Goal: Task Accomplishment & Management: Complete application form

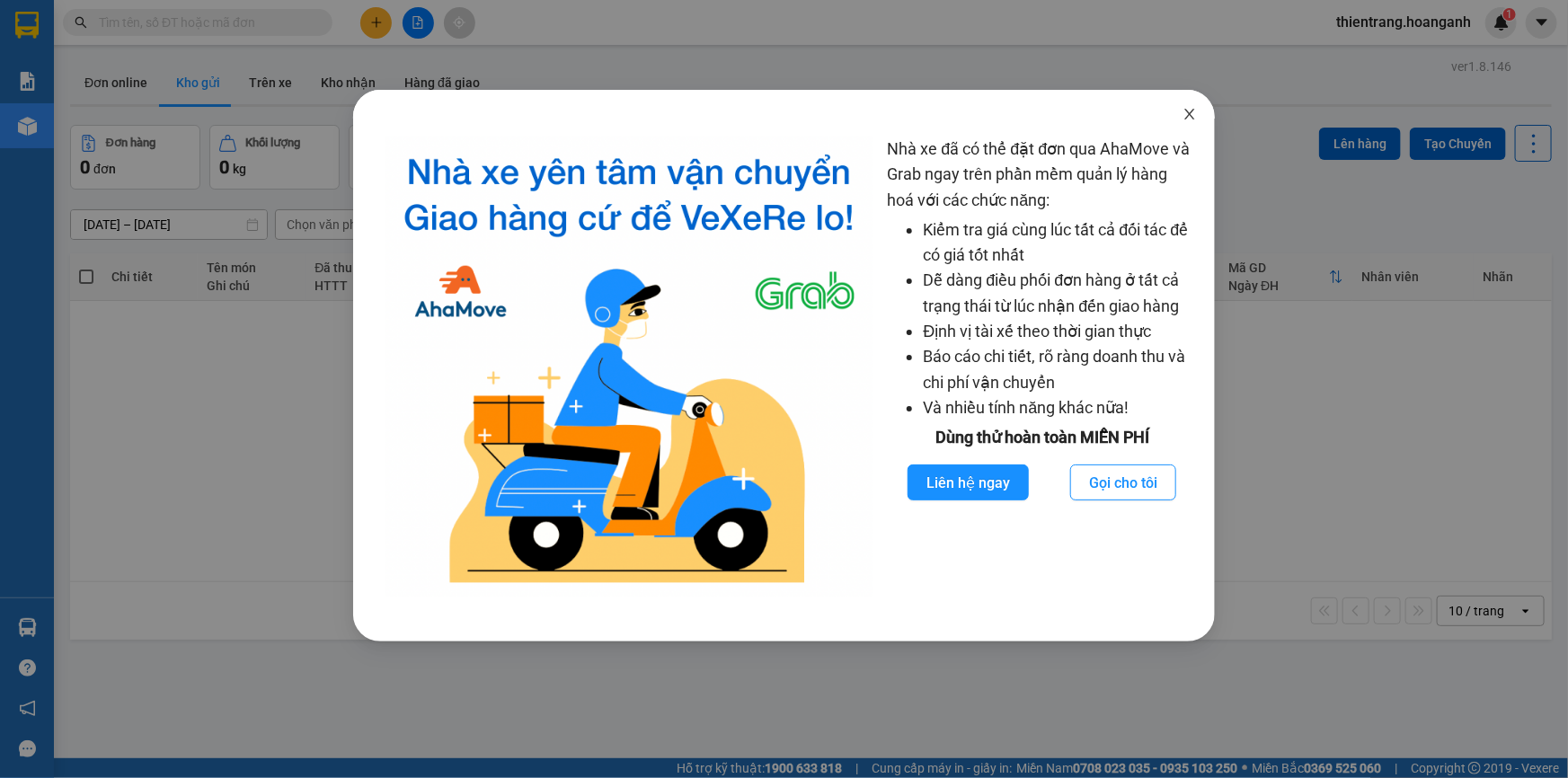
click at [1190, 110] on icon "close" at bounding box center [1189, 114] width 14 height 14
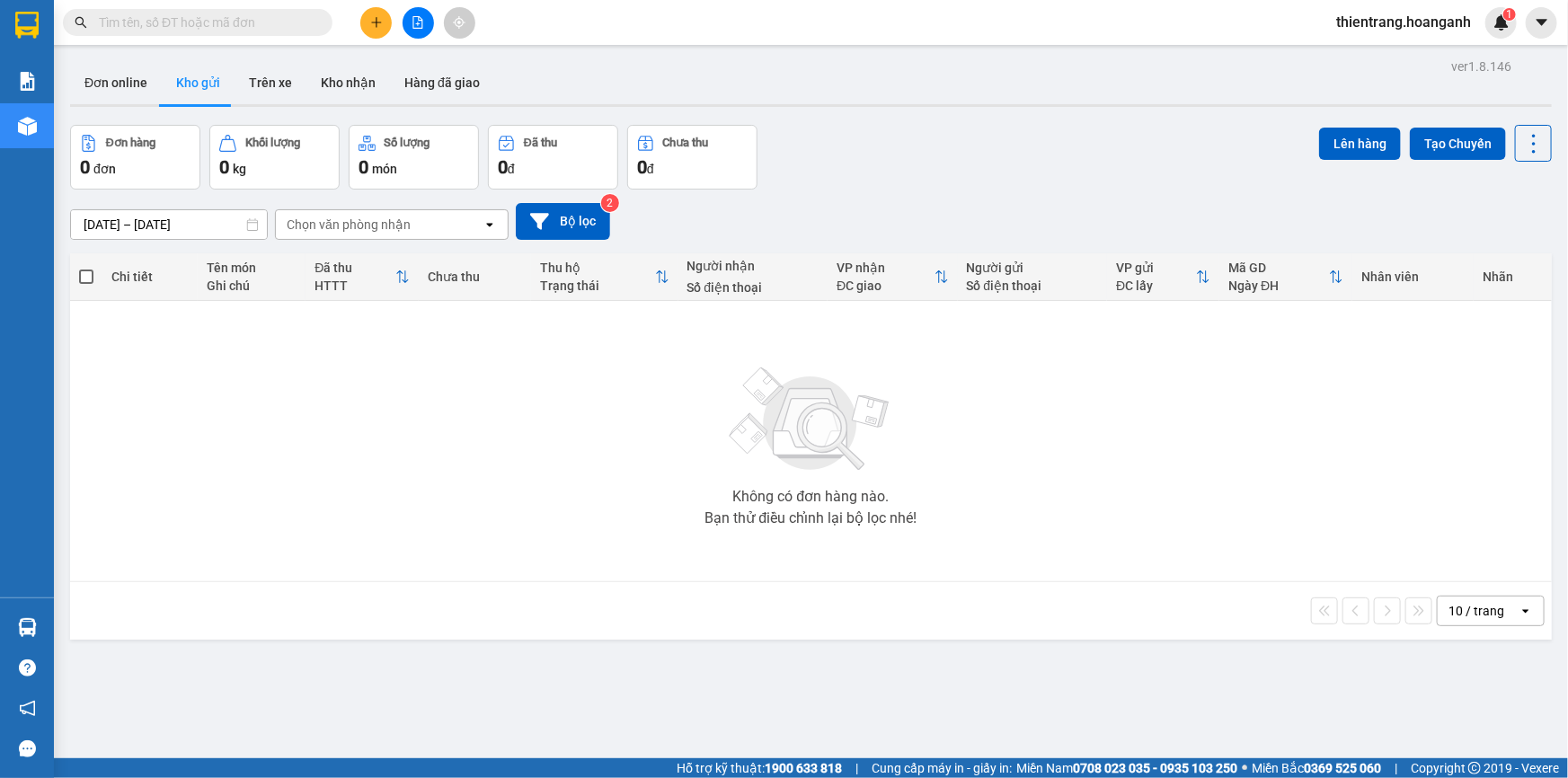
click at [404, 11] on button at bounding box center [417, 23] width 32 height 32
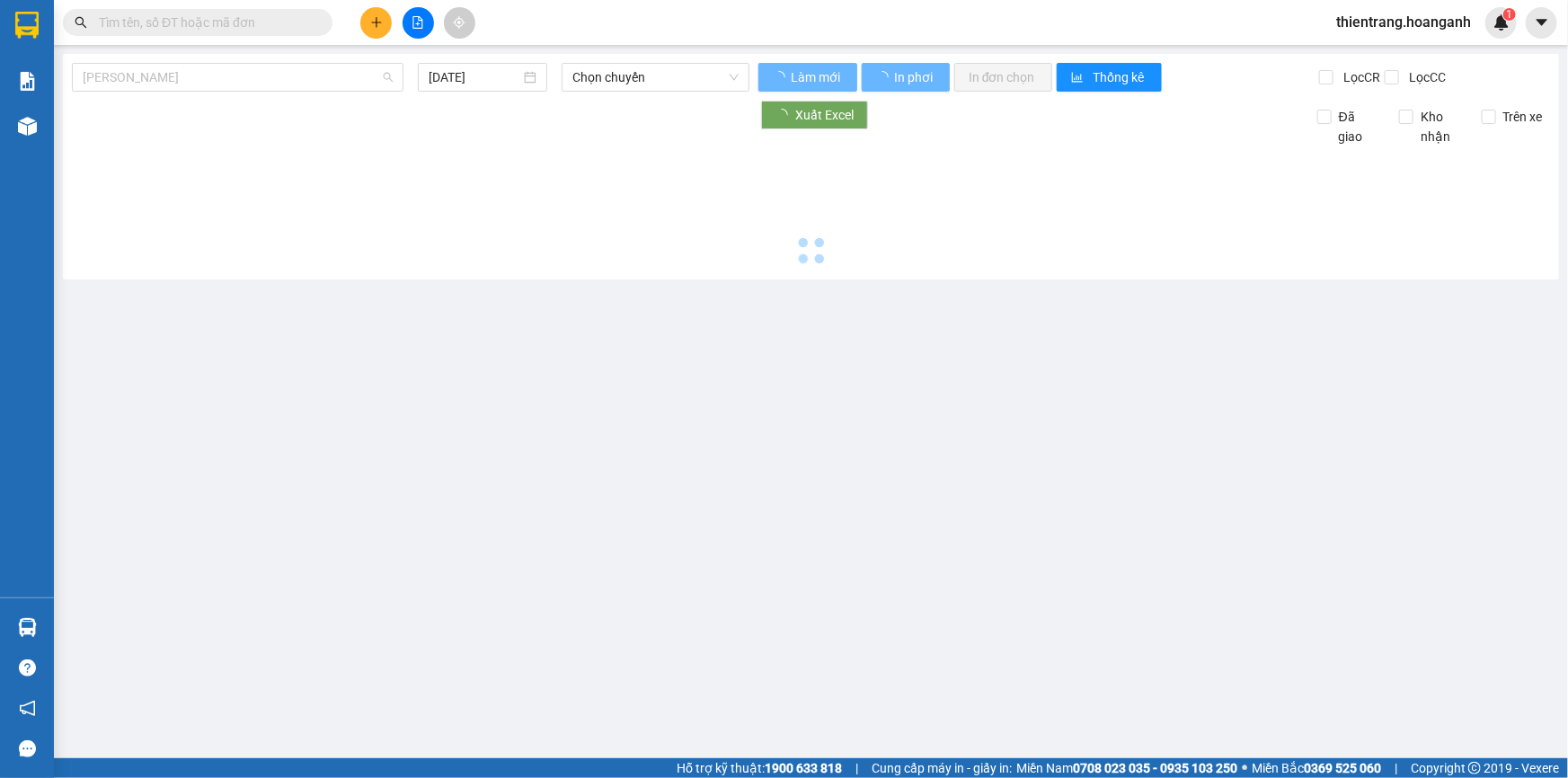
drag, startPoint x: 280, startPoint y: 72, endPoint x: 293, endPoint y: 197, distance: 125.7
click at [281, 71] on span "[PERSON_NAME]" at bounding box center [237, 78] width 310 height 27
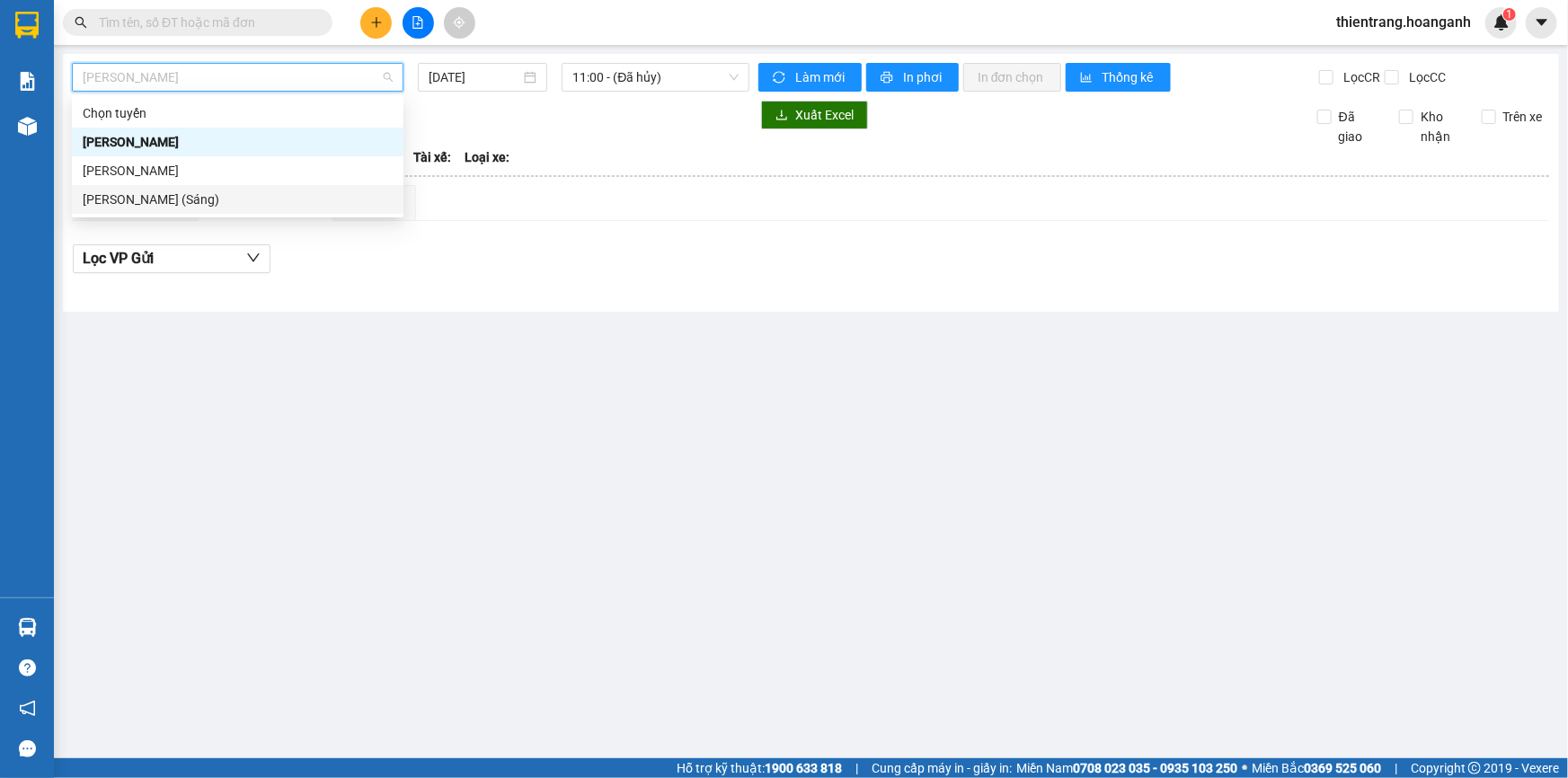
click at [295, 197] on div "[PERSON_NAME] (Sáng)" at bounding box center [237, 199] width 310 height 20
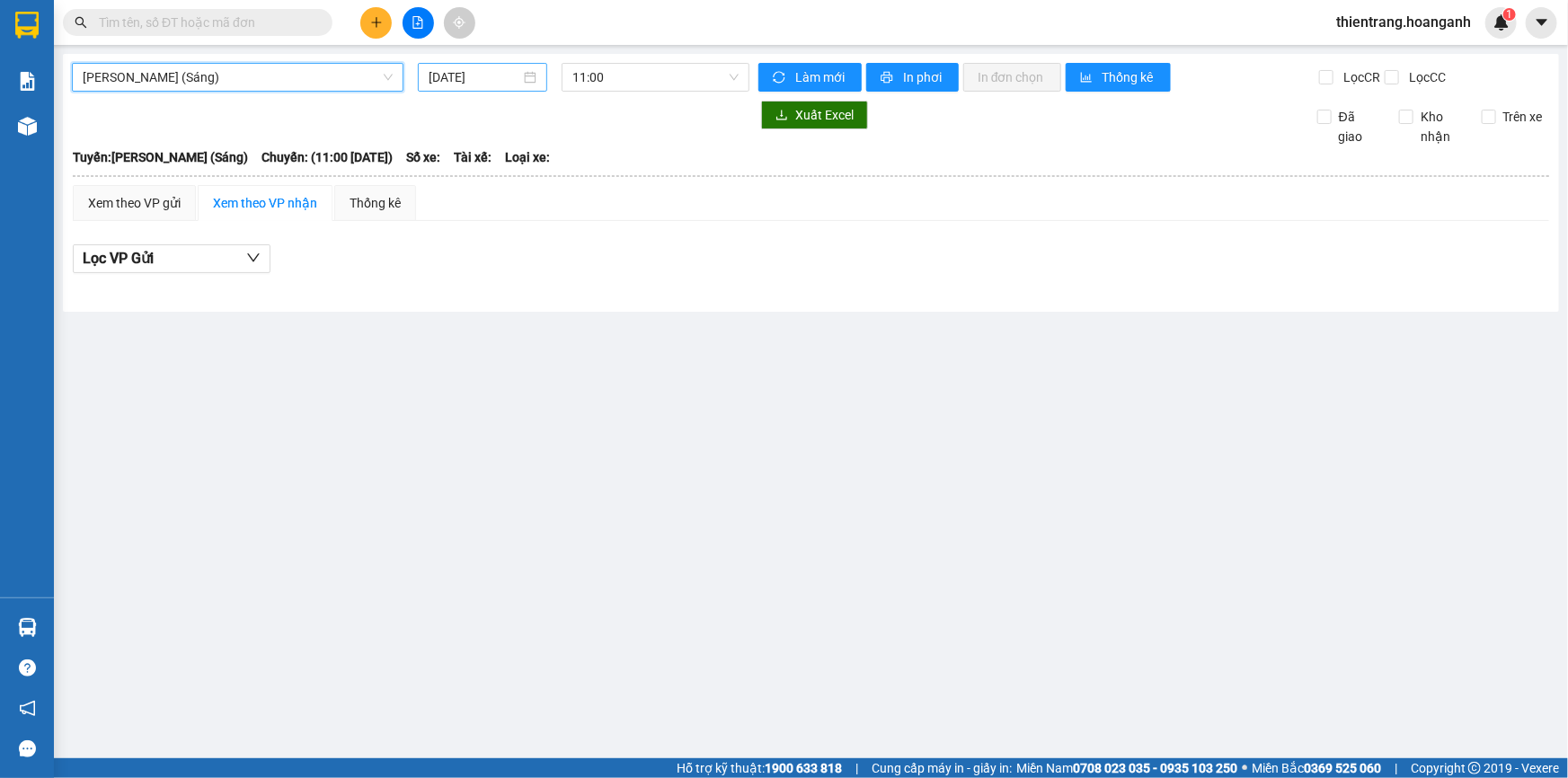
click at [496, 80] on input "[DATE]" at bounding box center [475, 77] width 92 height 20
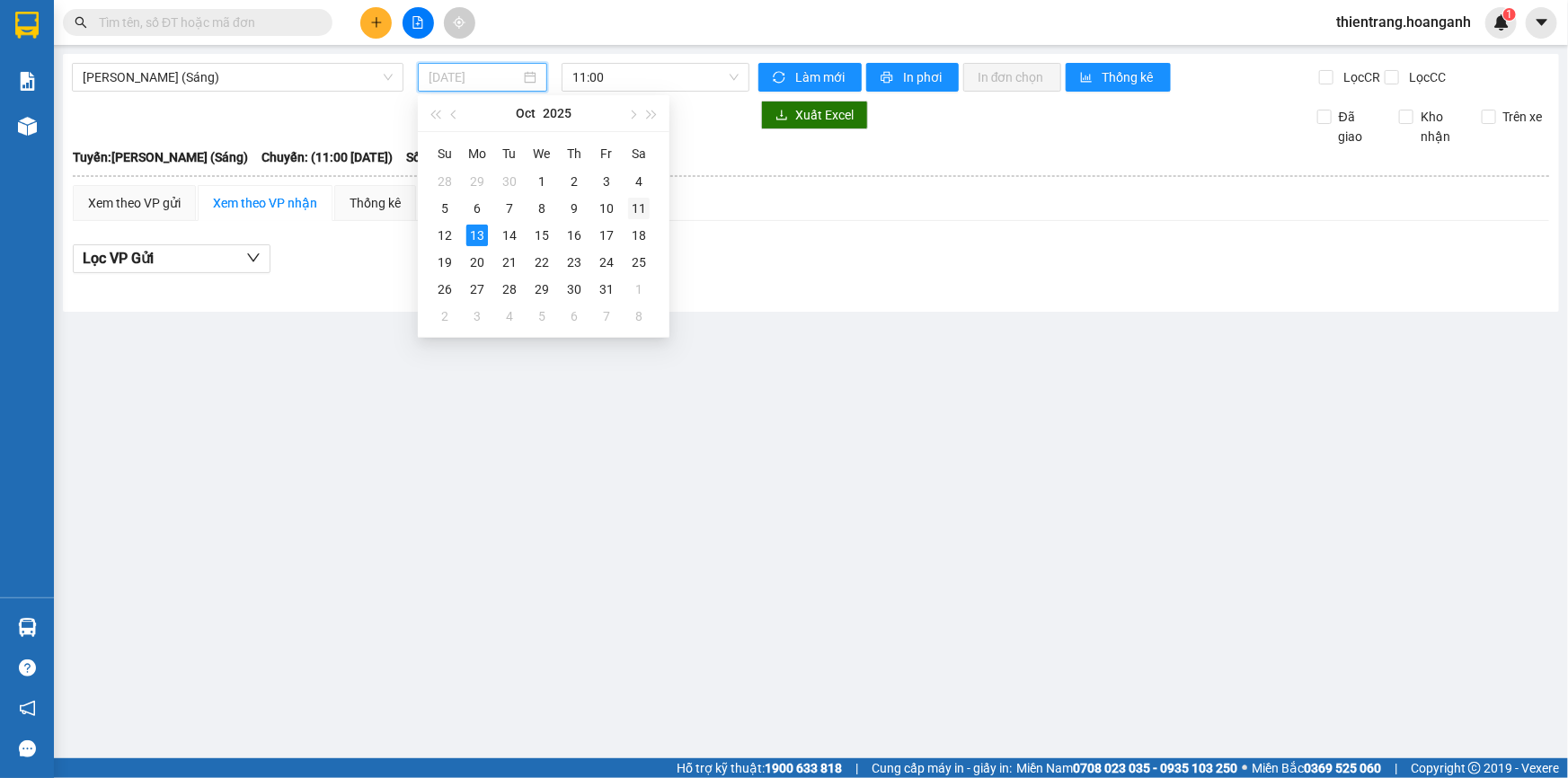
click at [637, 206] on div "11" at bounding box center [638, 208] width 22 height 22
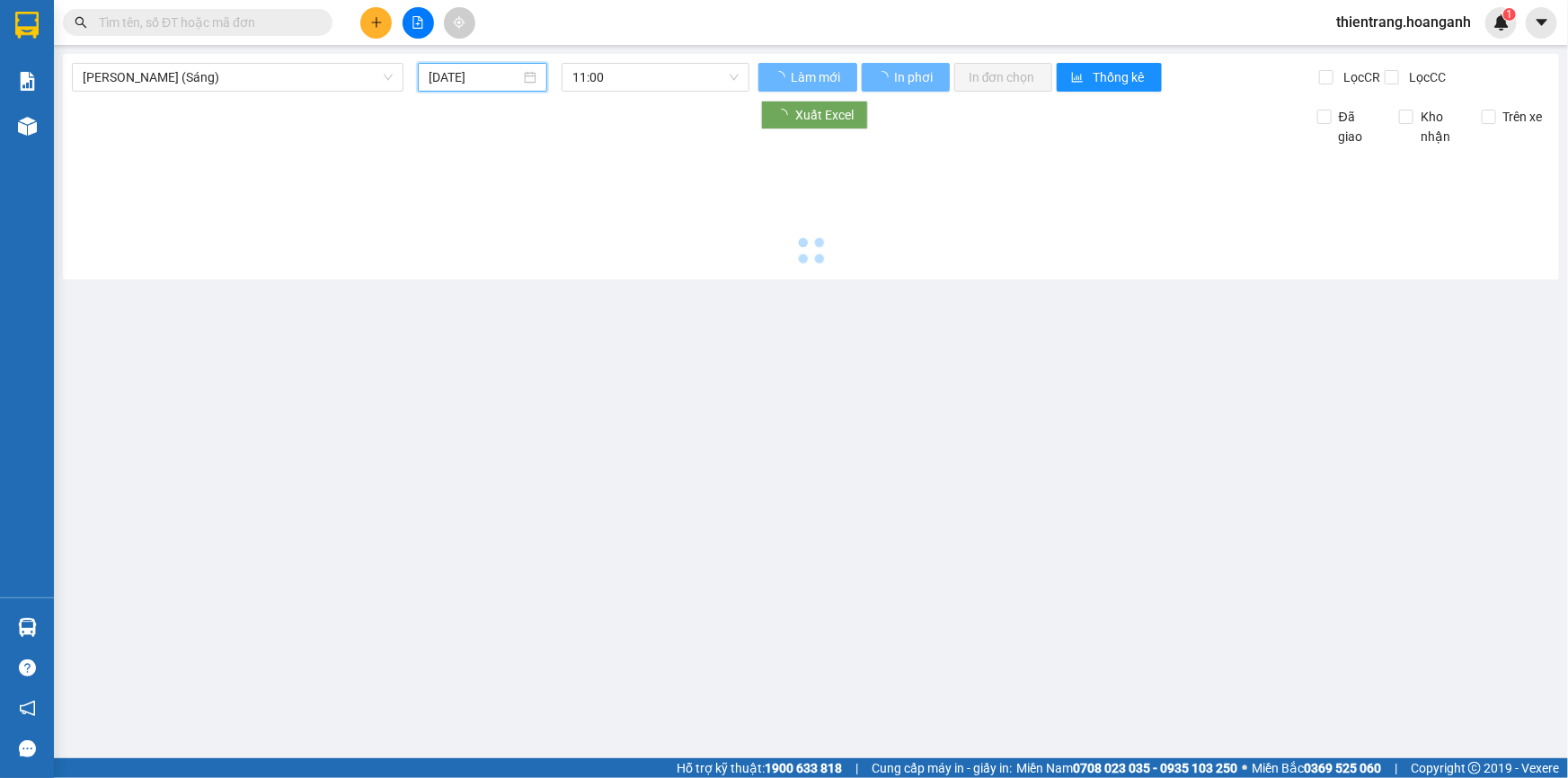
type input "[DATE]"
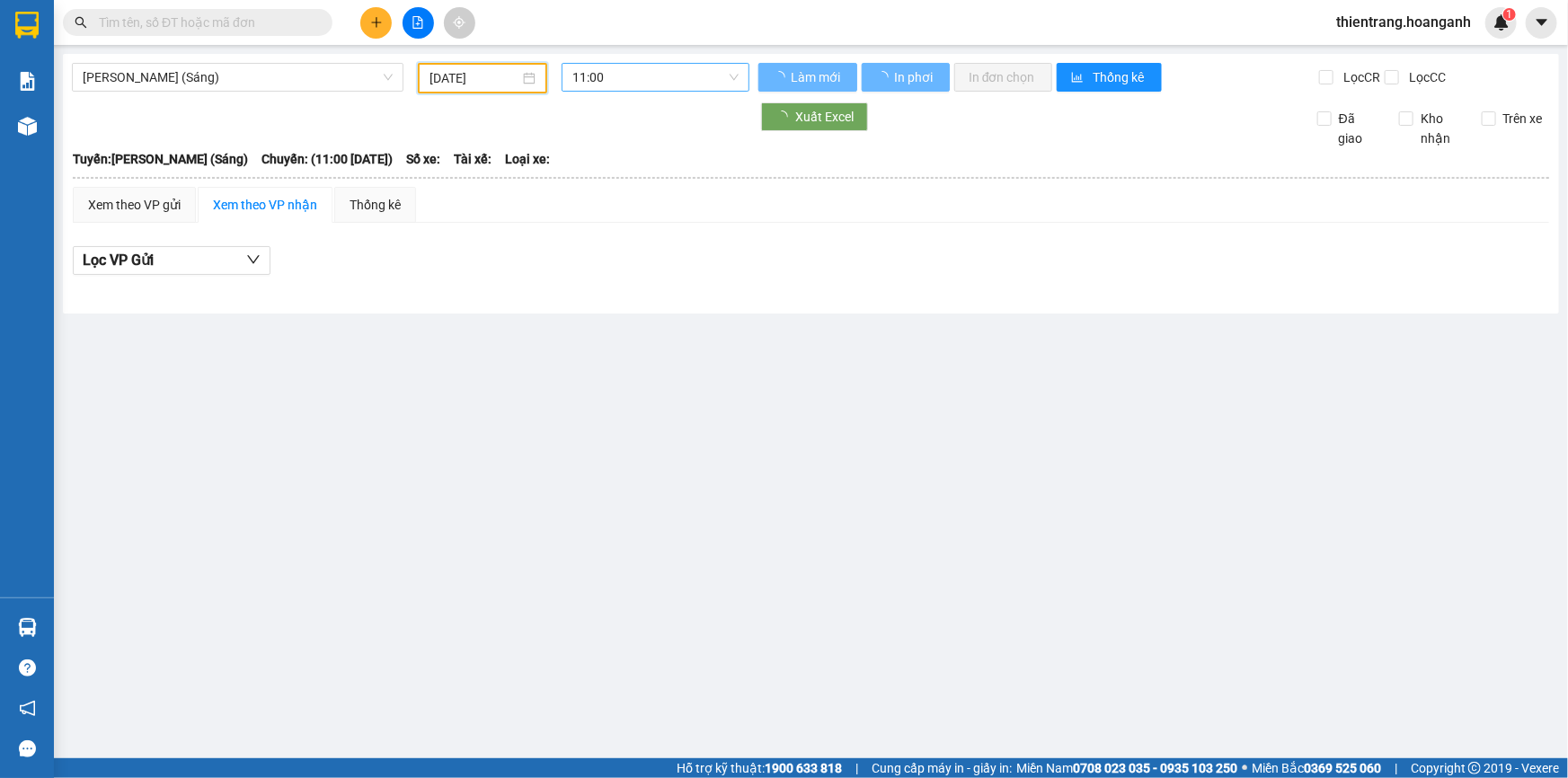
click at [664, 80] on span "11:00" at bounding box center [656, 78] width 167 height 27
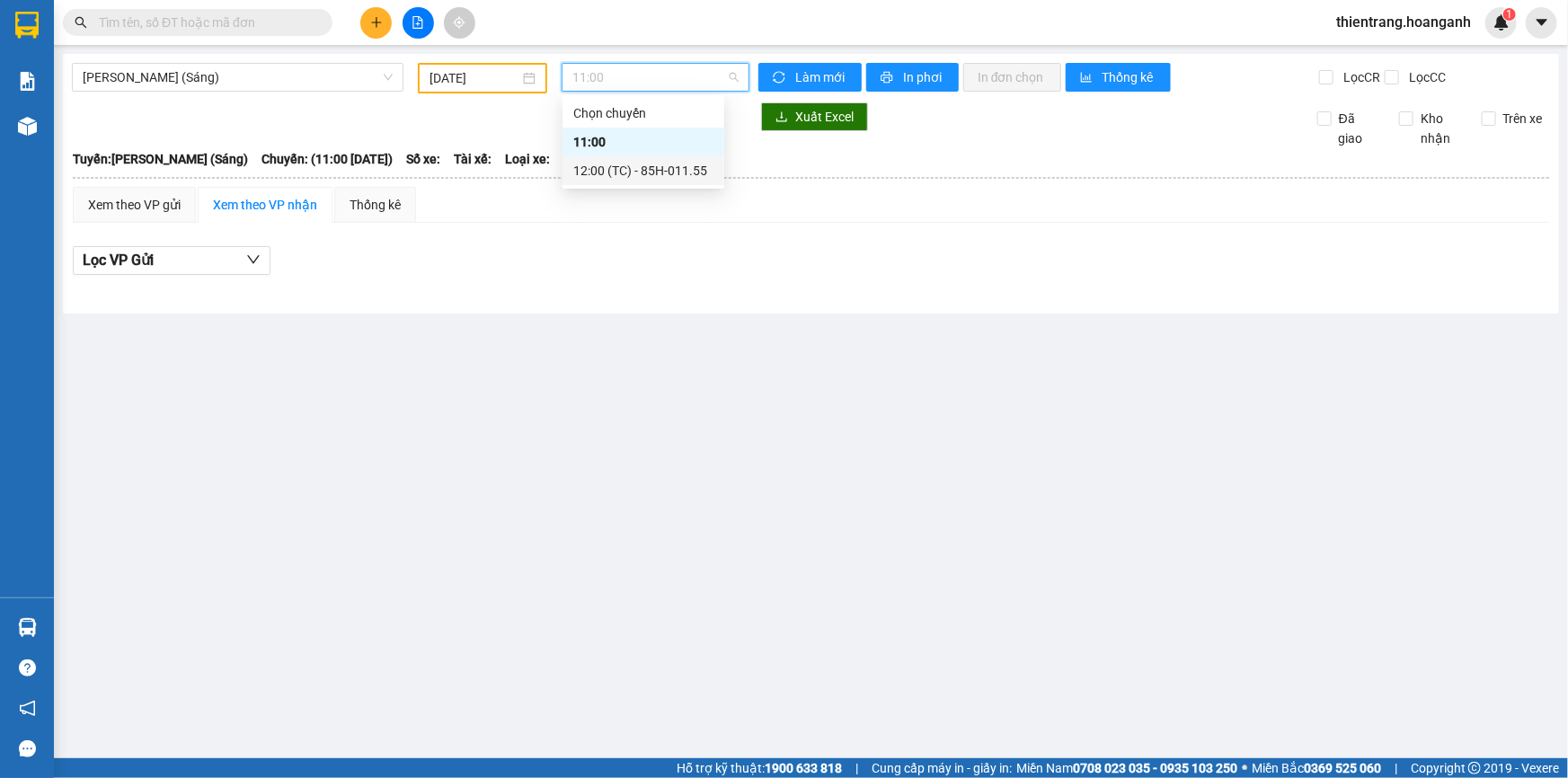
click at [657, 172] on div "12:00 (TC) - 85H-011.55" at bounding box center [643, 170] width 140 height 20
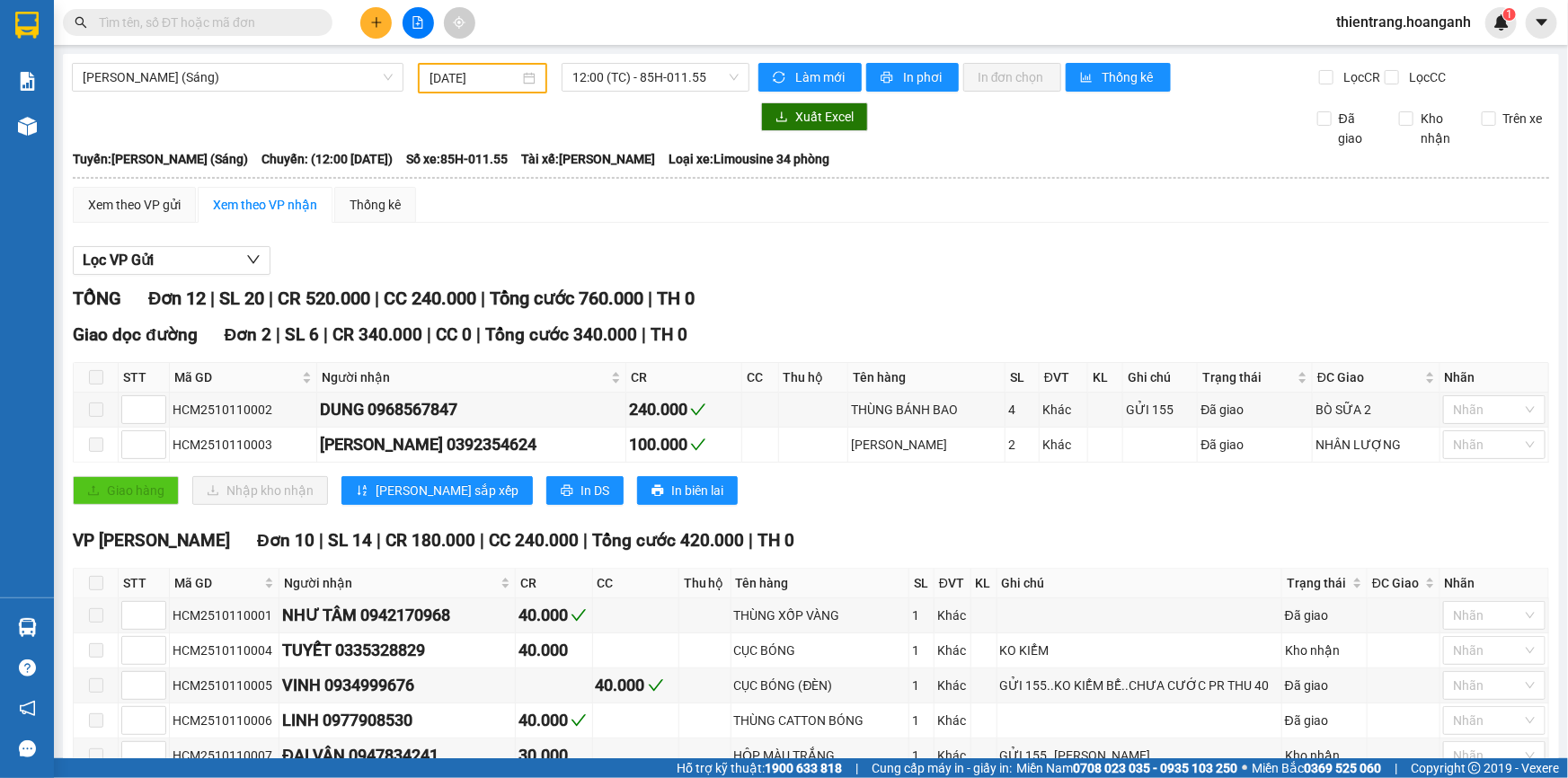
click at [356, 94] on div "[PERSON_NAME] (Sáng) [DATE] 12:00 (TC) - 85H-011.55 Làm mới In phơi In đơn chọn…" at bounding box center [811, 543] width 1496 height 978
click at [359, 84] on span "[PERSON_NAME] (Sáng)" at bounding box center [237, 78] width 310 height 27
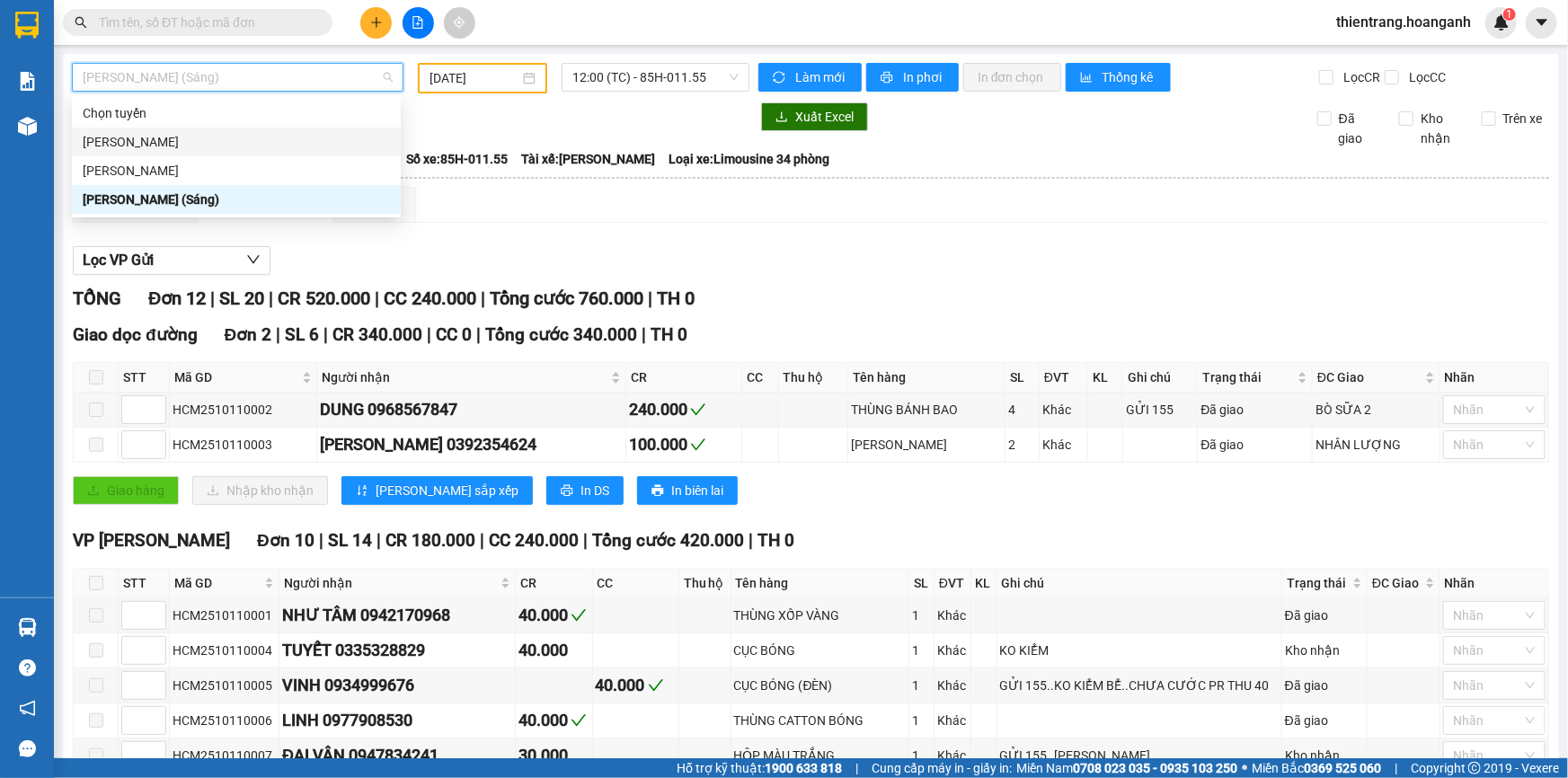
click at [342, 137] on div "[PERSON_NAME]" at bounding box center [235, 142] width 307 height 20
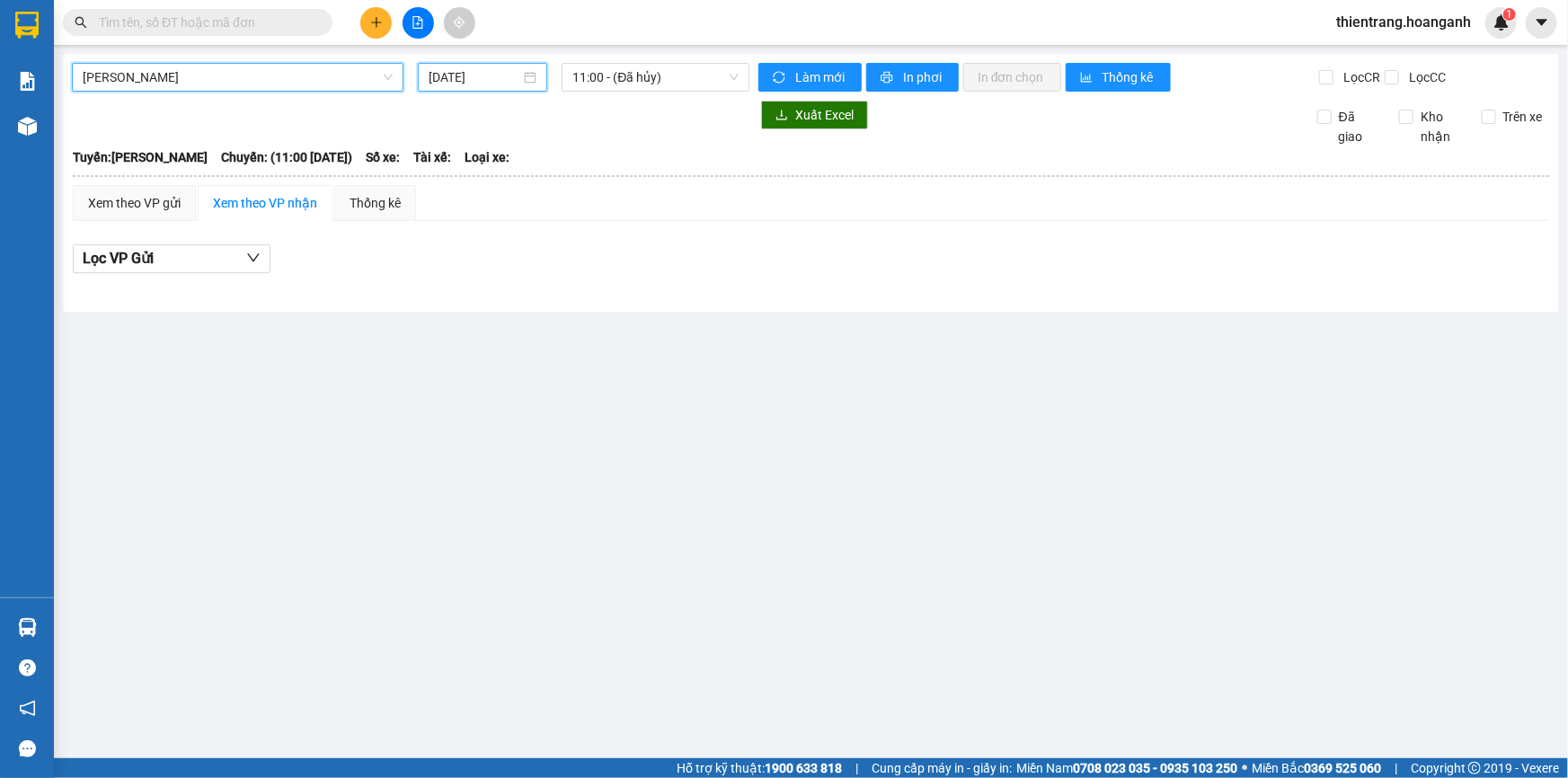
click at [485, 75] on input "[DATE]" at bounding box center [475, 77] width 92 height 20
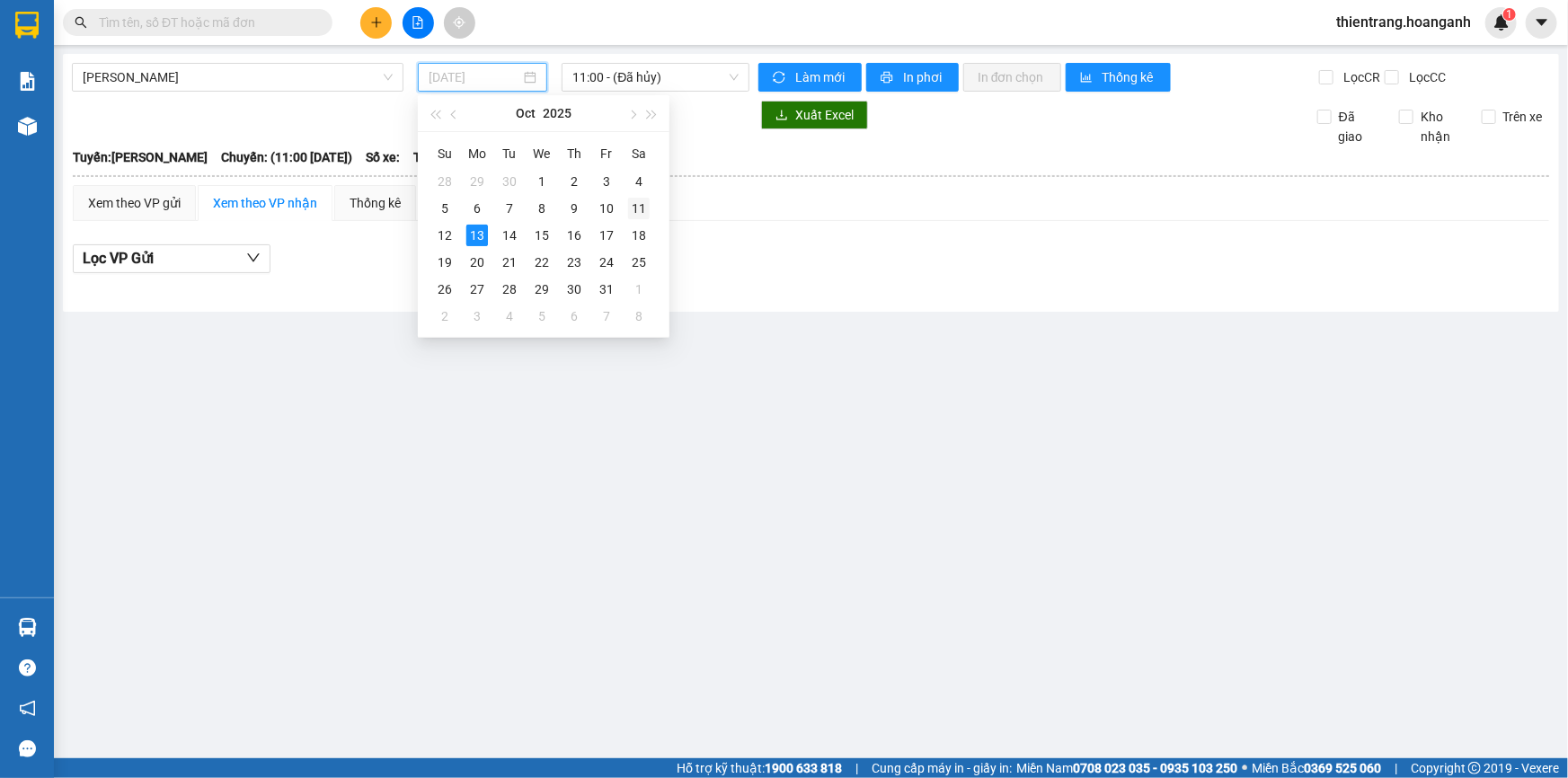
click at [641, 211] on div "11" at bounding box center [638, 208] width 22 height 22
type input "[DATE]"
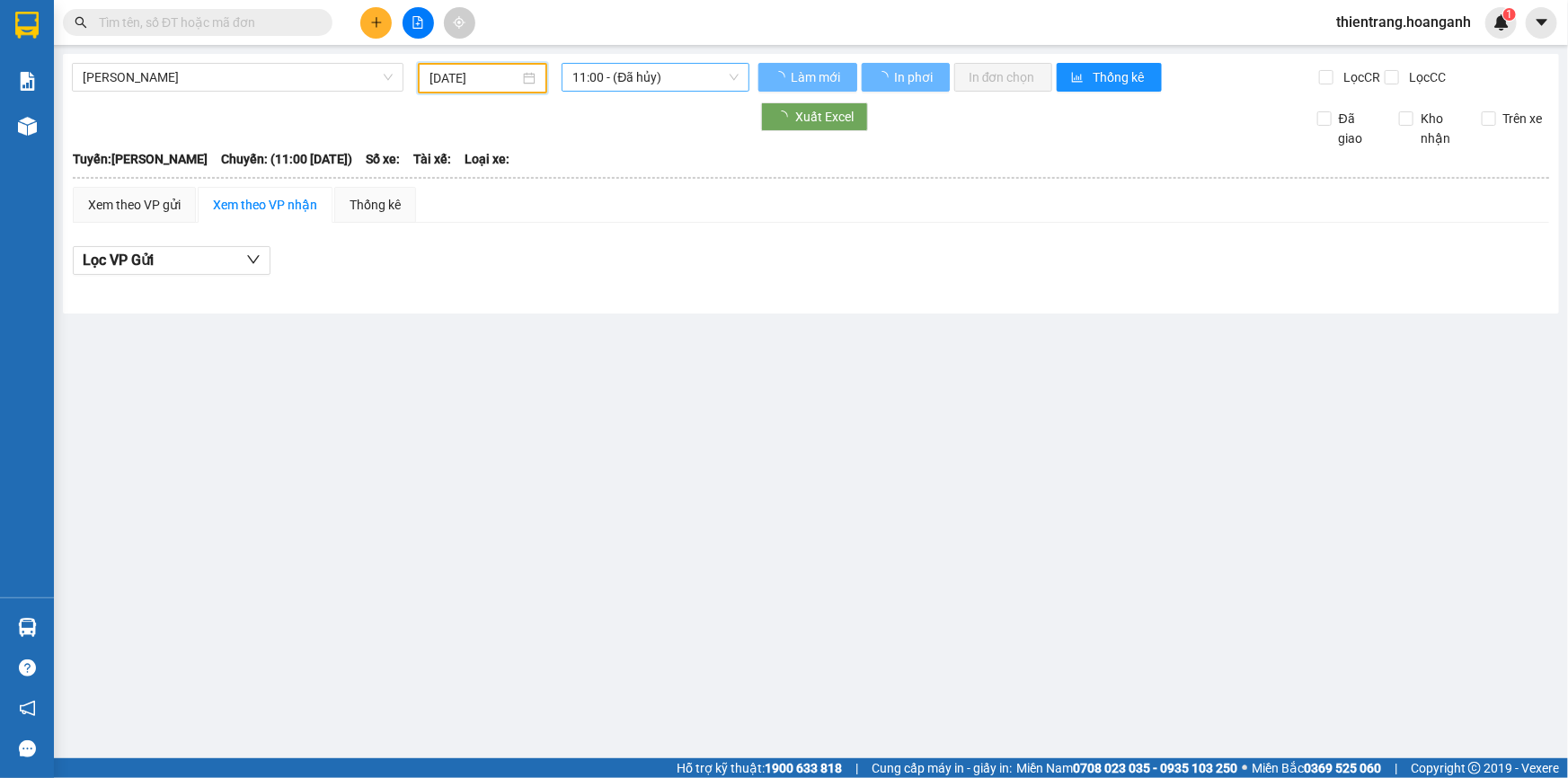
click at [686, 73] on span "11:00 - (Đã hủy)" at bounding box center [656, 78] width 167 height 27
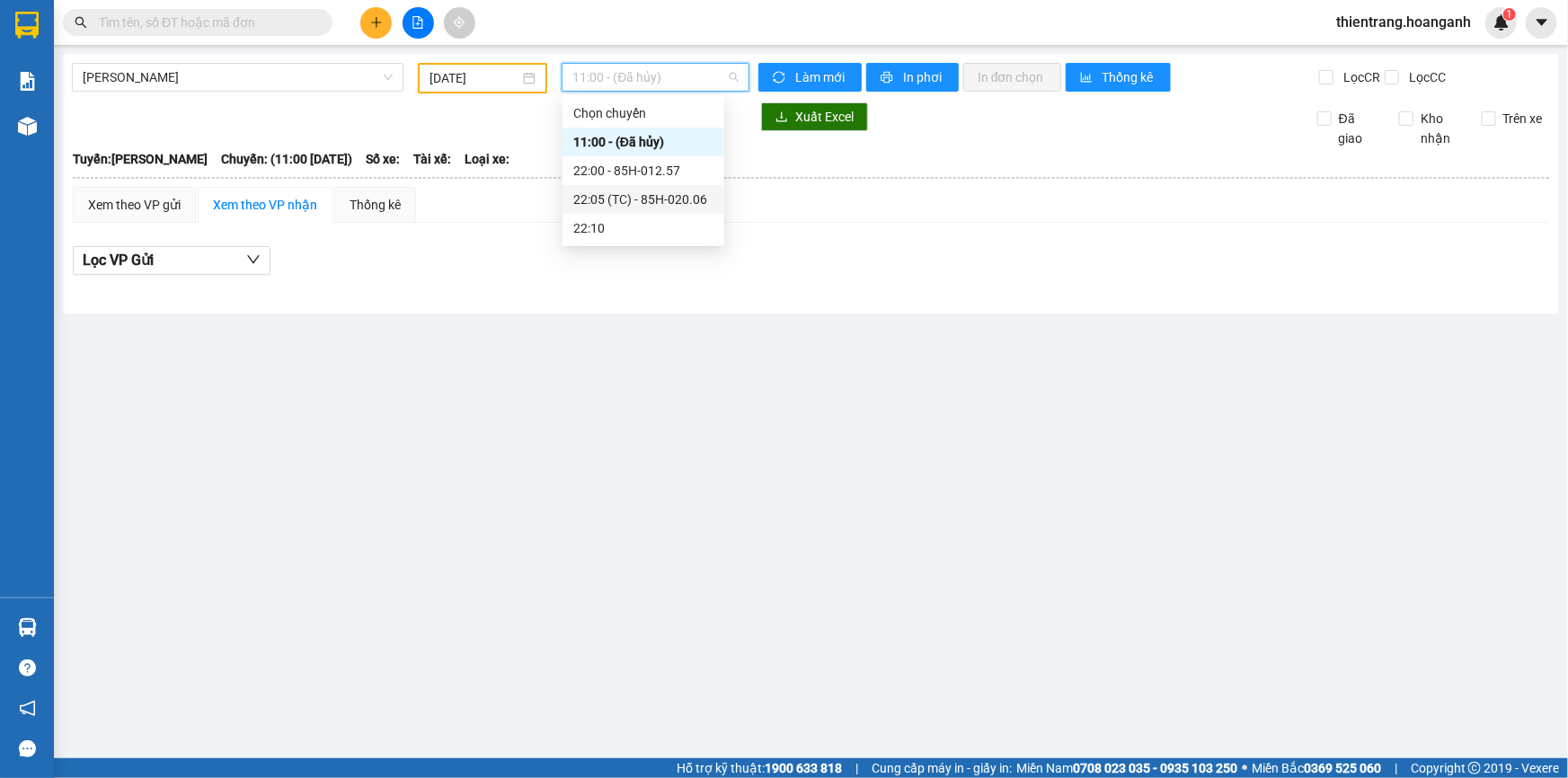
click at [690, 203] on div "22:05 (TC) - 85H-020.06" at bounding box center [643, 199] width 140 height 20
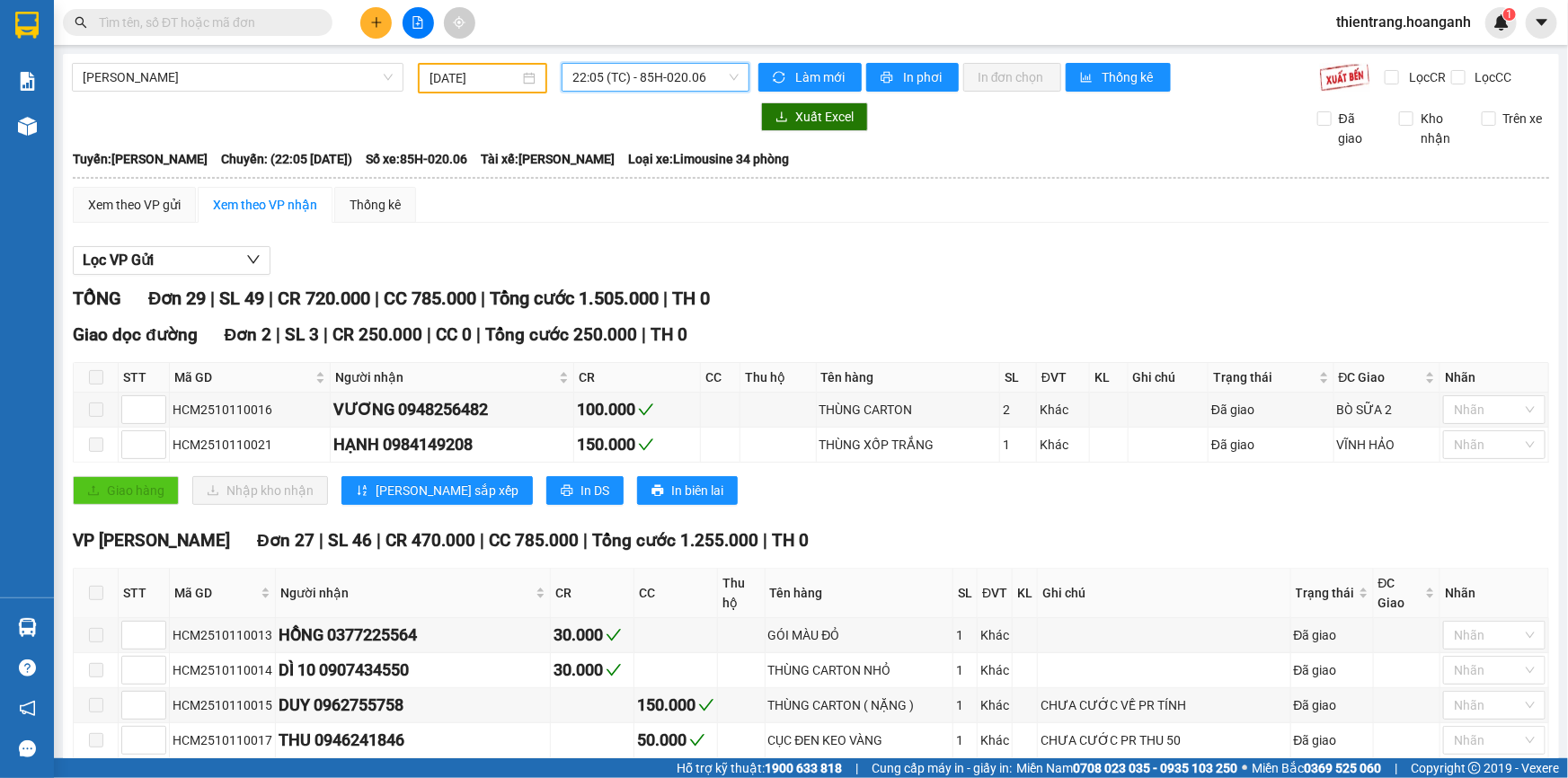
click at [339, 92] on div "[PERSON_NAME]" at bounding box center [237, 78] width 346 height 31
click at [346, 71] on span "[PERSON_NAME]" at bounding box center [237, 78] width 310 height 27
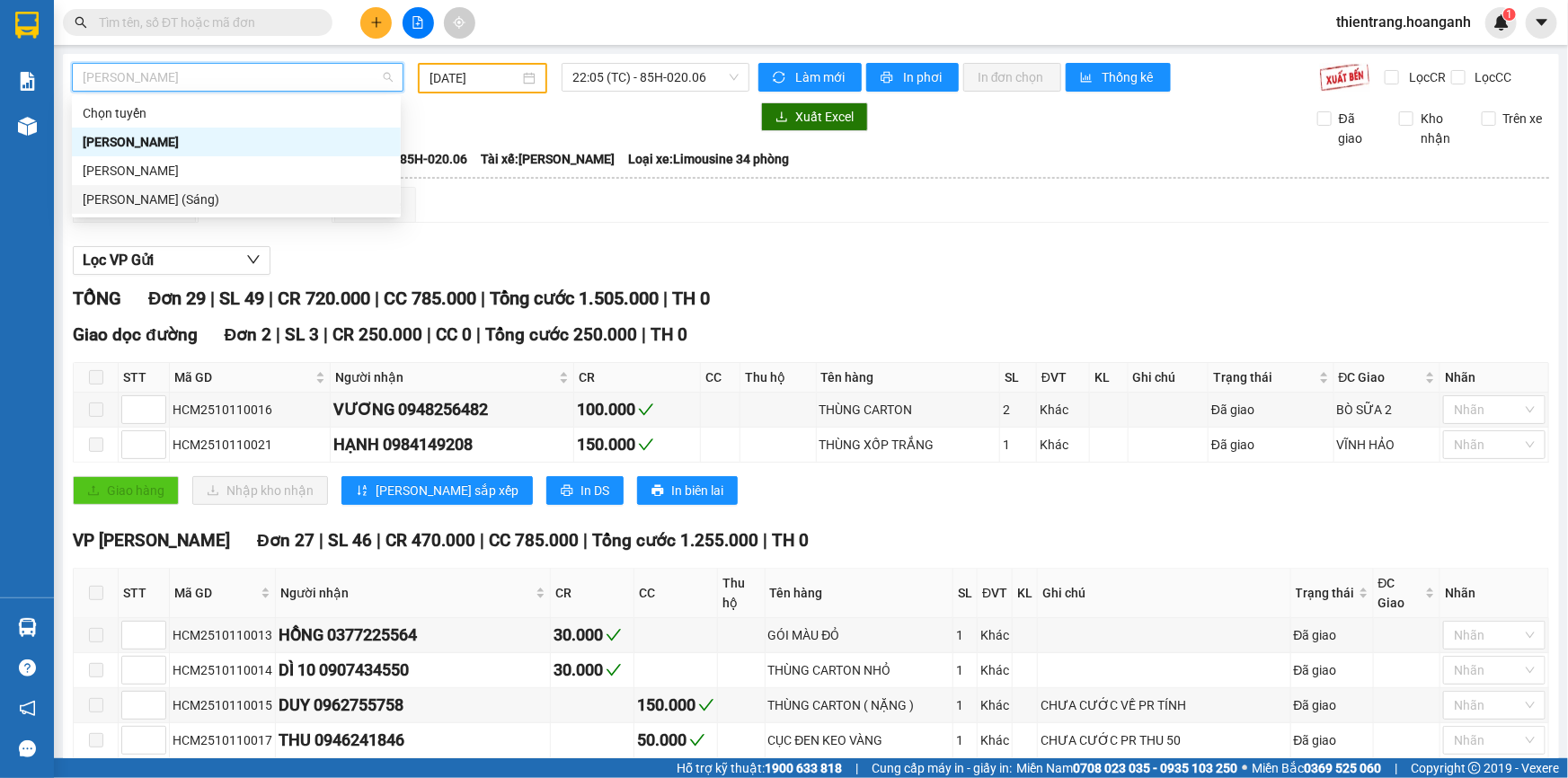
click at [319, 202] on div "[PERSON_NAME] (Sáng)" at bounding box center [235, 199] width 307 height 20
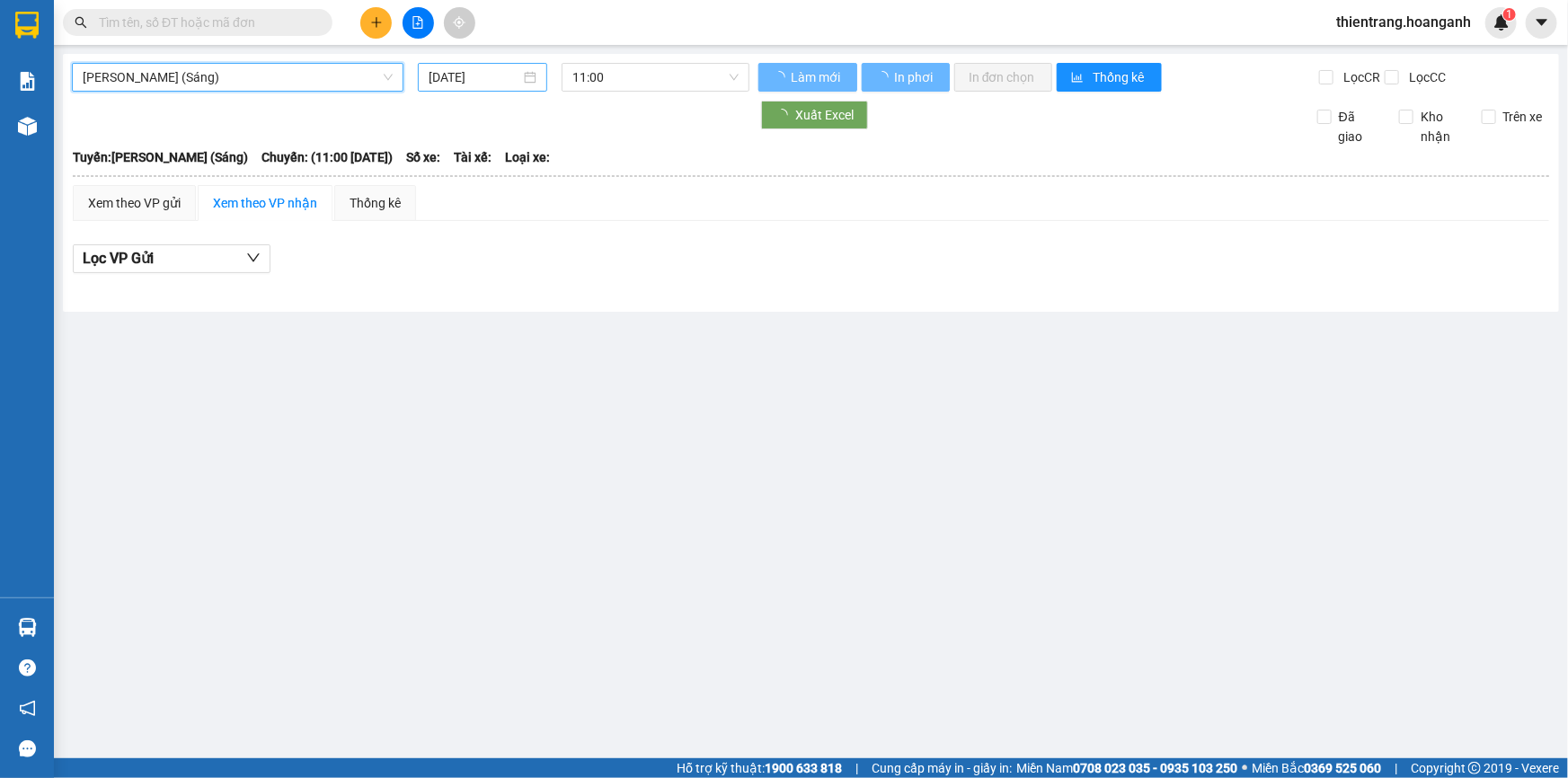
click at [451, 71] on input "[DATE]" at bounding box center [475, 77] width 92 height 20
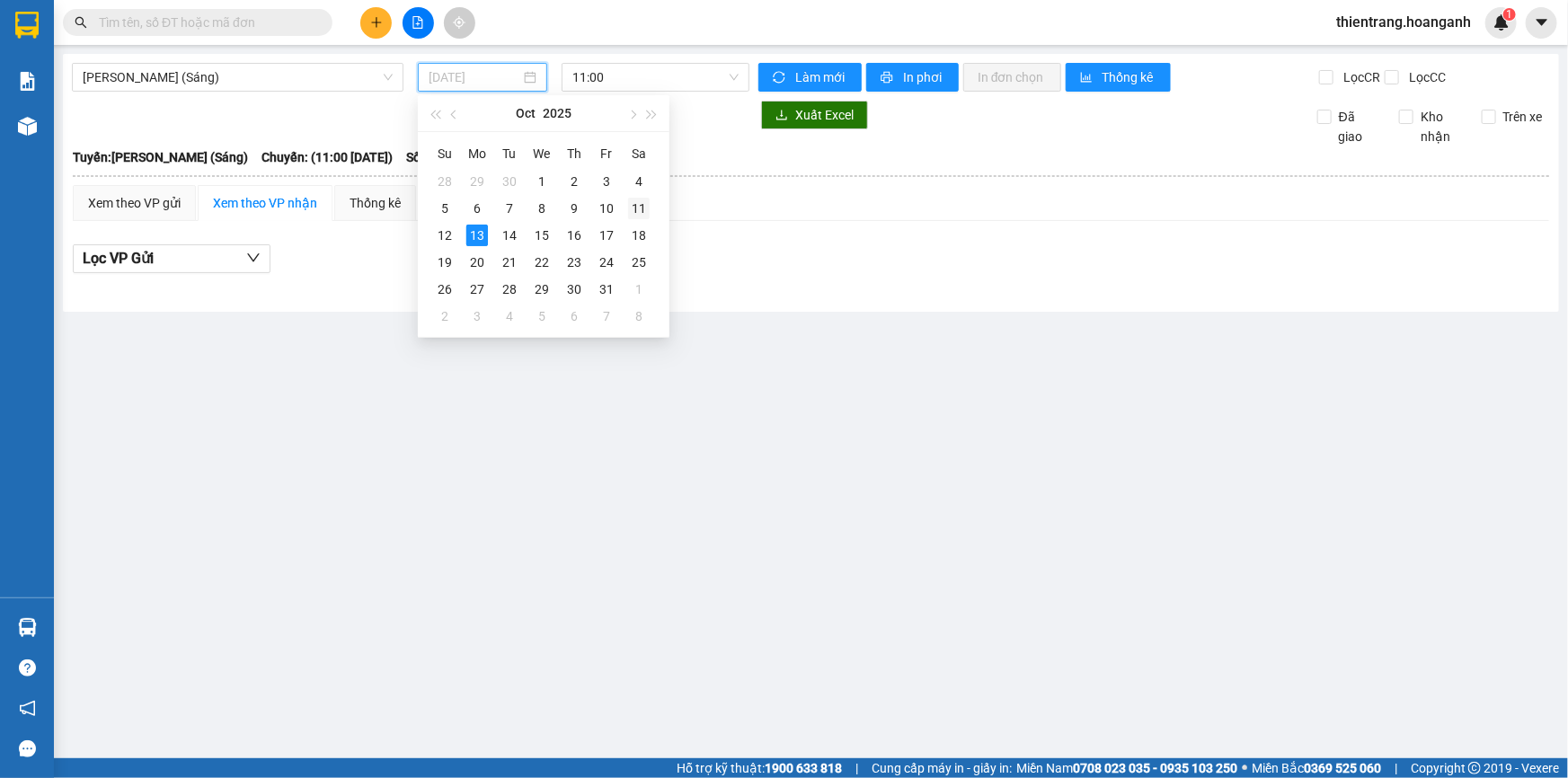
click at [644, 210] on div "11" at bounding box center [638, 208] width 22 height 22
type input "[DATE]"
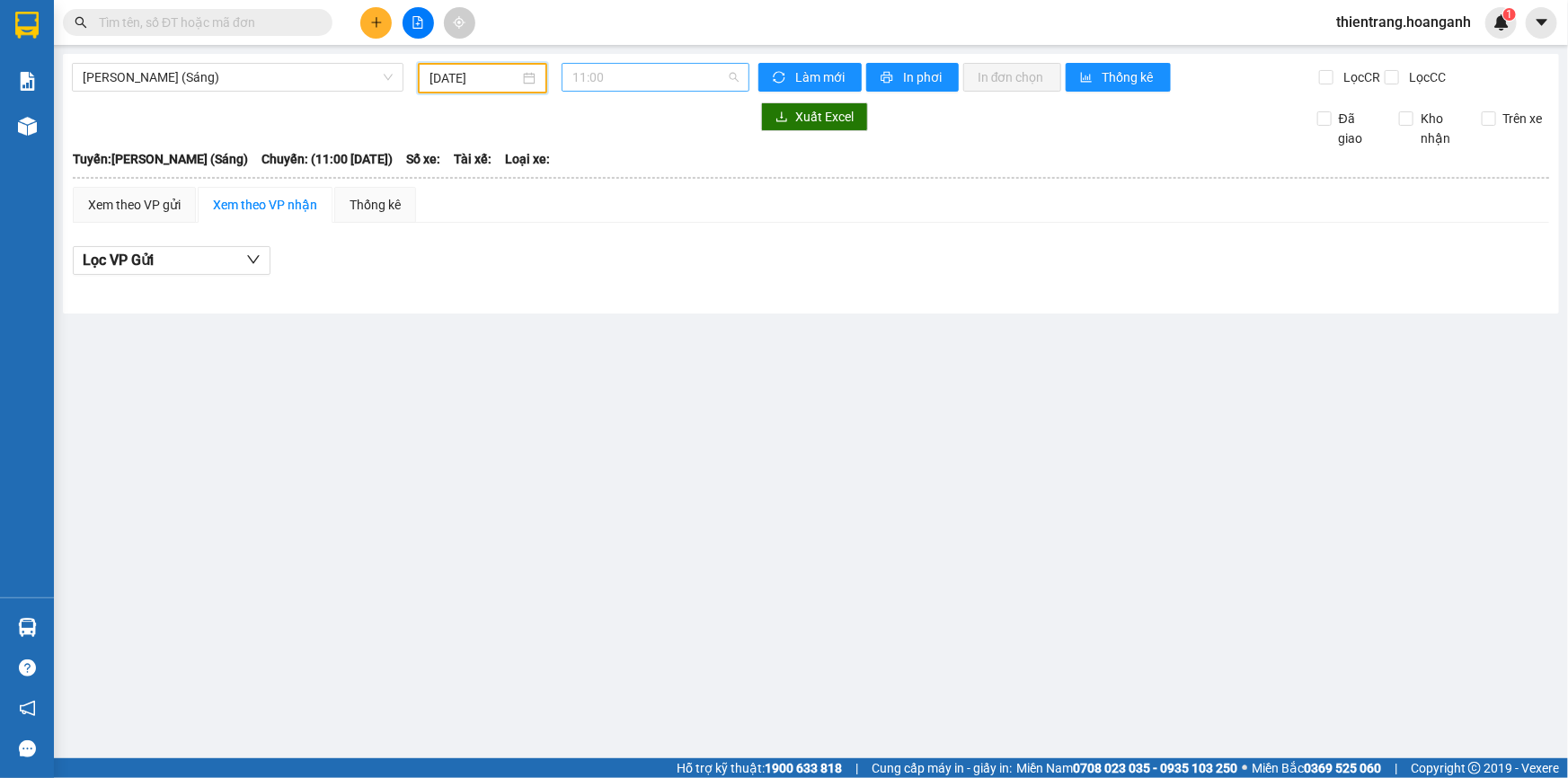
drag, startPoint x: 711, startPoint y: 79, endPoint x: 719, endPoint y: 117, distance: 38.8
click at [711, 78] on span "11:00" at bounding box center [656, 78] width 167 height 27
click at [706, 171] on div "12:00 (TC) - 85H-011.55" at bounding box center [643, 170] width 140 height 20
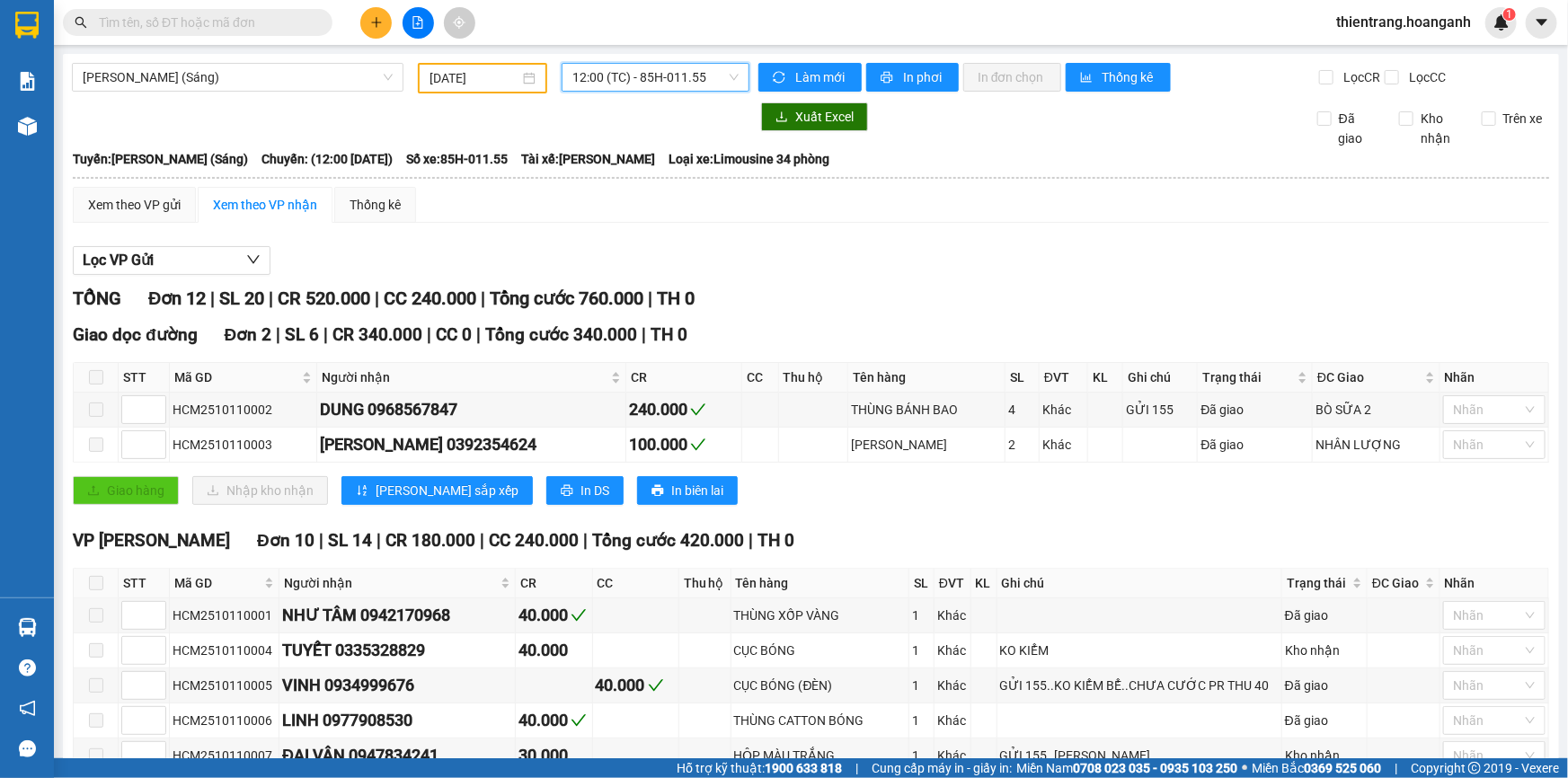
click at [889, 92] on div "Làm mới In phơi In đơn chọn Thống kê" at bounding box center [1039, 78] width 561 height 31
click at [903, 78] on span "In phơi" at bounding box center [923, 77] width 41 height 20
click at [112, 15] on input "text" at bounding box center [204, 22] width 212 height 20
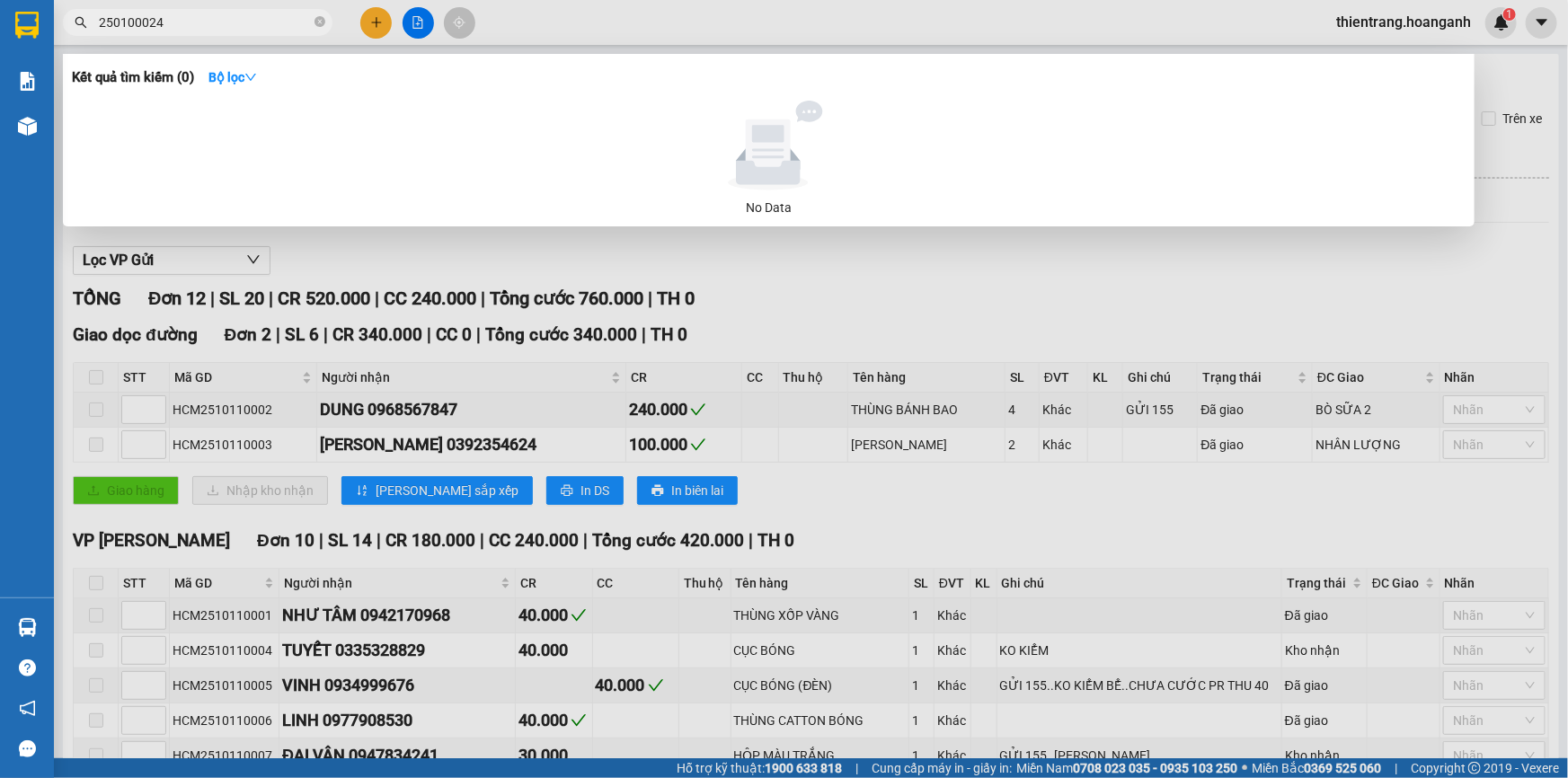
drag, startPoint x: 197, startPoint y: 18, endPoint x: 29, endPoint y: 22, distance: 168.0
click at [8, 24] on section "Kết quả tìm kiếm ( 0 ) Bộ lọc No Data 250100024 thientrang.hoanganh 1 Báo cáo B…" at bounding box center [784, 389] width 1568 height 778
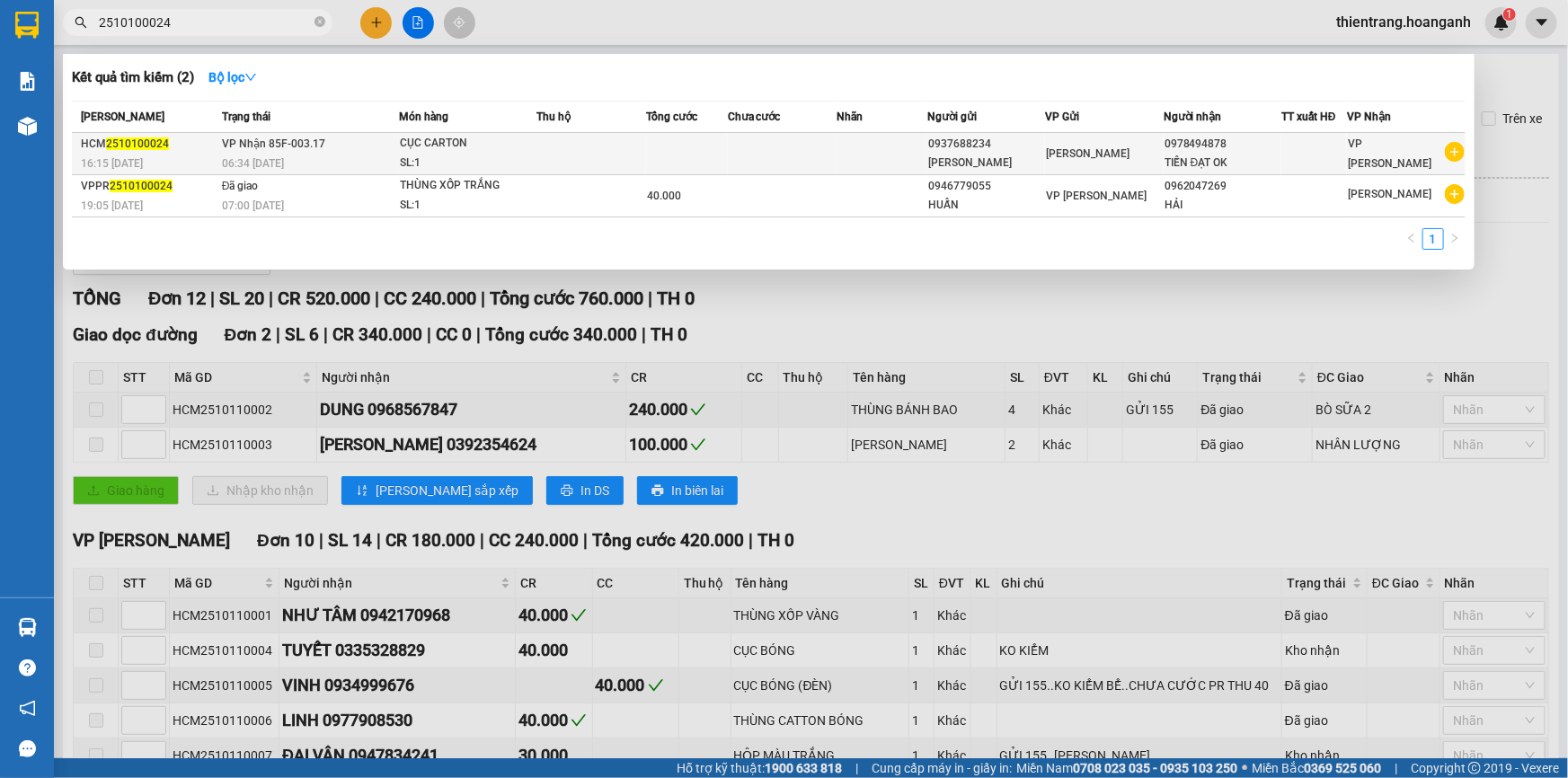
type input "2510100024"
click at [569, 144] on td at bounding box center [591, 154] width 109 height 42
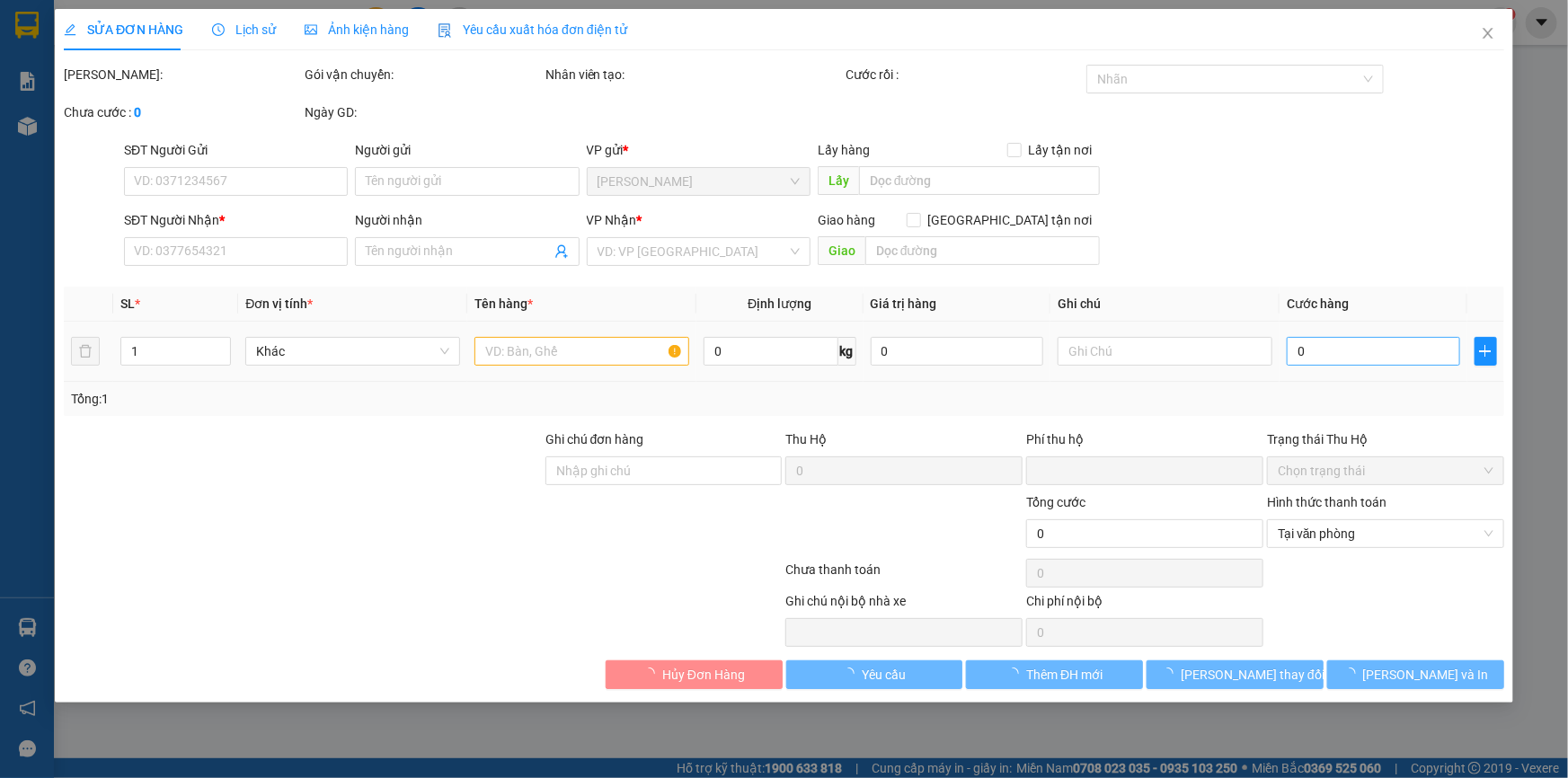
type input "0937688234"
type input "[PERSON_NAME]"
type input "0978494878"
type input "TIẾN ĐẠT OK"
type input "GIAO 12/10=30K"
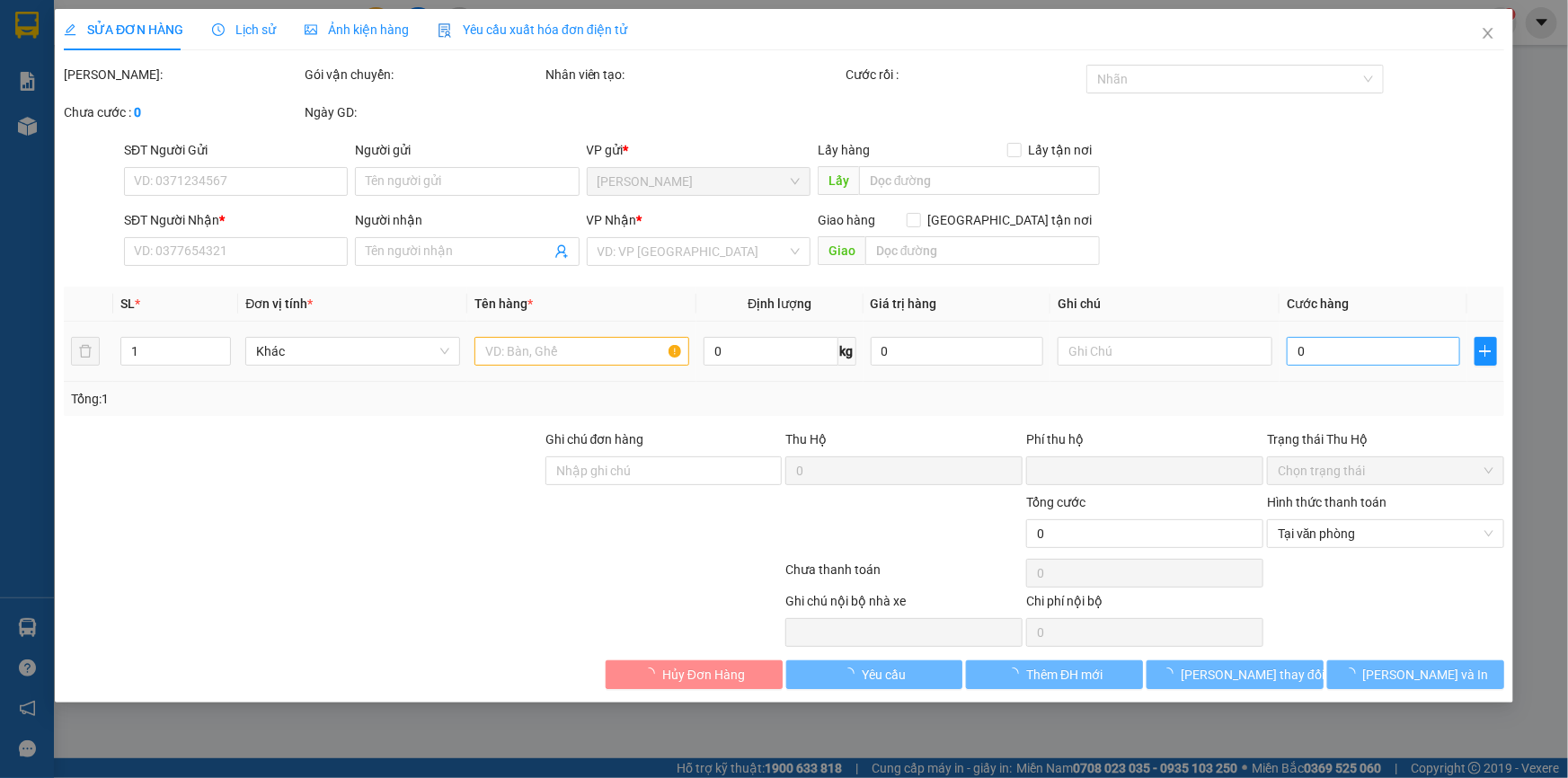
type input "0"
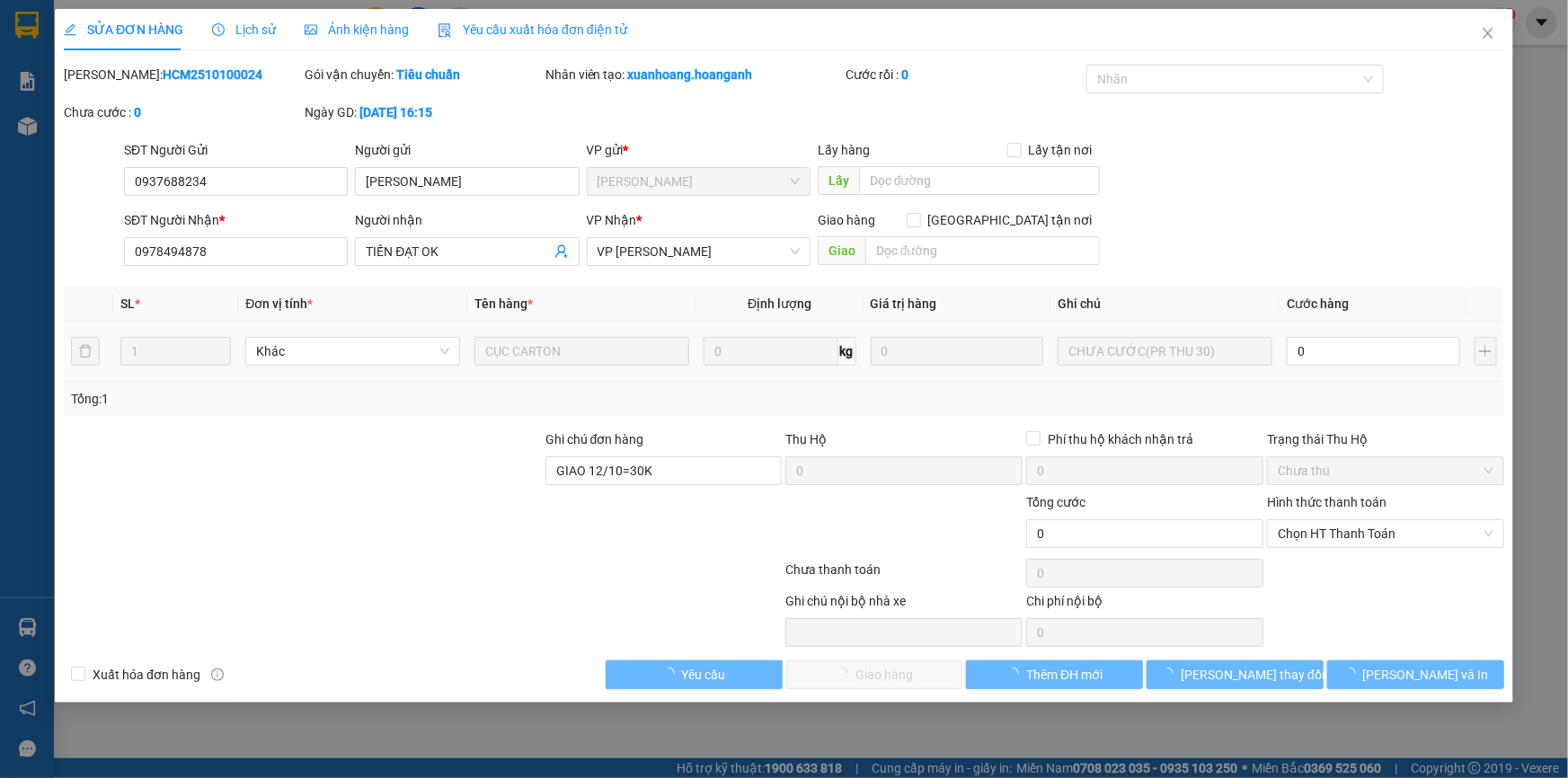
click at [1370, 341] on input "0" at bounding box center [1373, 351] width 173 height 29
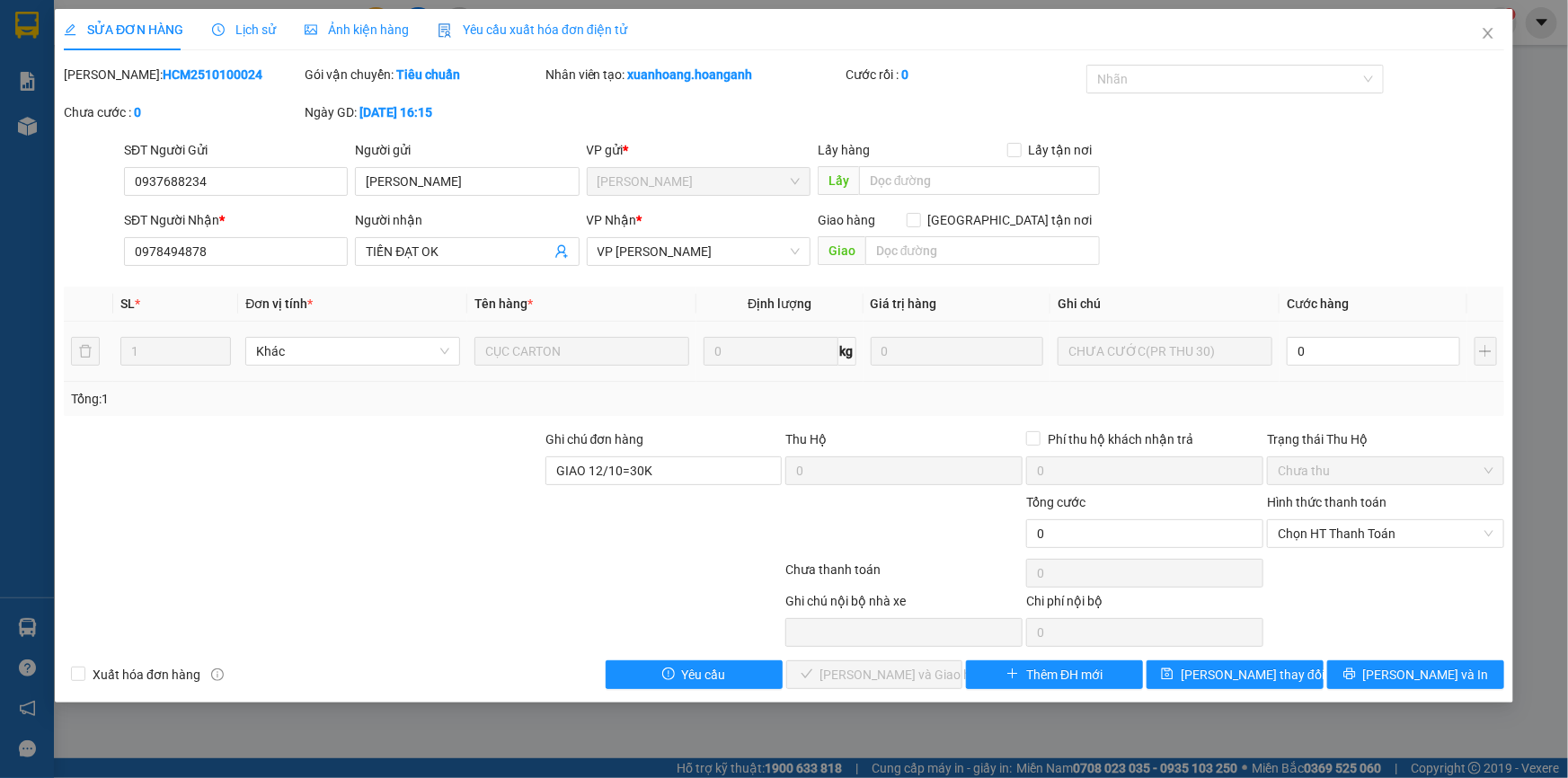
click at [928, 343] on tr "1 Khác CỤC CARTON 0 kg 0 CHƯA CƯỚC(PR THU 30) 0" at bounding box center [784, 351] width 1440 height 60
type input "0"
type input "3"
type input "03"
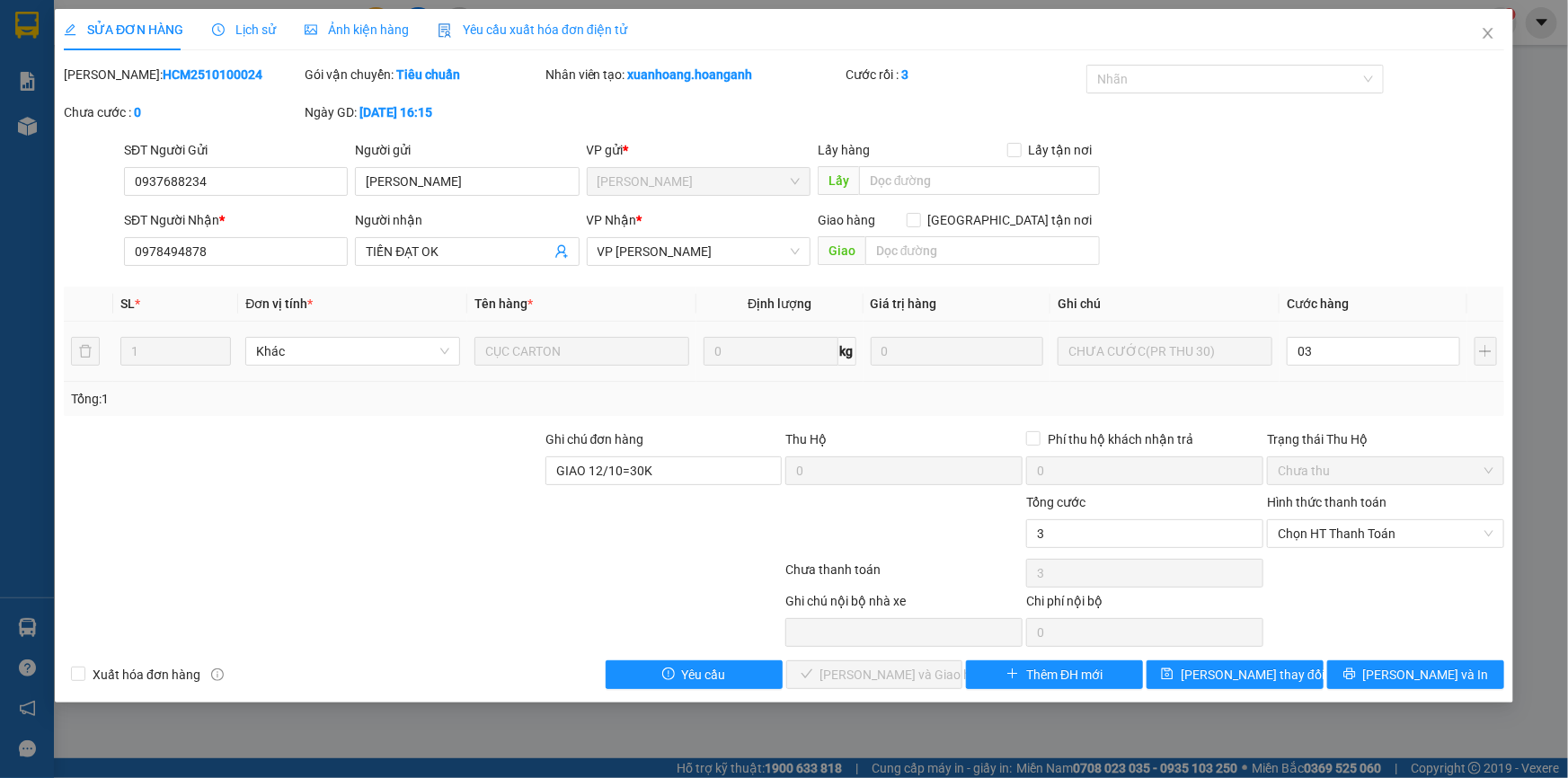
type input "30"
type input "030"
type input "30.000"
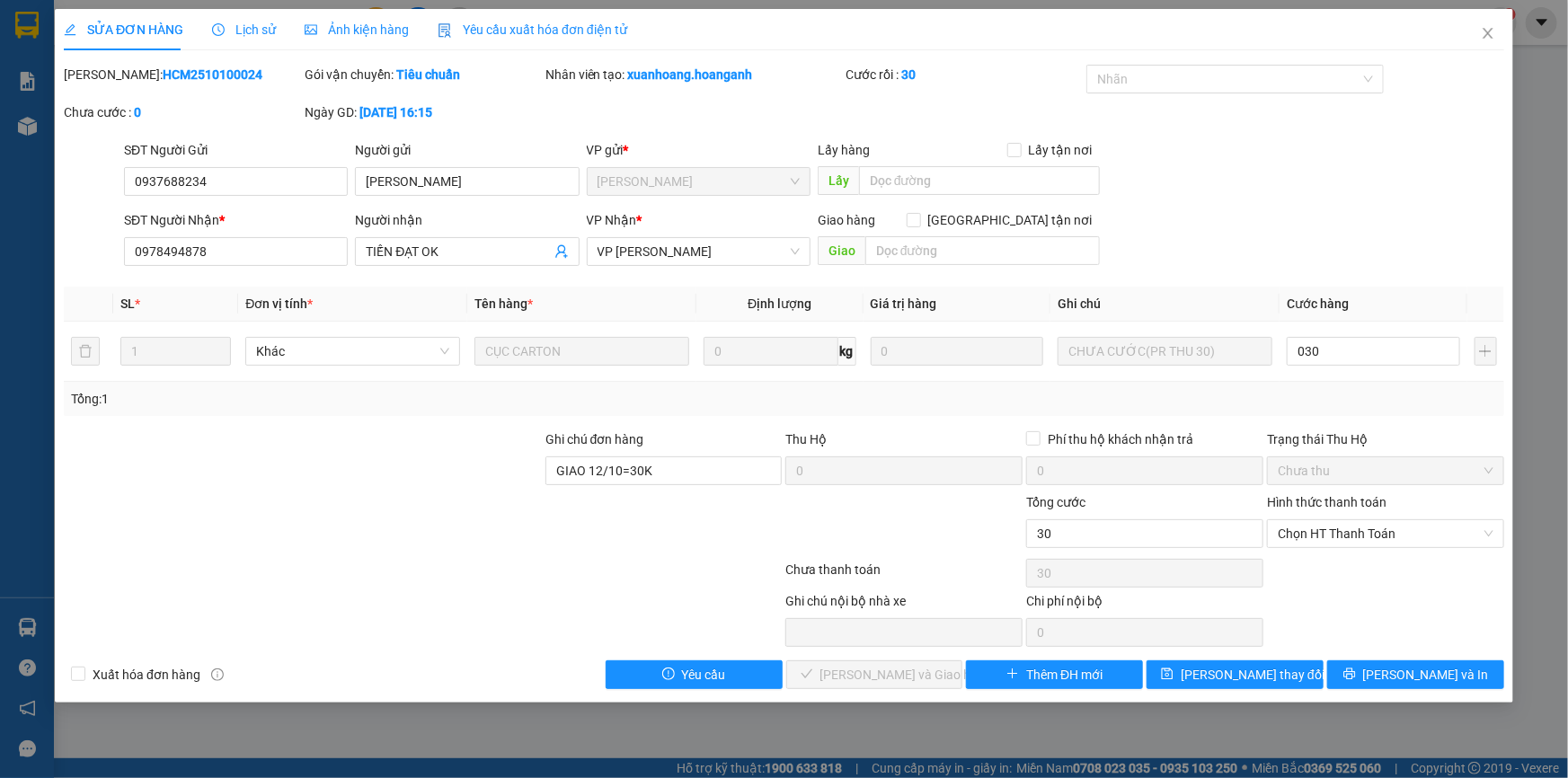
type input "30.000"
click at [1374, 220] on div "SĐT Người Nhận * 0978494878 Người nhận TIẾN ĐẠT OK VP Nhận * VP [PERSON_NAME] h…" at bounding box center [814, 242] width 1387 height 63
click at [1365, 516] on div "Hình thức thanh toán" at bounding box center [1385, 505] width 237 height 27
click at [1358, 536] on span "Chọn HT Thanh Toán" at bounding box center [1385, 533] width 215 height 27
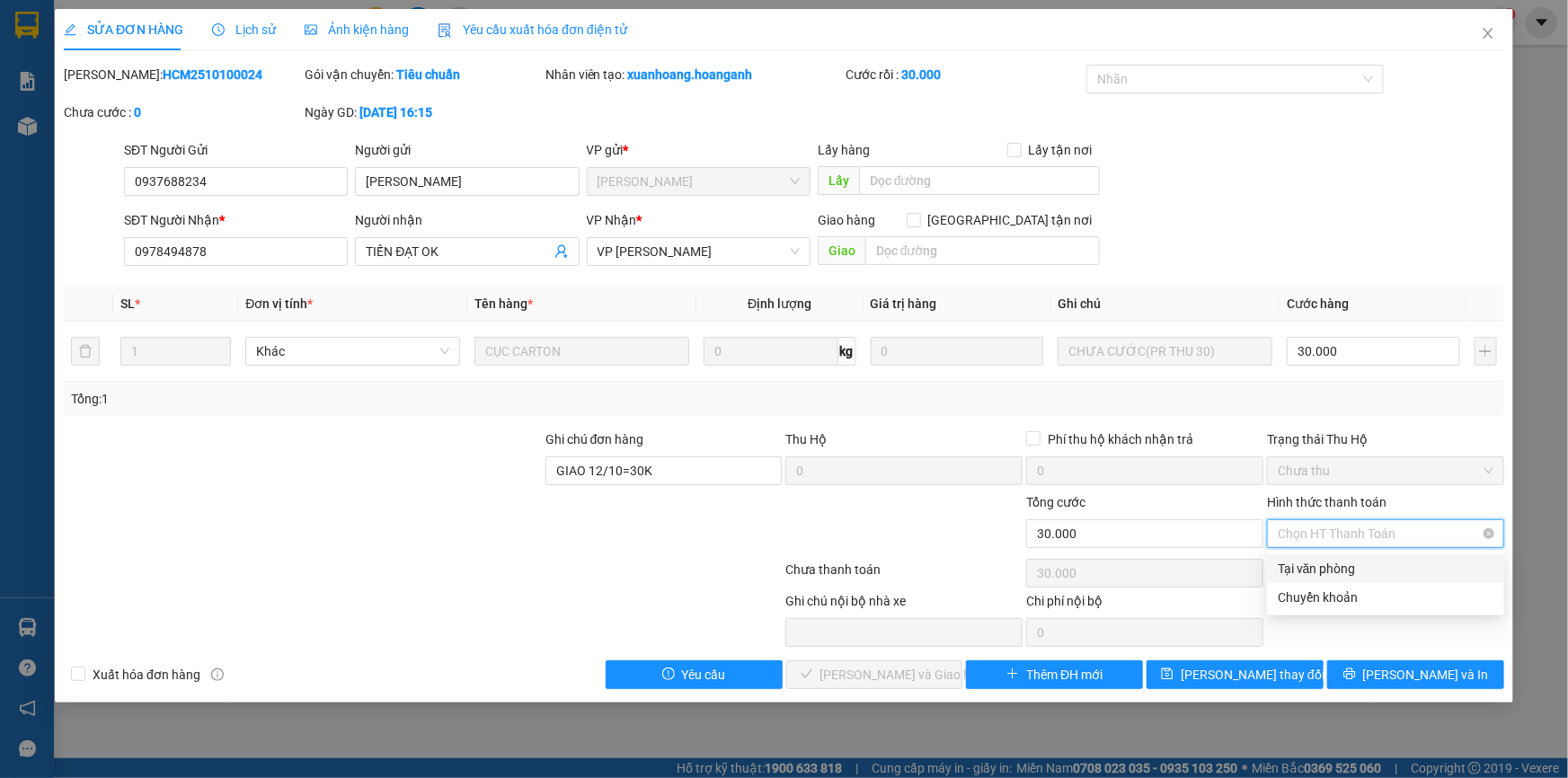
click at [1350, 561] on div "Tại văn phòng" at bounding box center [1385, 568] width 215 height 20
type input "0"
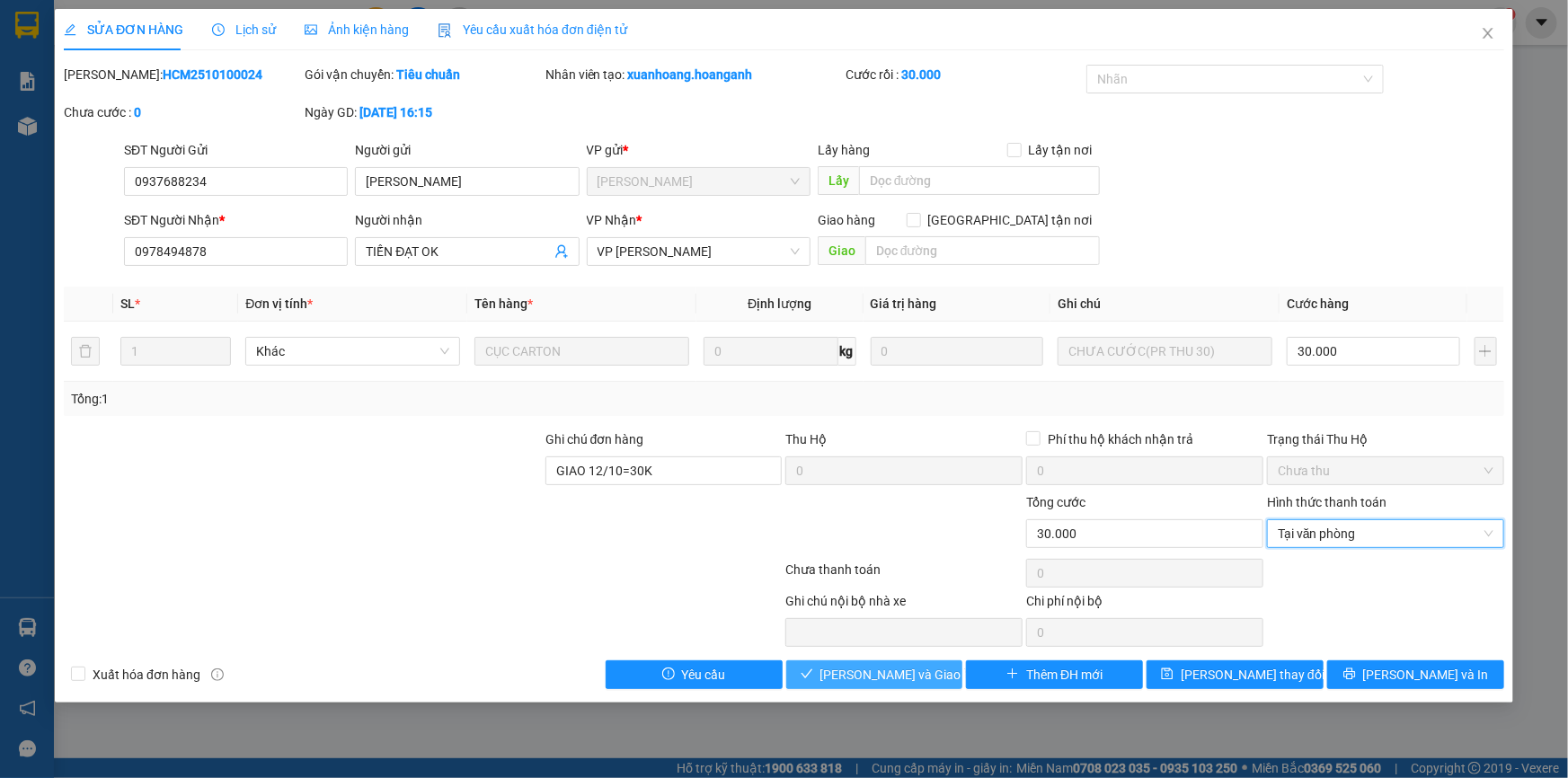
click at [890, 679] on span "[PERSON_NAME] và Giao hàng" at bounding box center [907, 674] width 172 height 20
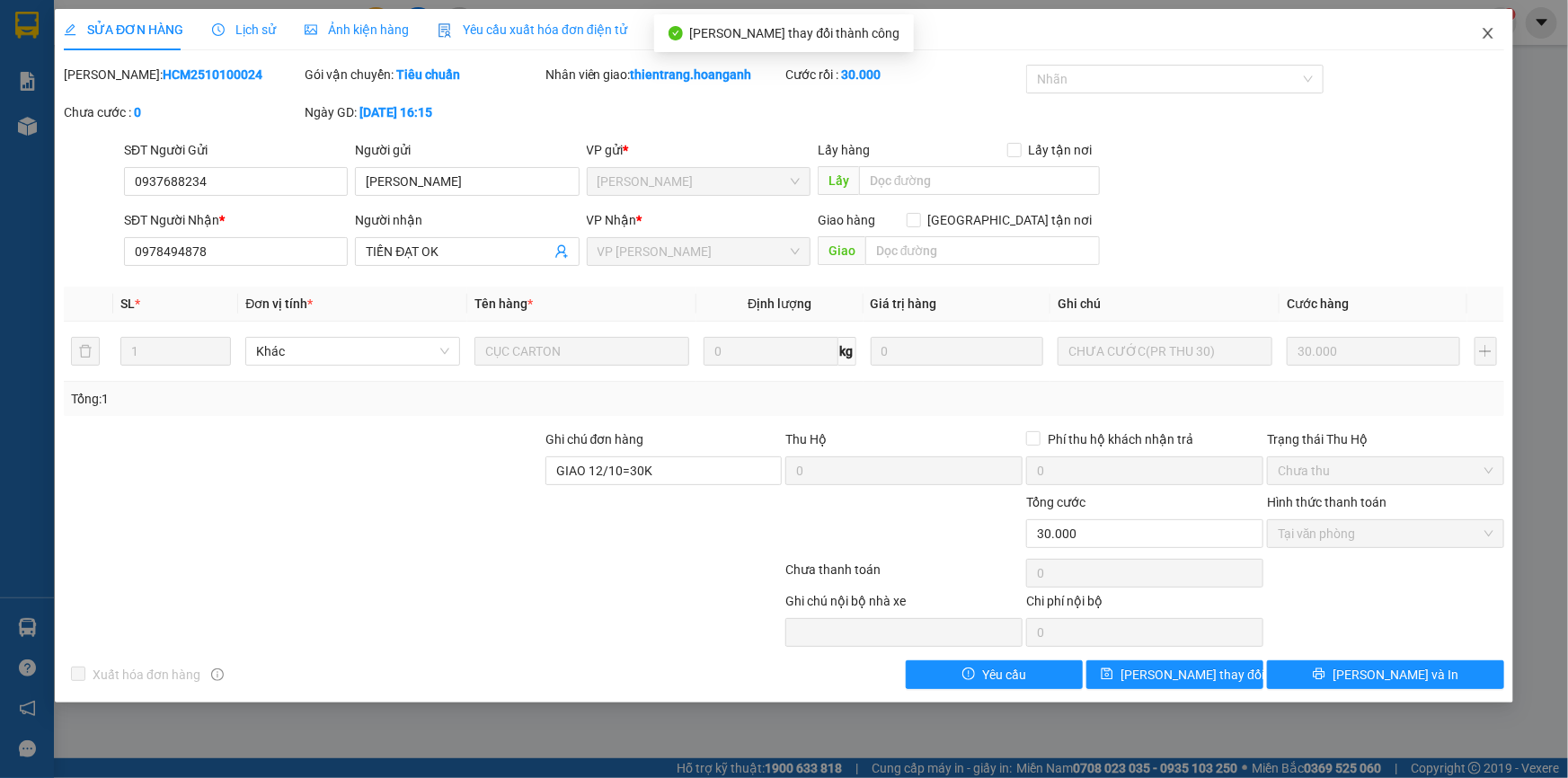
click at [1482, 37] on icon "close" at bounding box center [1488, 33] width 14 height 14
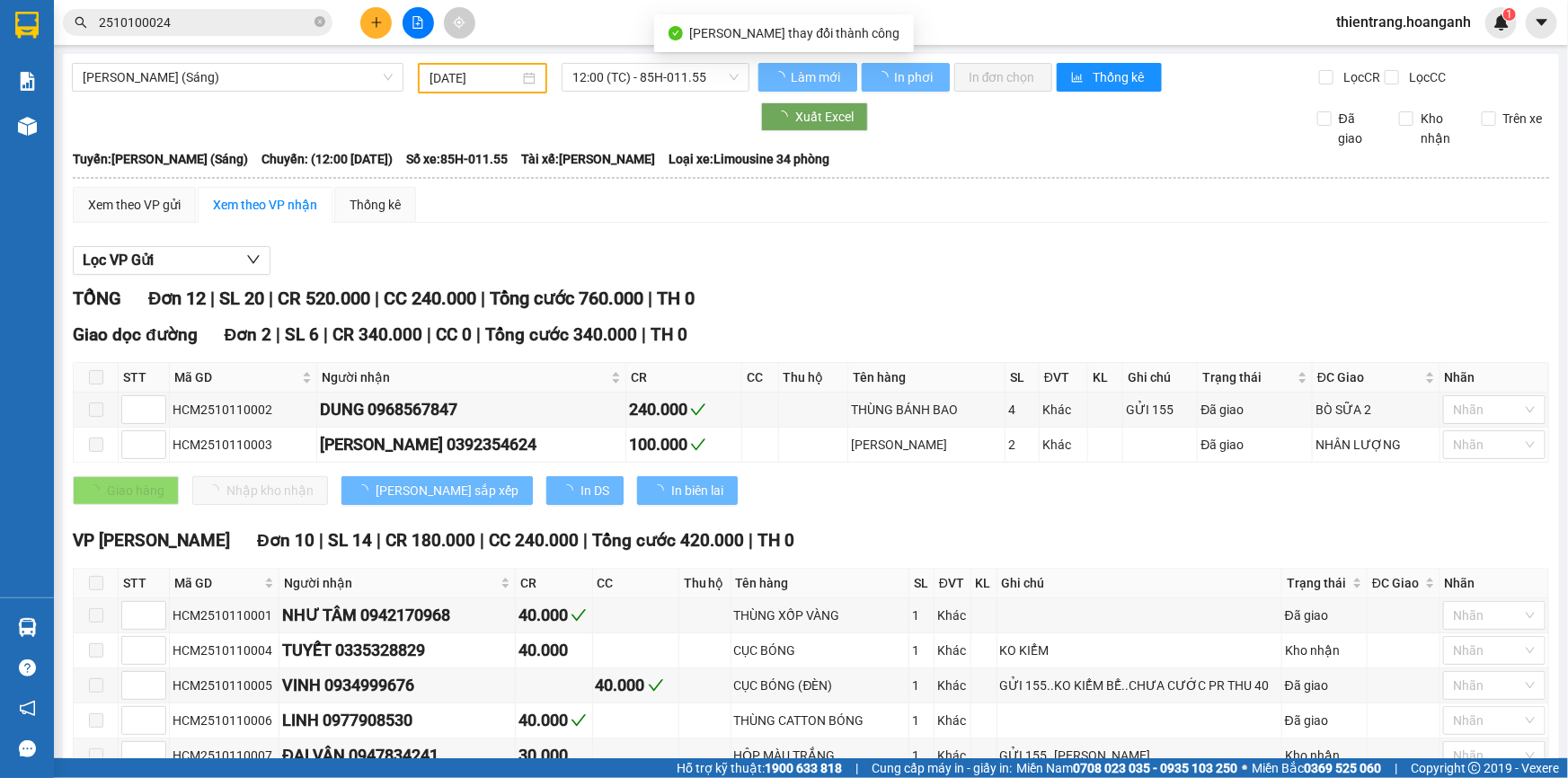
click at [217, 18] on input "2510100024" at bounding box center [204, 22] width 212 height 20
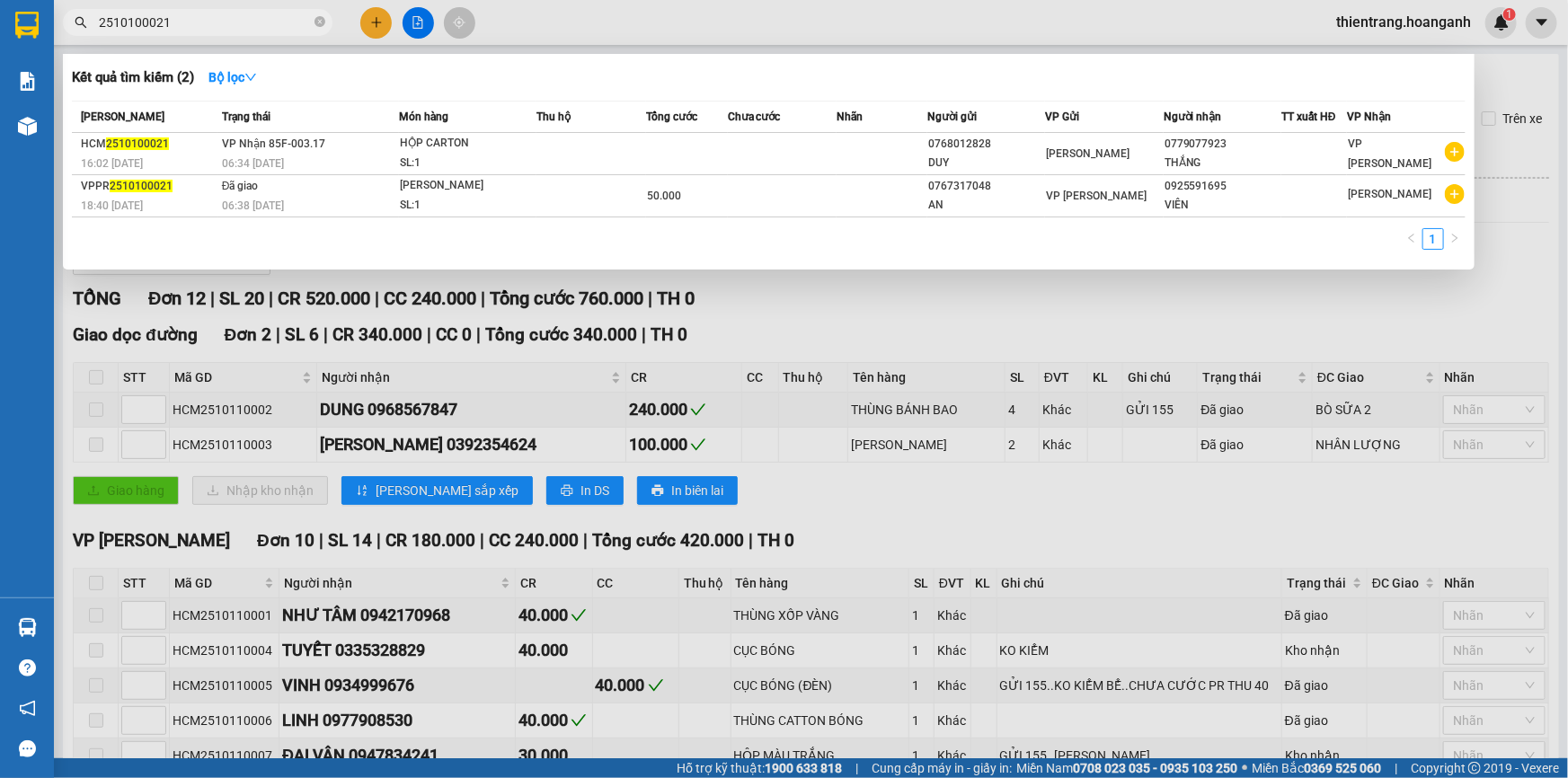
drag, startPoint x: 198, startPoint y: 22, endPoint x: 126, endPoint y: 32, distance: 72.7
click at [126, 32] on input "2510100021" at bounding box center [204, 22] width 212 height 20
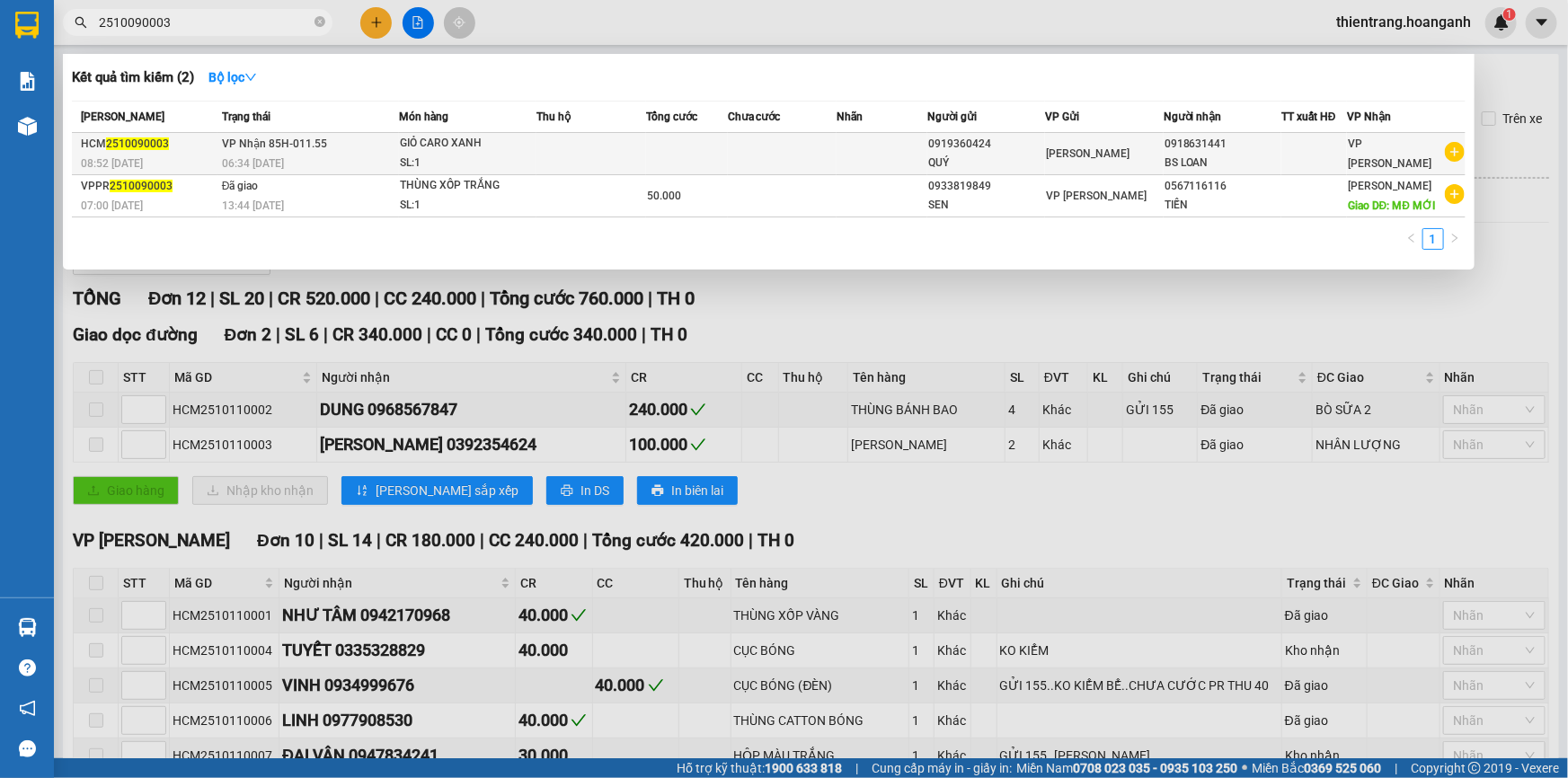
type input "2510090003"
click at [574, 154] on td at bounding box center [591, 154] width 109 height 42
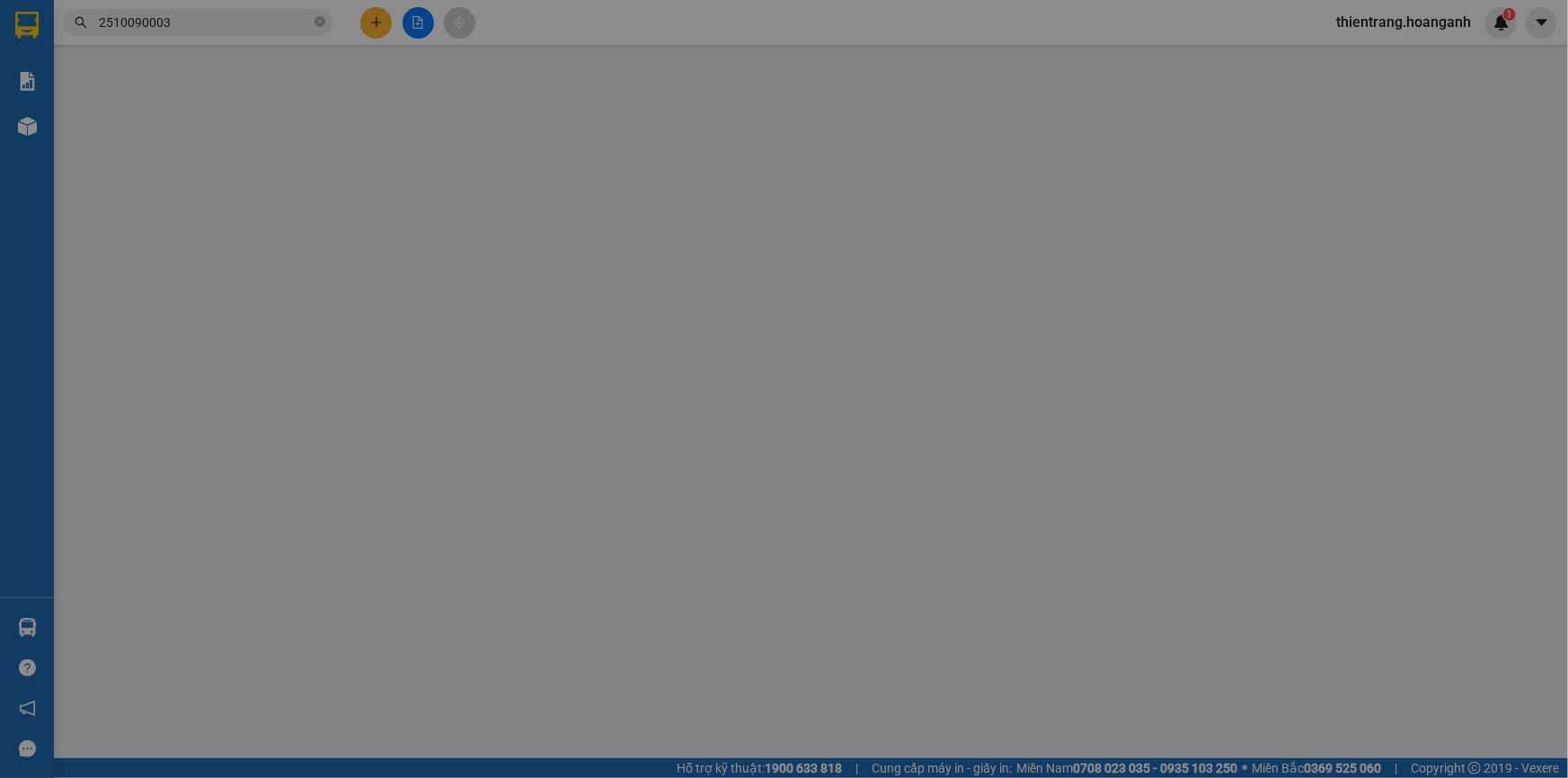
type input "0919360424"
type input "QUÝ"
type input "0918631441"
type input "BS LOAN"
type input "0"
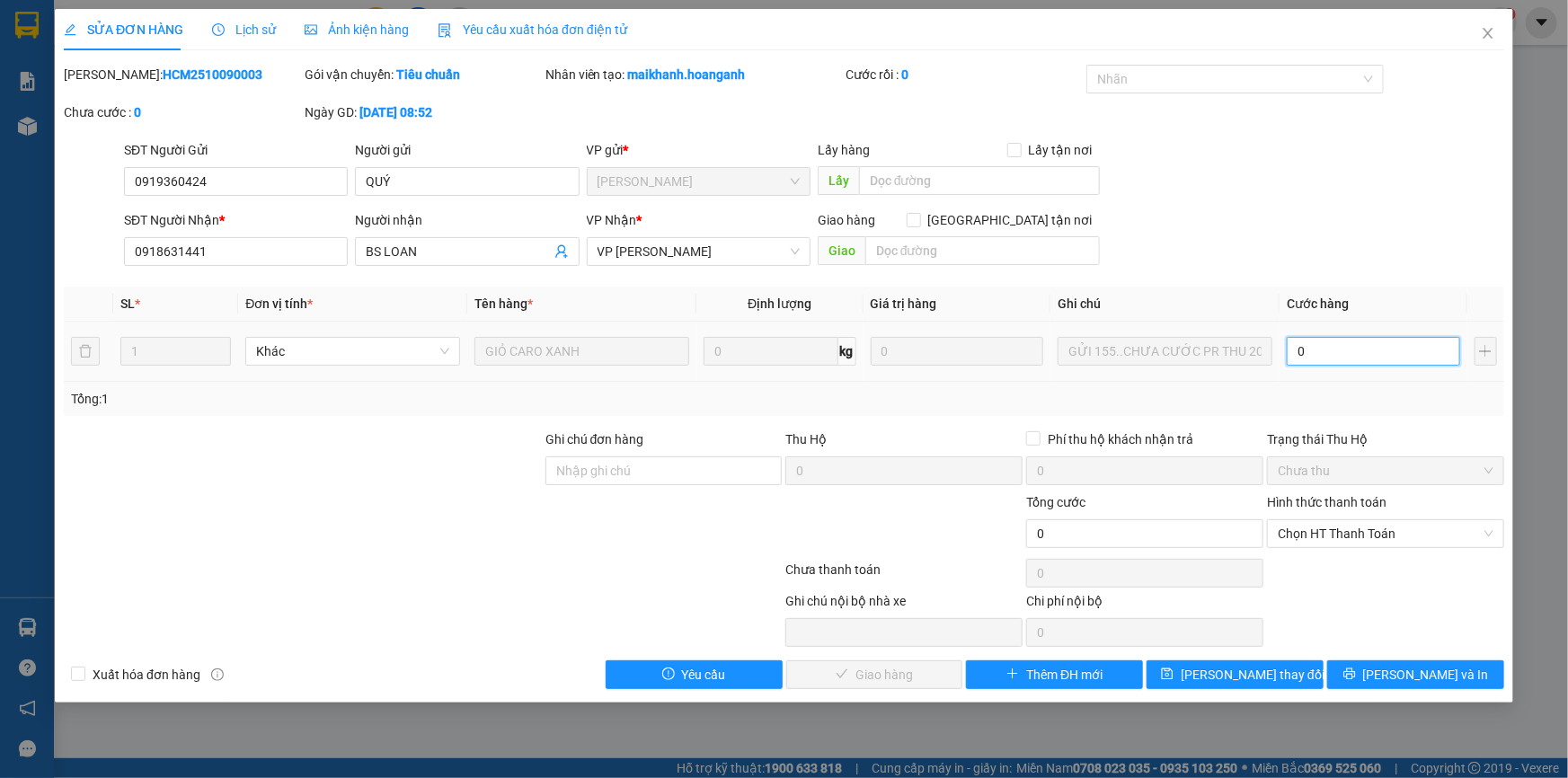
click at [1374, 355] on input "0" at bounding box center [1373, 351] width 173 height 29
type input "2"
type input "20"
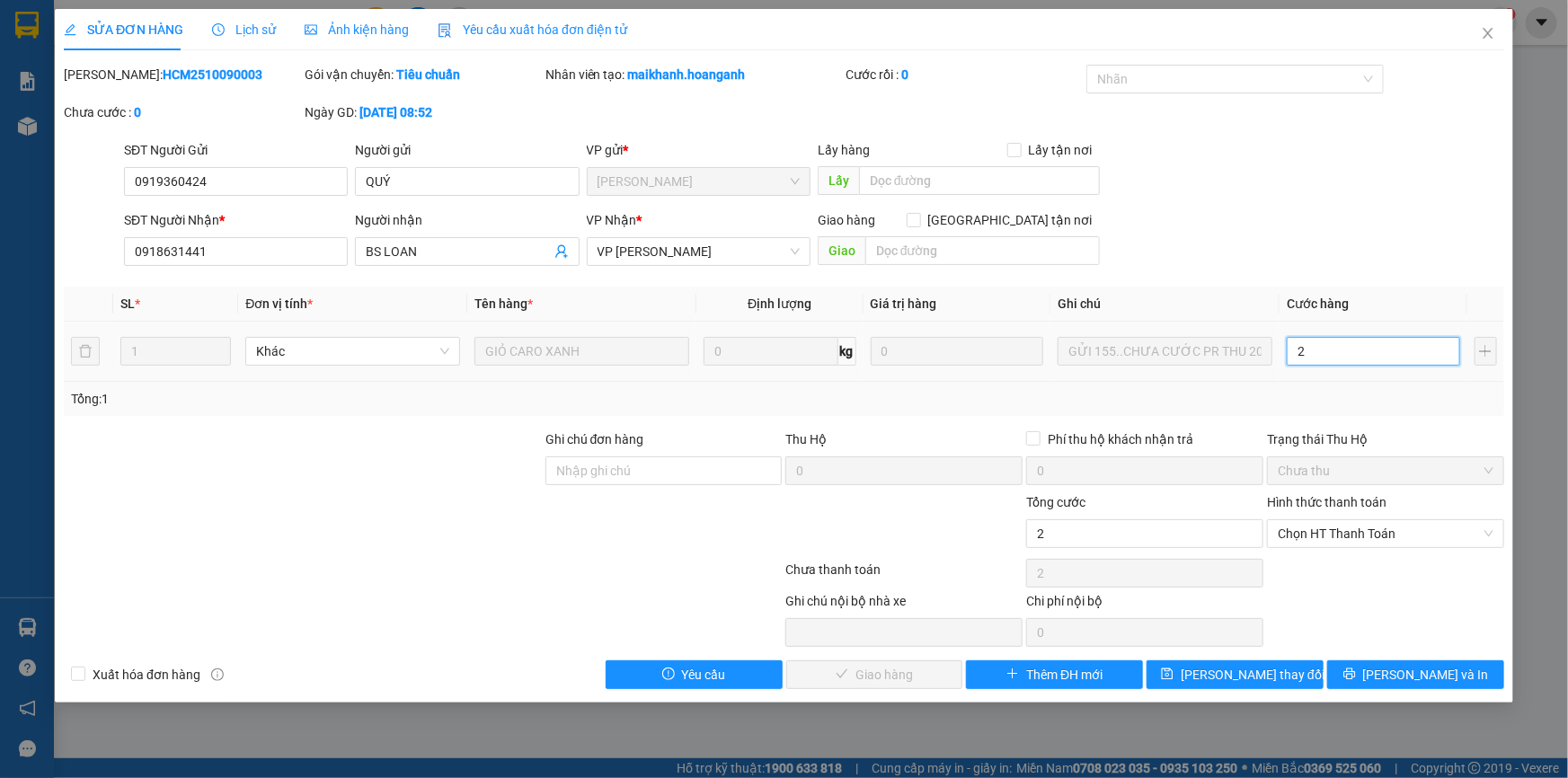
type input "20"
click at [1351, 541] on span "Chọn HT Thanh Toán" at bounding box center [1385, 533] width 215 height 27
type input "20"
type input "20.000"
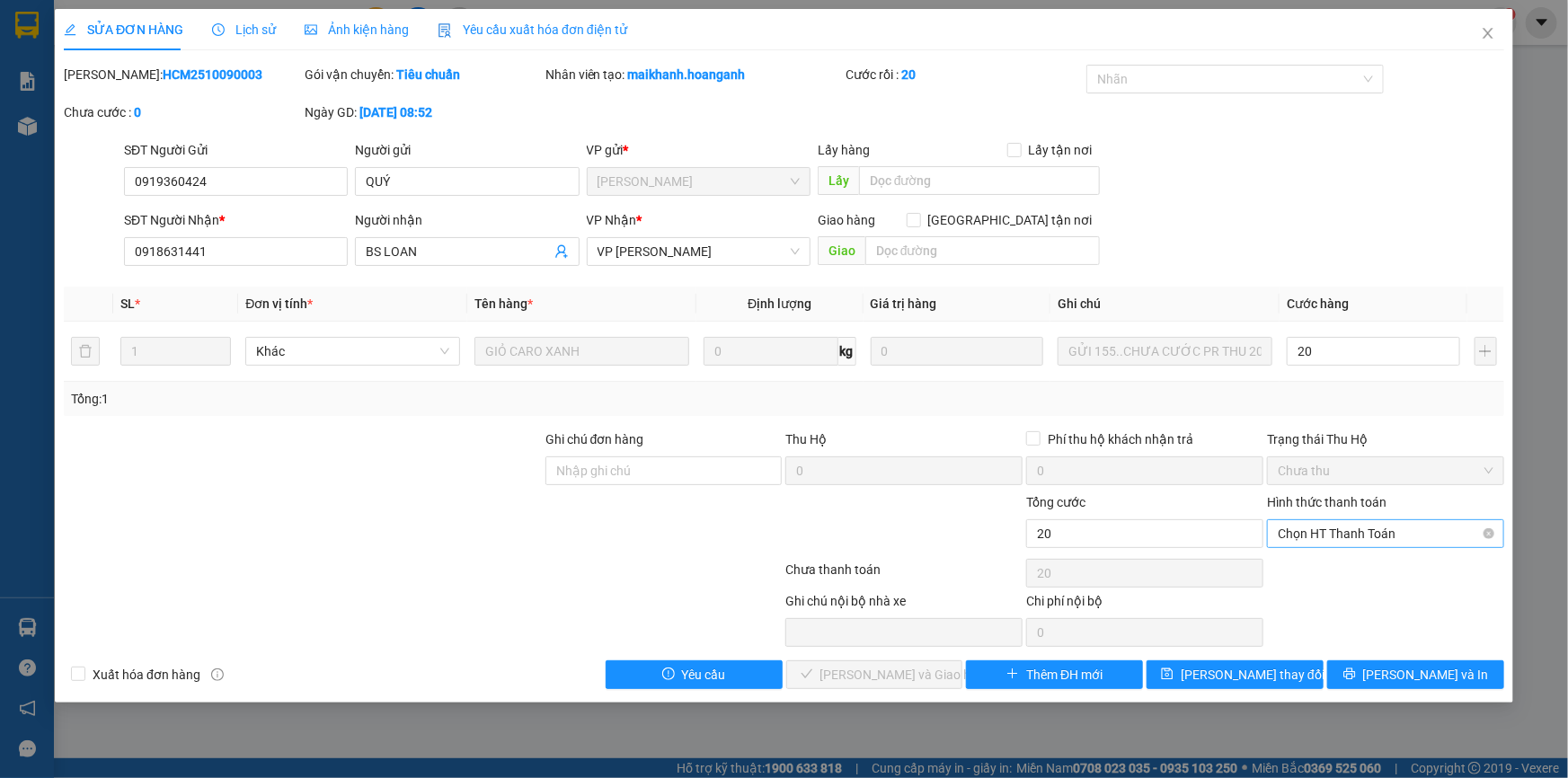
type input "20.000"
drag, startPoint x: 1333, startPoint y: 569, endPoint x: 1042, endPoint y: 602, distance: 292.9
click at [1332, 569] on div "Tại văn phòng" at bounding box center [1385, 568] width 215 height 20
type input "0"
click at [861, 675] on span "[PERSON_NAME] và Giao hàng" at bounding box center [907, 674] width 172 height 20
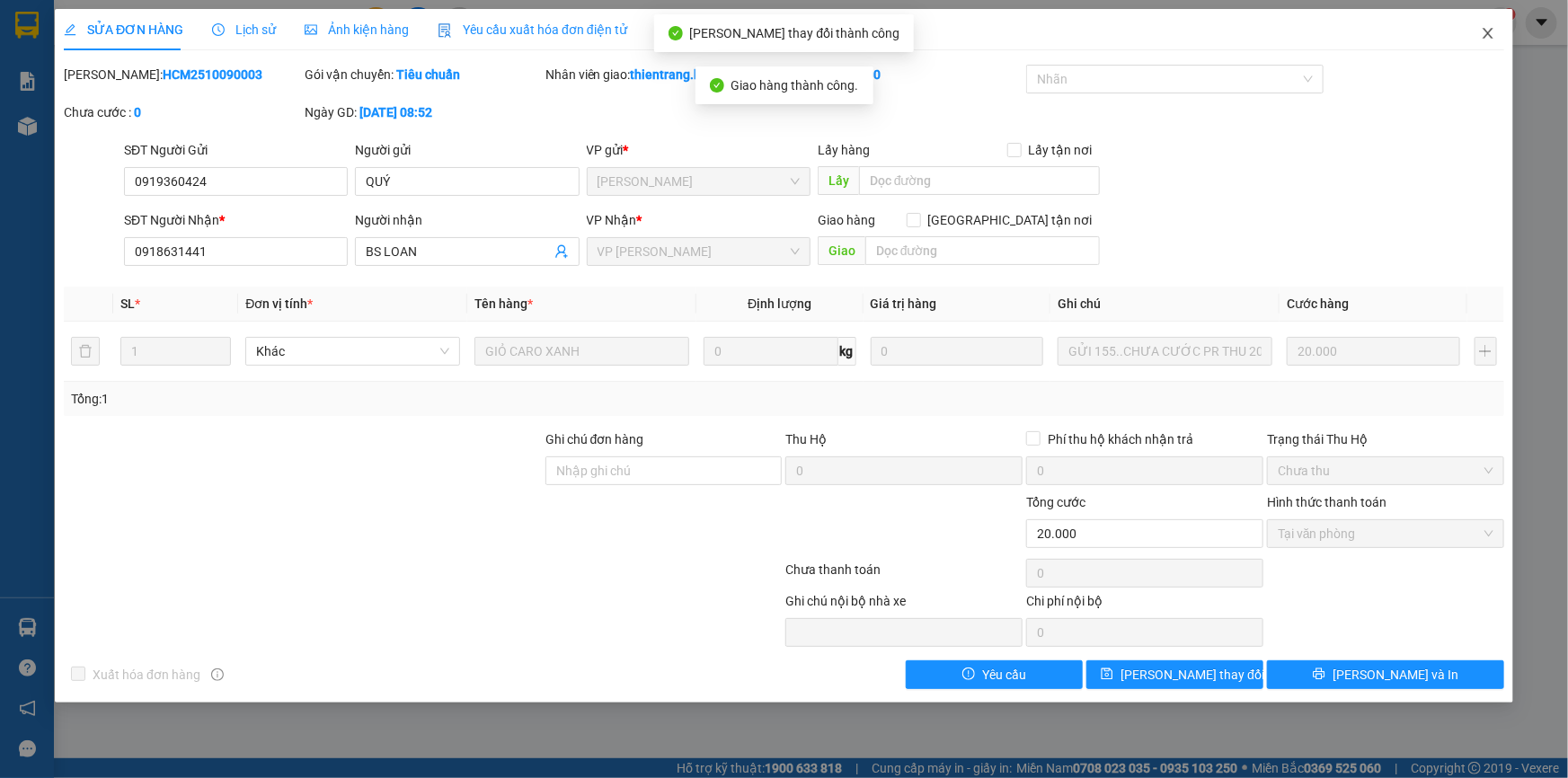
click at [1480, 38] on span "Close" at bounding box center [1488, 33] width 51 height 51
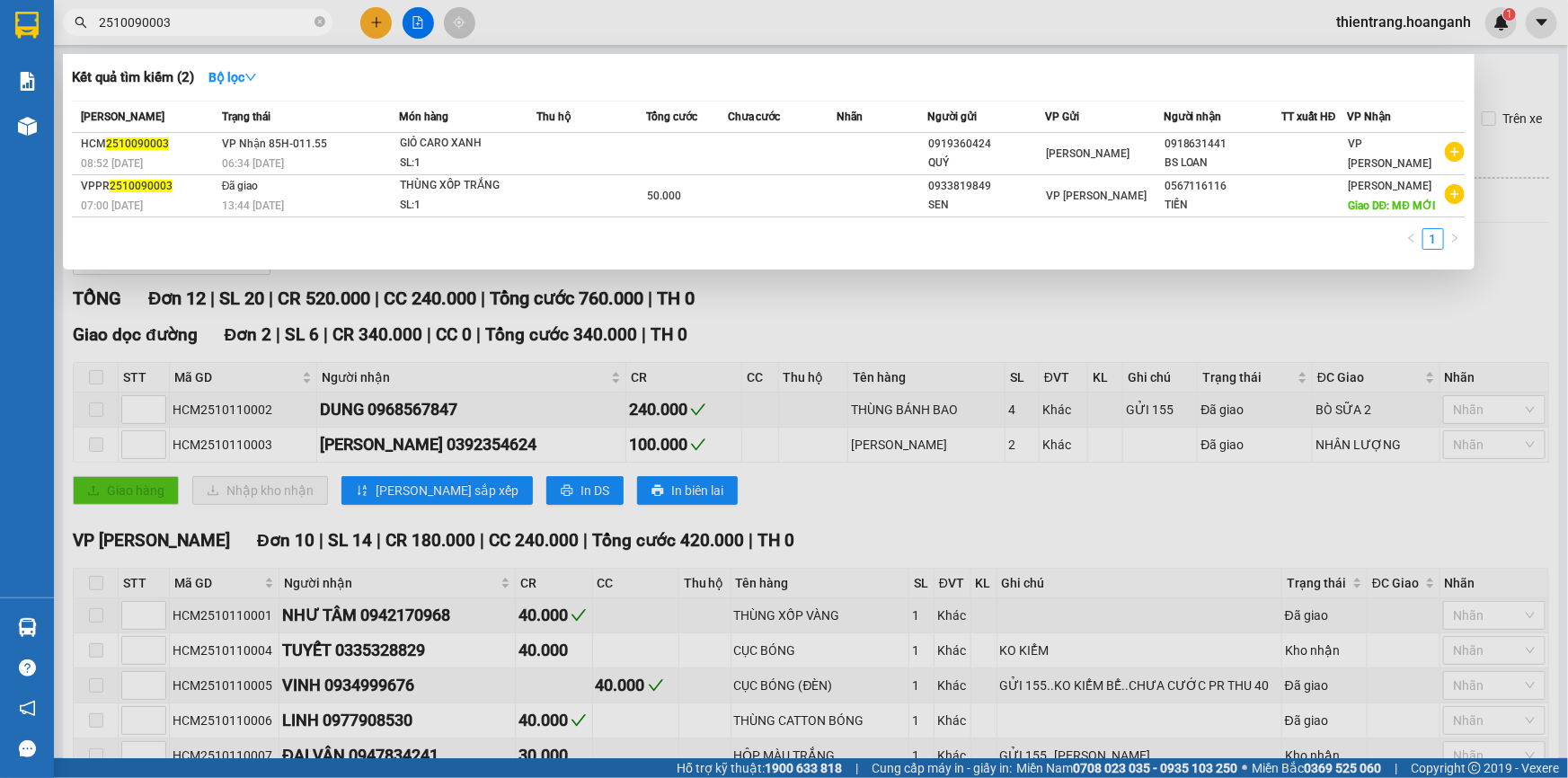
drag, startPoint x: 208, startPoint y: 20, endPoint x: 9, endPoint y: -10, distance: 201.2
click at [9, 0] on html "Kết quả tìm kiếm ( 2 ) Bộ lọc Mã ĐH Trạng thái Món hàng Thu hộ Tổng cước Chưa c…" at bounding box center [784, 389] width 1568 height 778
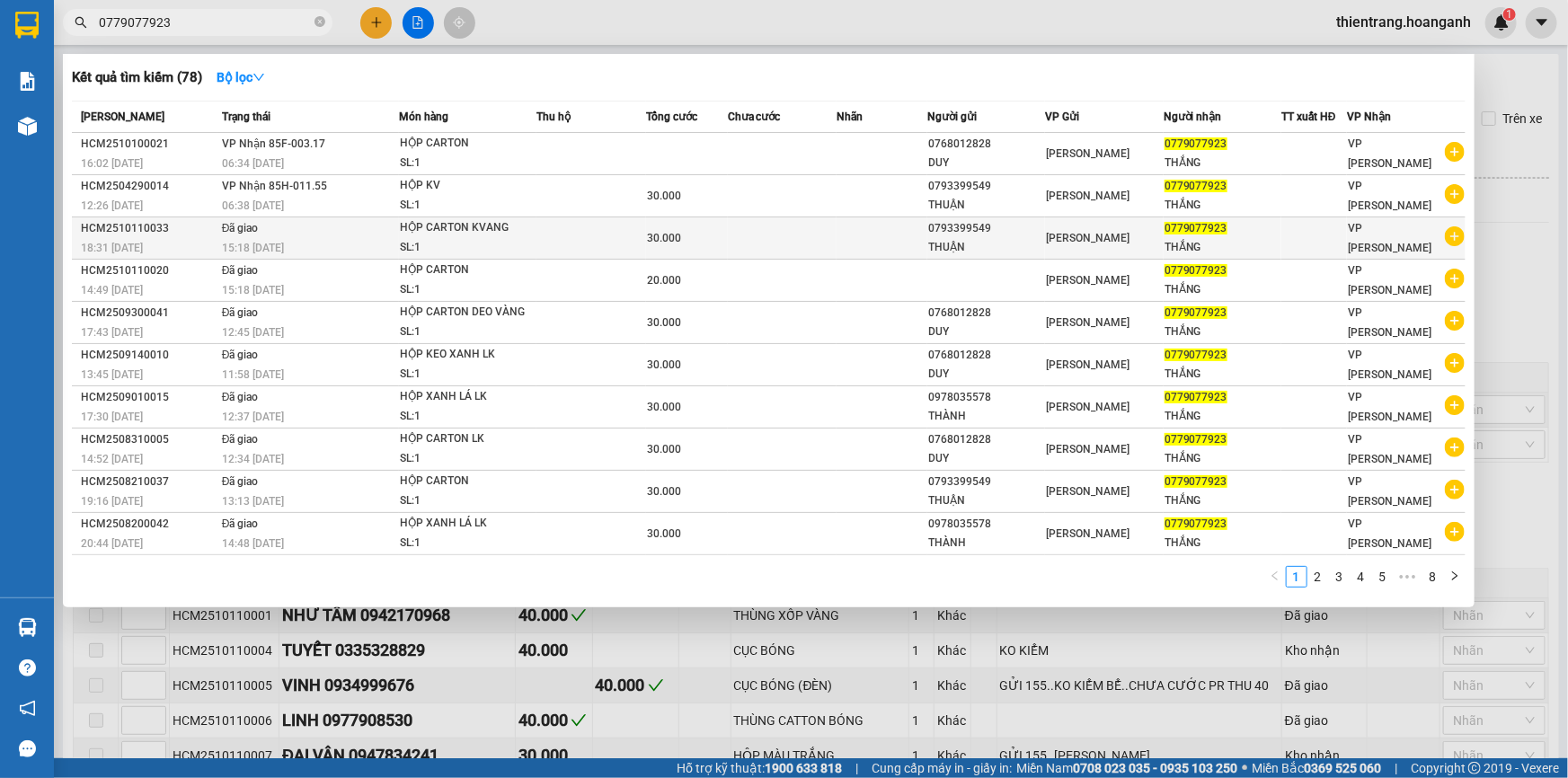
type input "0779077923"
click at [930, 222] on div "0793399549" at bounding box center [985, 229] width 116 height 19
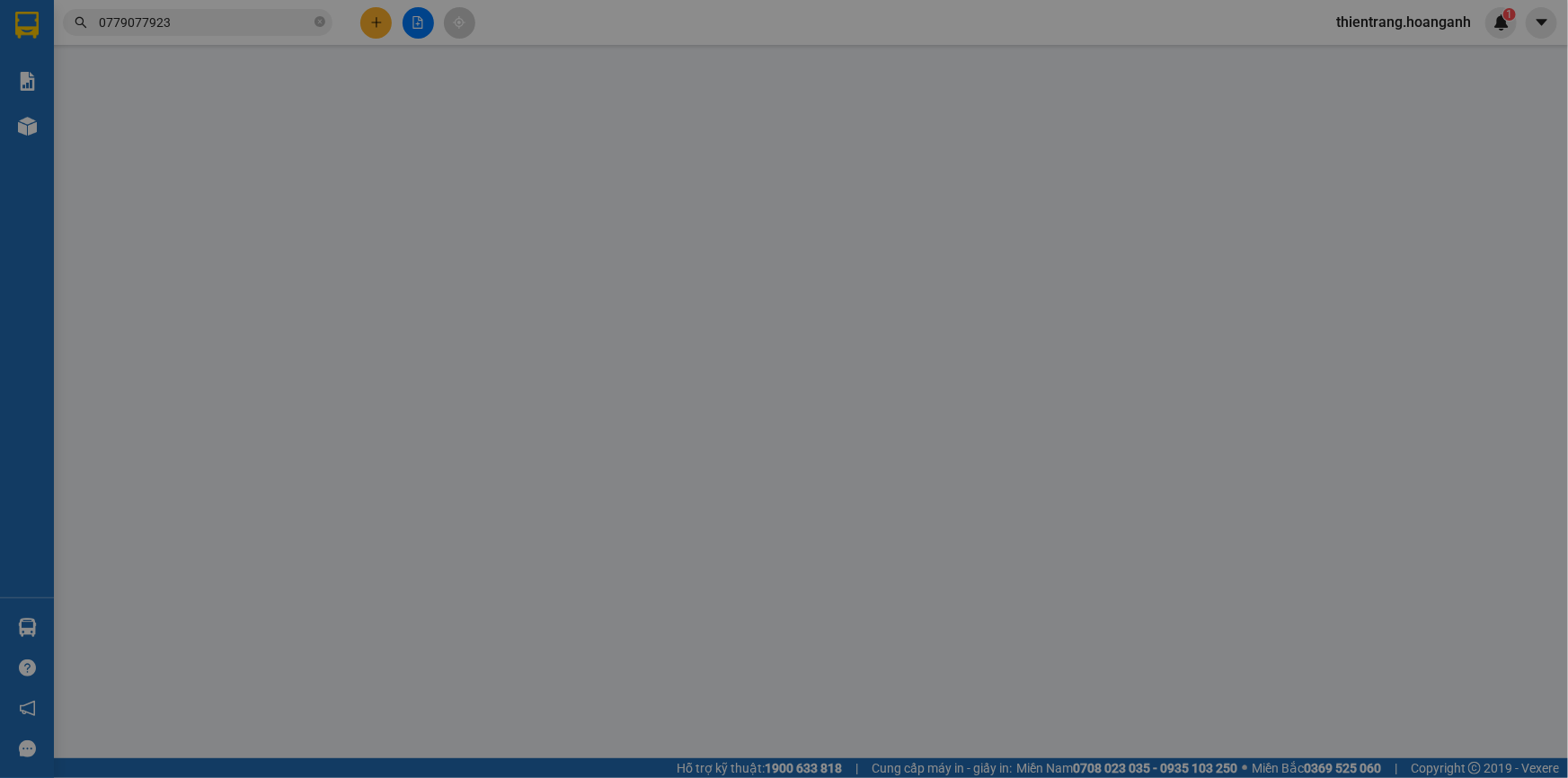
type input "0793399549"
type input "THUẬN"
type input "0779077923"
type input "THẮNG"
type input "0"
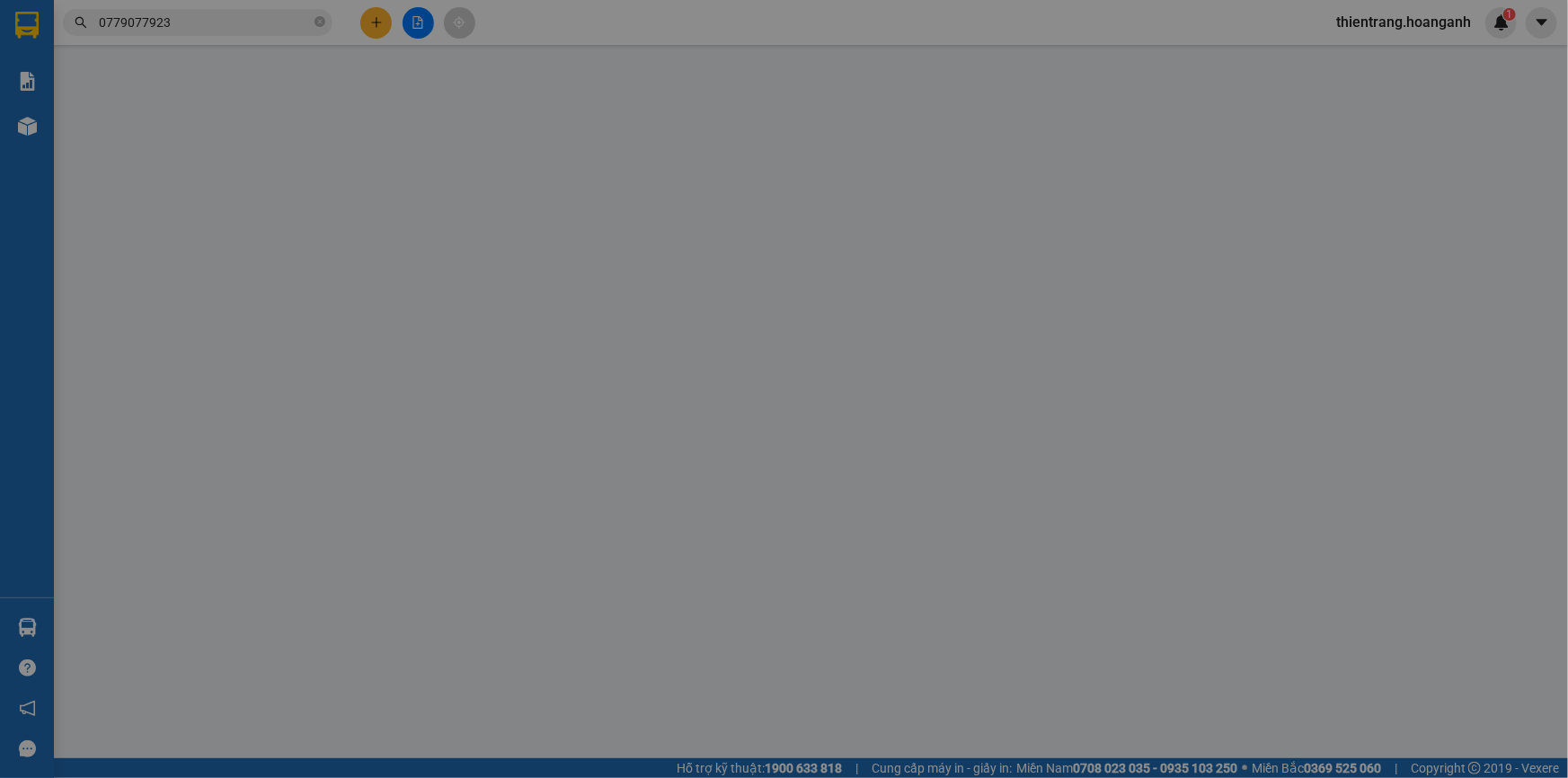
type input "30.000"
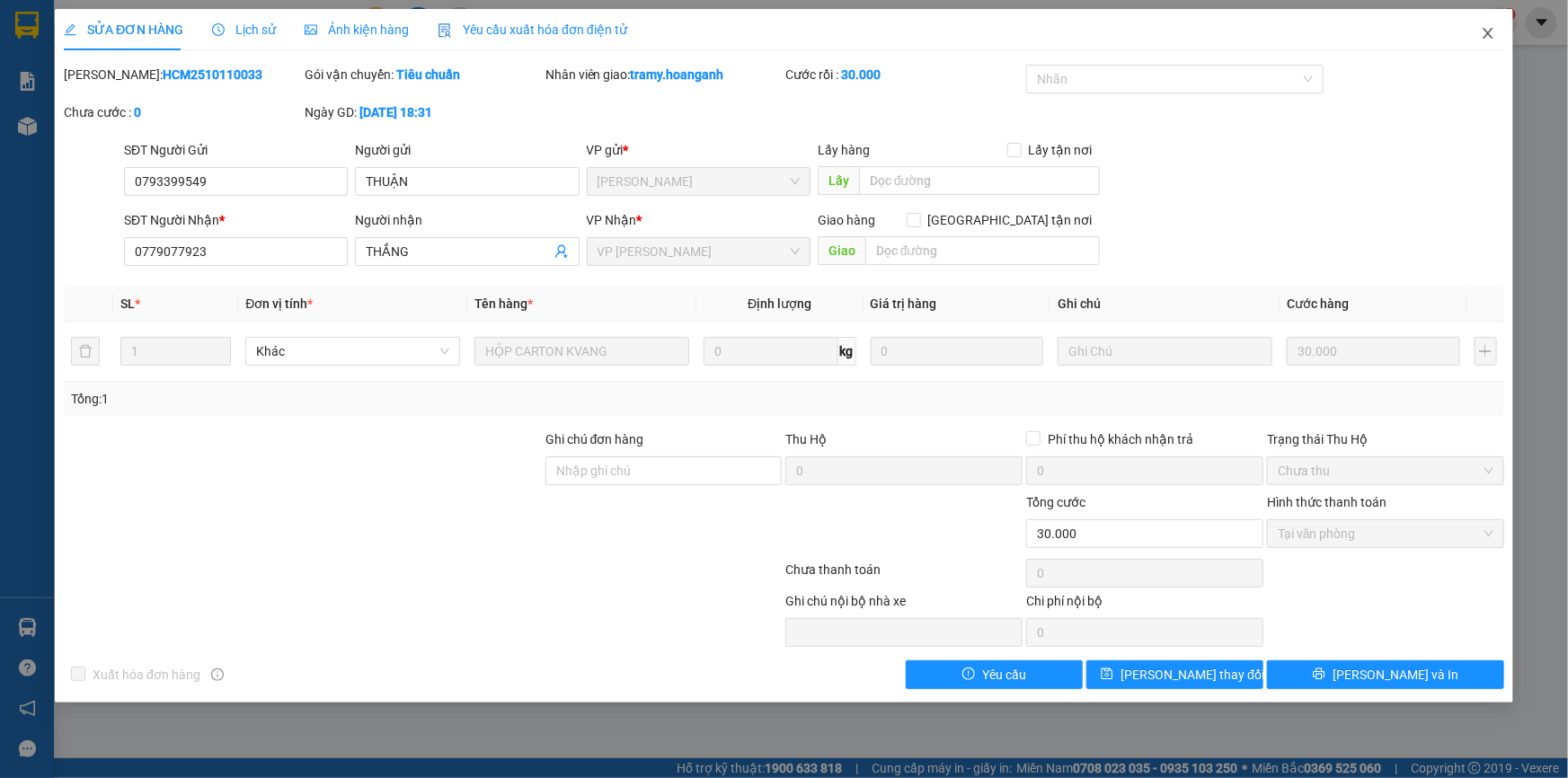
click at [1498, 37] on span "Close" at bounding box center [1488, 33] width 51 height 51
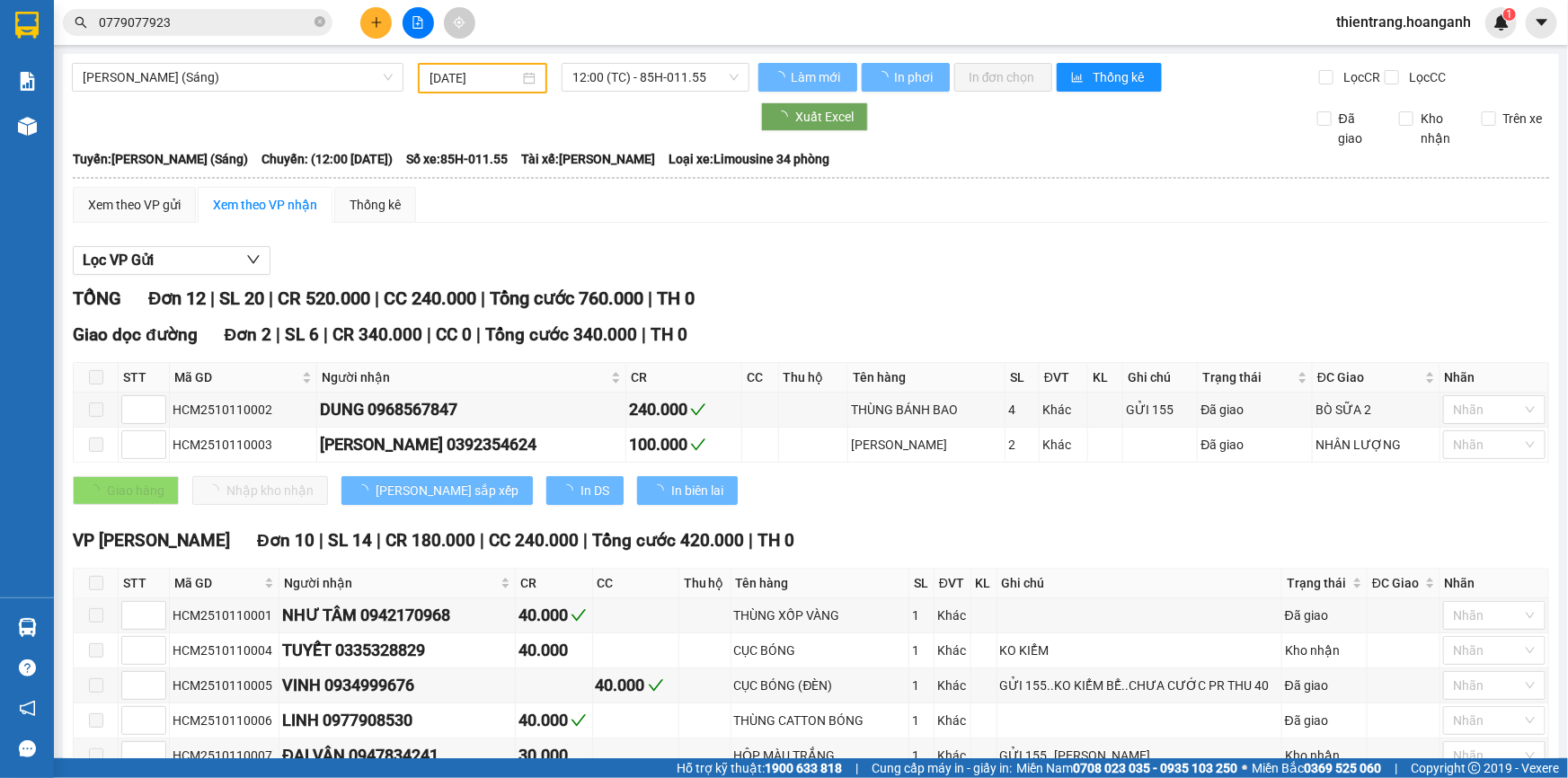
click at [287, 19] on input "0779077923" at bounding box center [204, 22] width 212 height 20
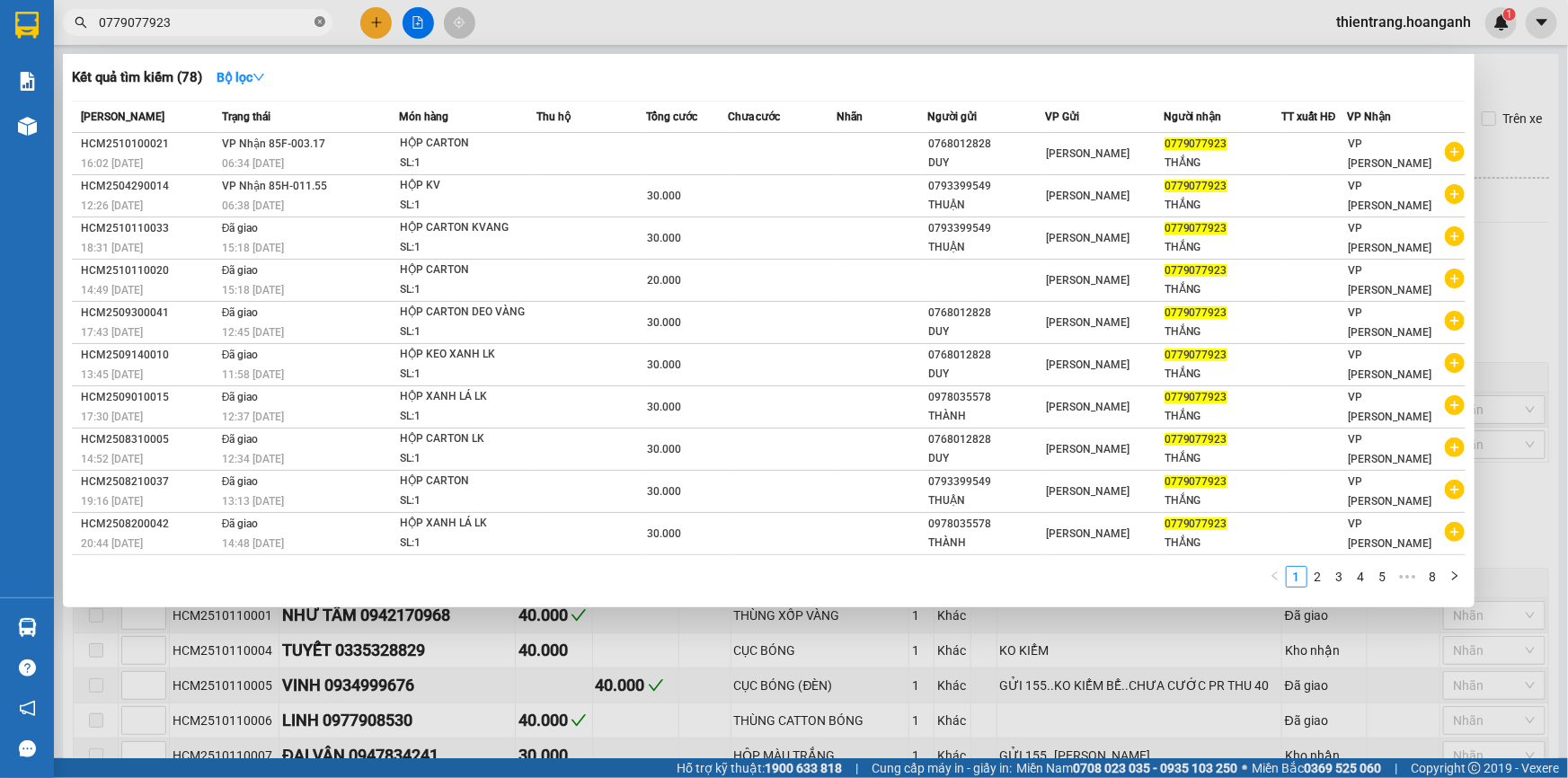
click at [324, 18] on icon "close-circle" at bounding box center [319, 21] width 11 height 11
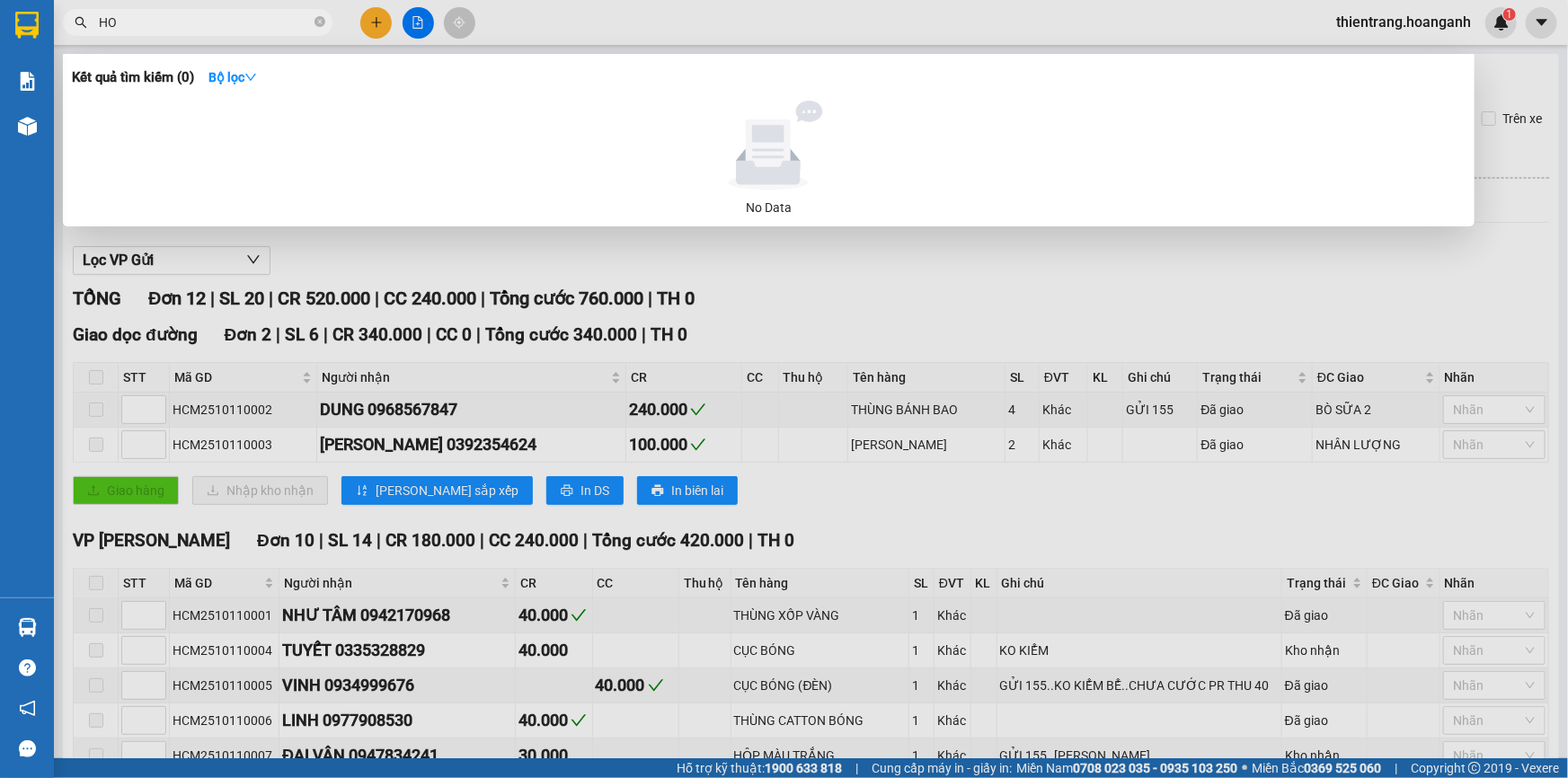
type input "H"
type input "HOÀNG LẠC THƯ"
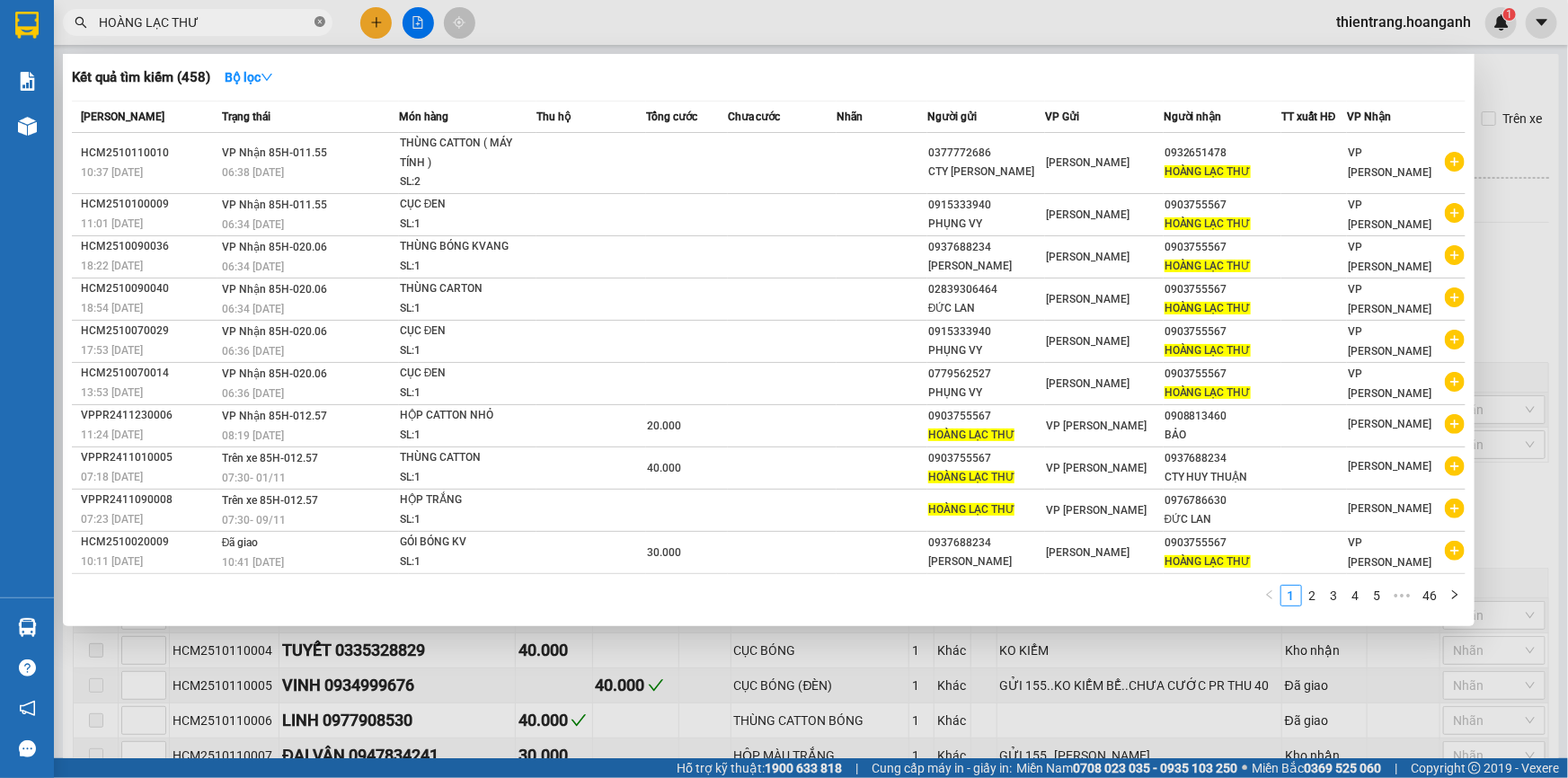
click at [316, 22] on icon "close-circle" at bounding box center [319, 21] width 11 height 11
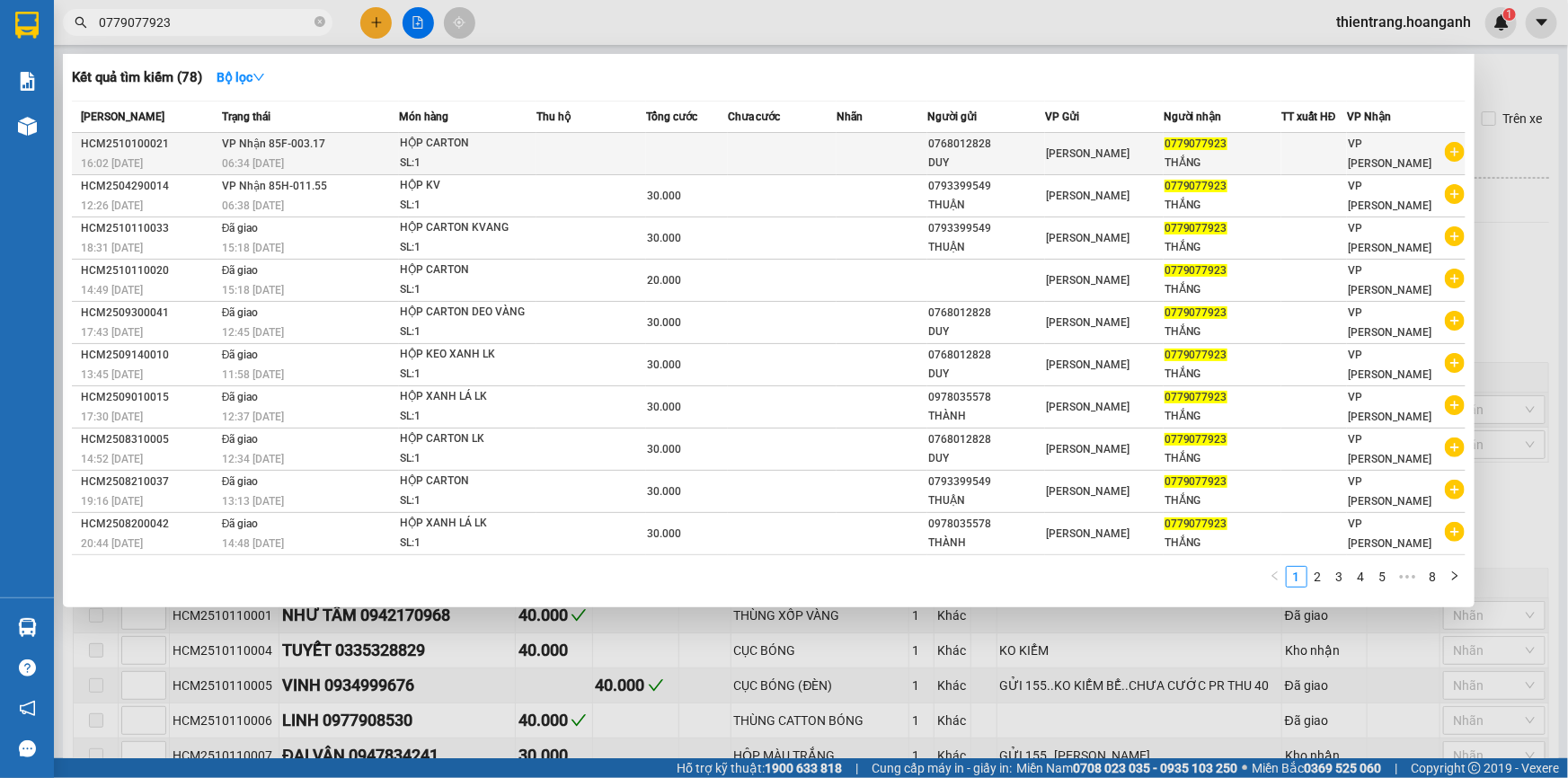
type input "0779077923"
click at [538, 144] on td at bounding box center [591, 154] width 109 height 42
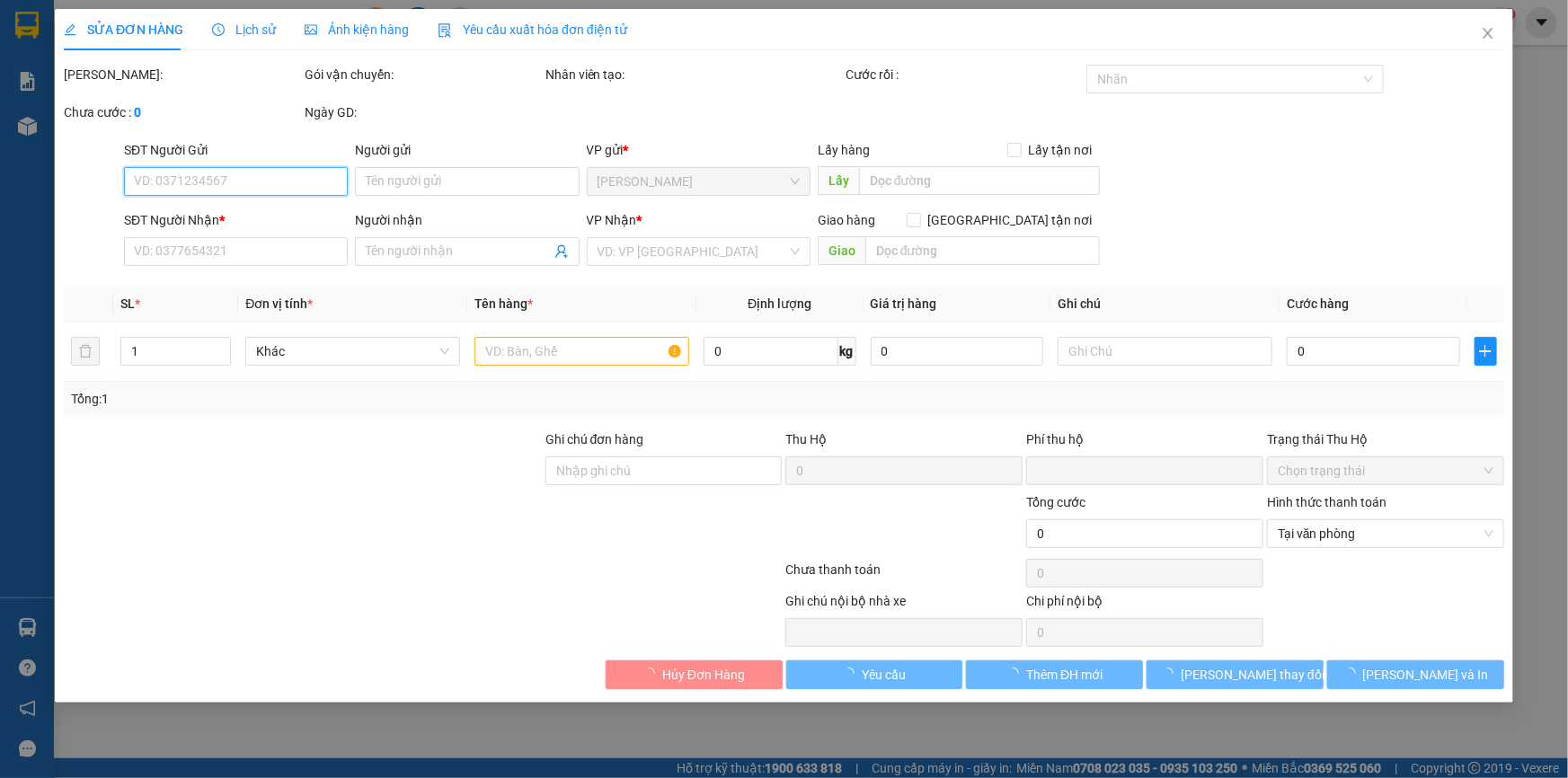
type input "0768012828"
type input "DUY"
type input "0779077923"
type input "THẮNG"
type input "0"
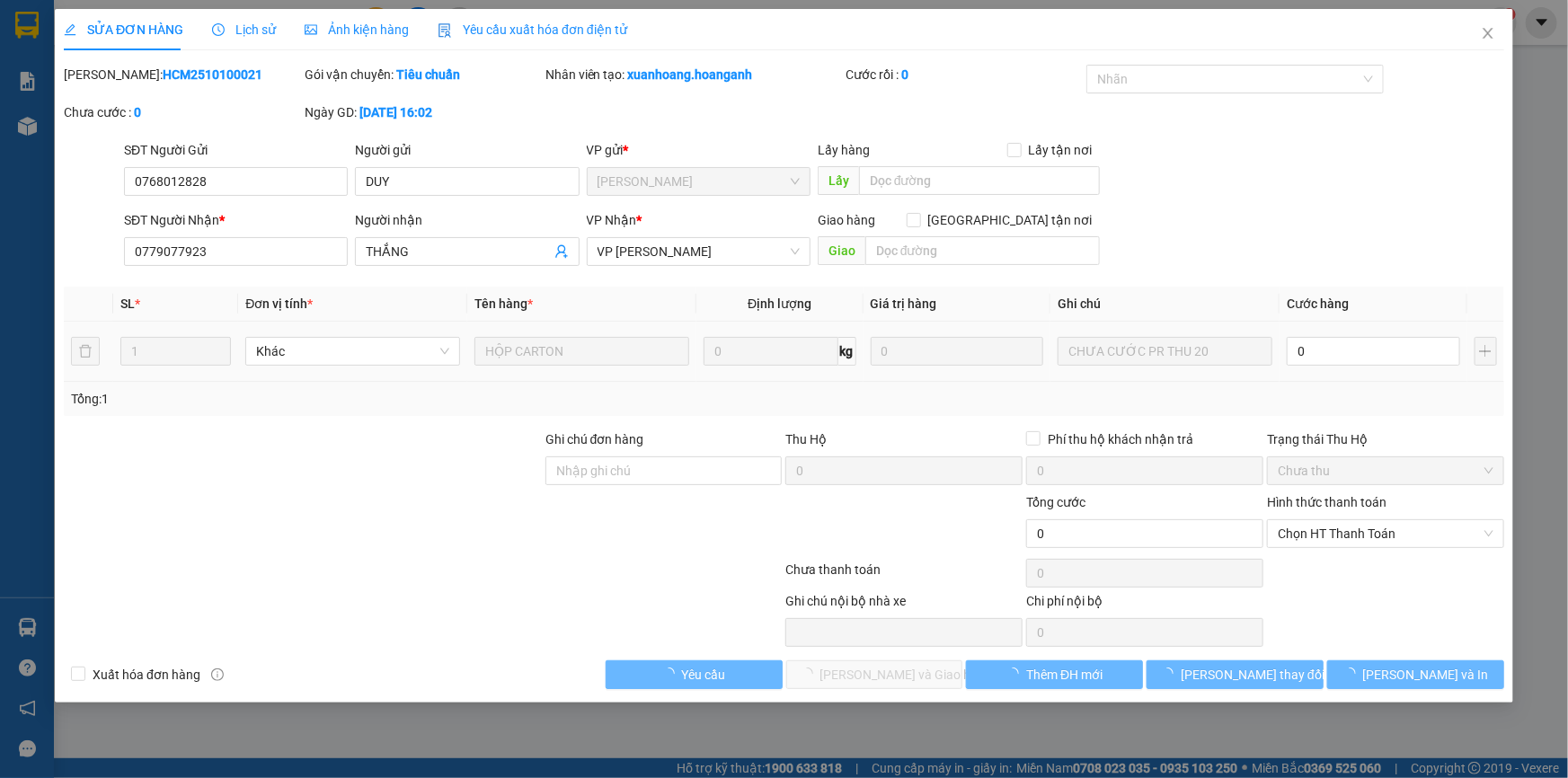
click at [1357, 343] on input "0" at bounding box center [1373, 351] width 173 height 29
type input "2"
type input "20"
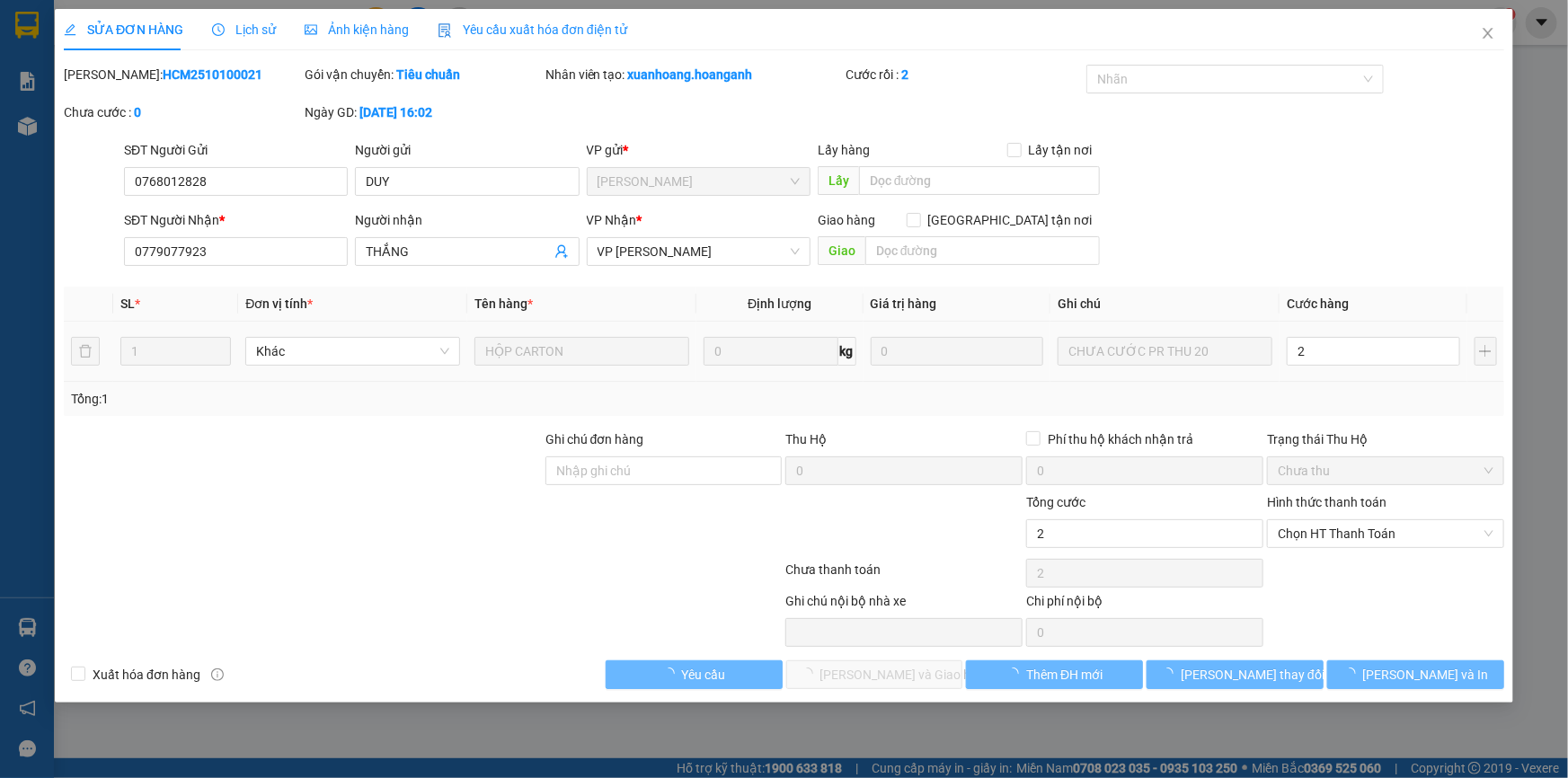
type input "20"
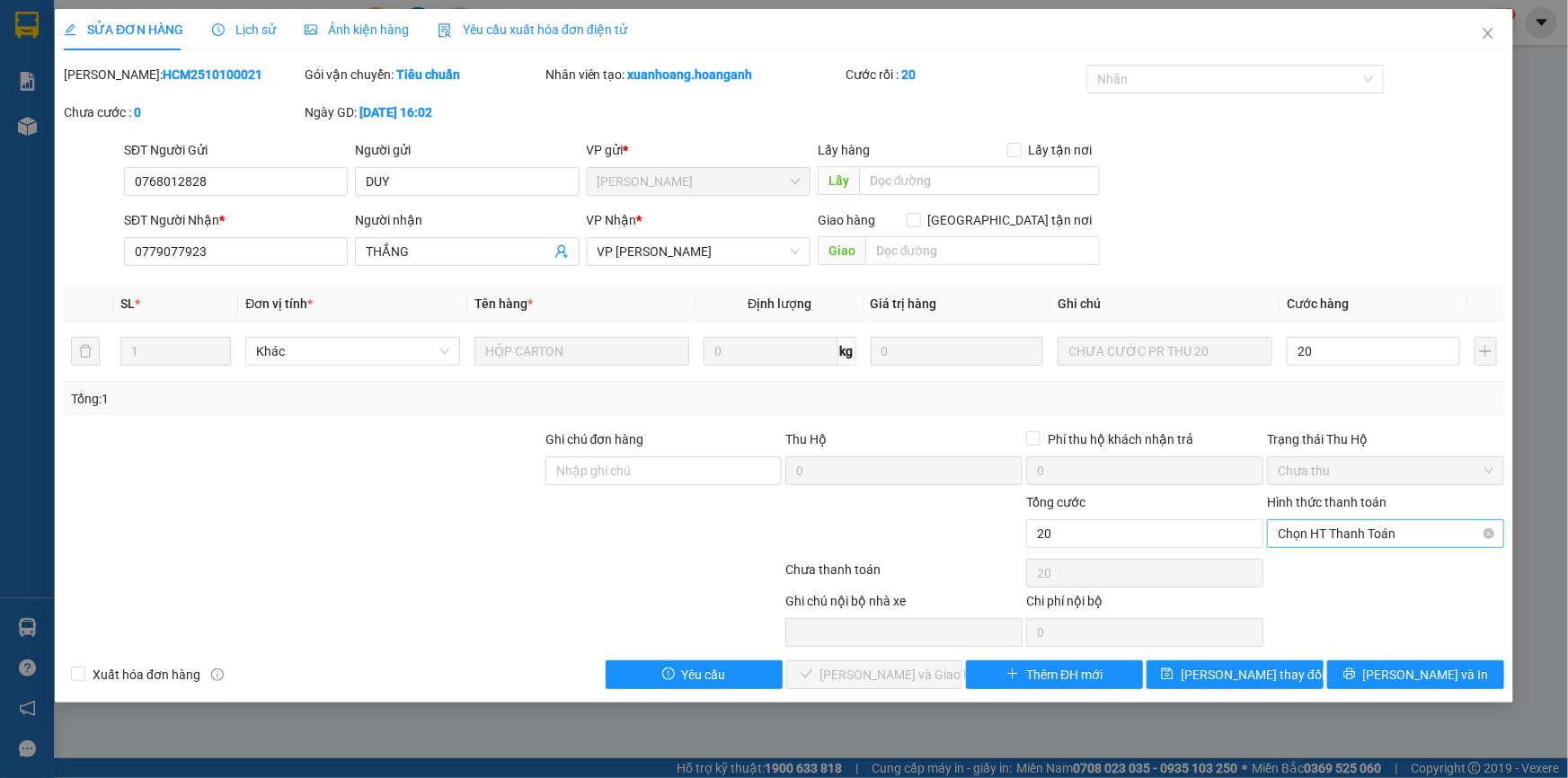
click at [1322, 532] on span "Chọn HT Thanh Toán" at bounding box center [1385, 533] width 215 height 27
type input "20"
type input "20.000"
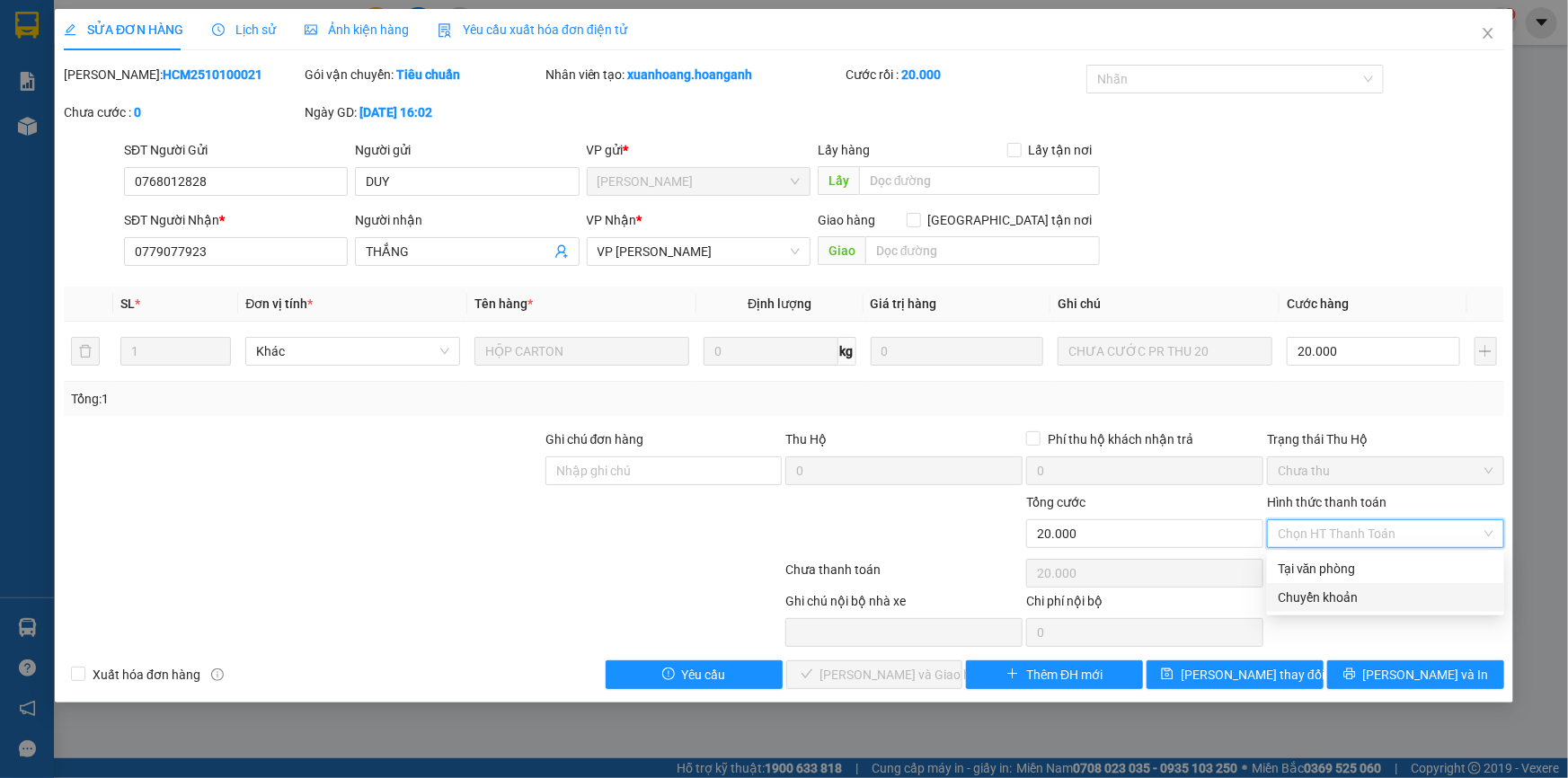
click at [1308, 595] on div "Chuyển khoản" at bounding box center [1385, 597] width 215 height 20
type input "0"
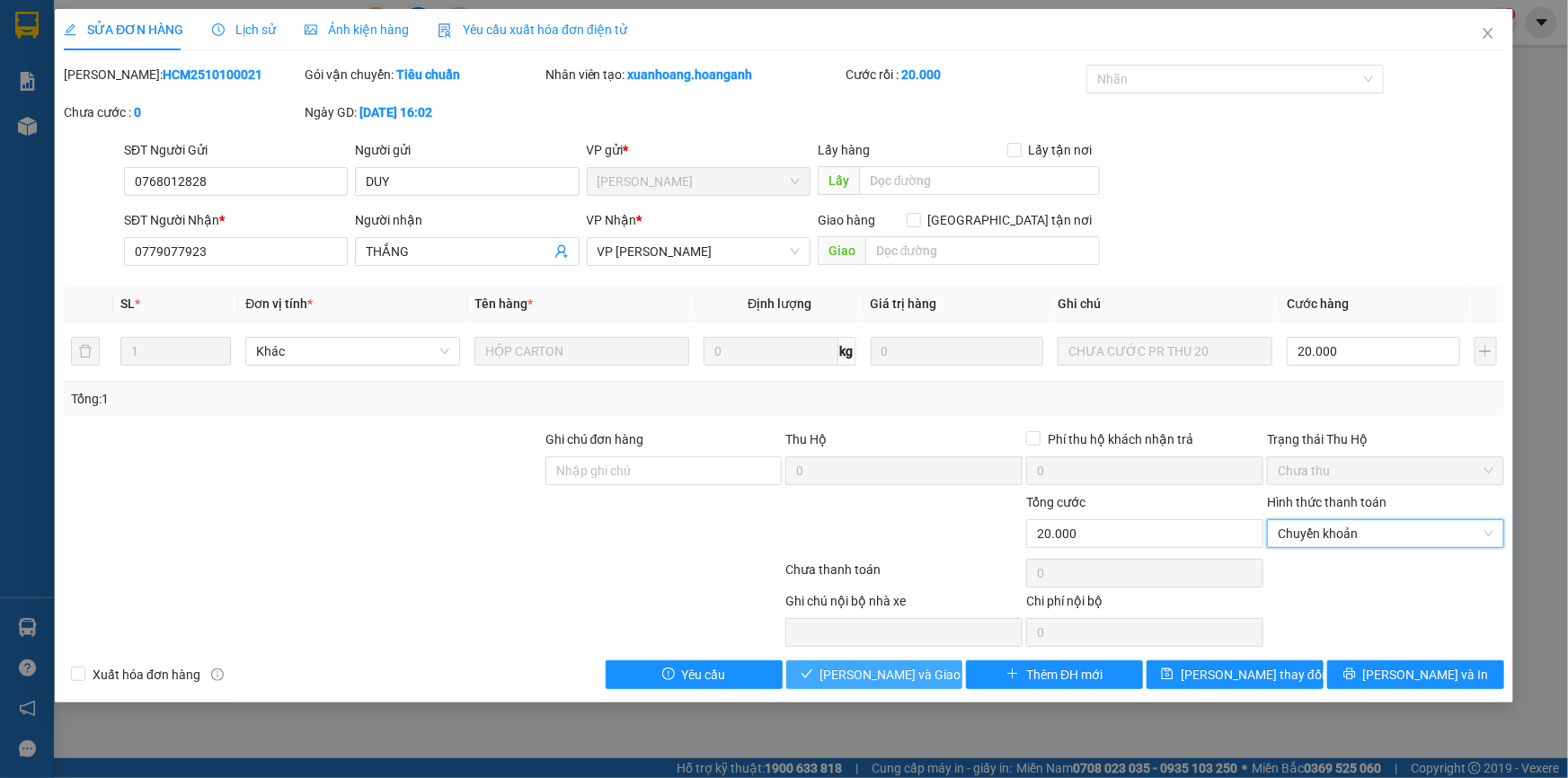
click at [863, 676] on span "[PERSON_NAME] và Giao hàng" at bounding box center [907, 674] width 172 height 20
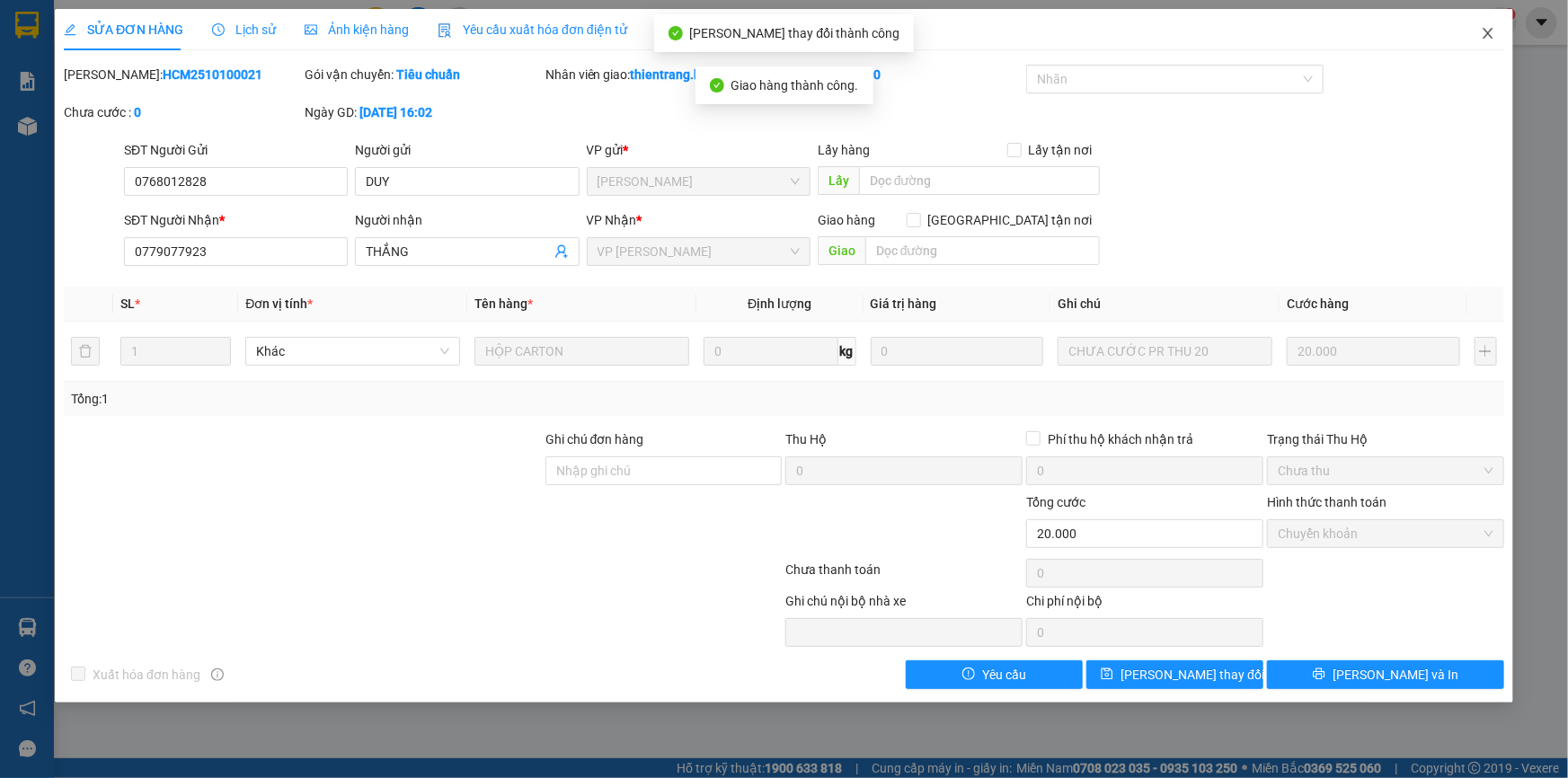
click at [1485, 35] on icon "close" at bounding box center [1488, 33] width 14 height 14
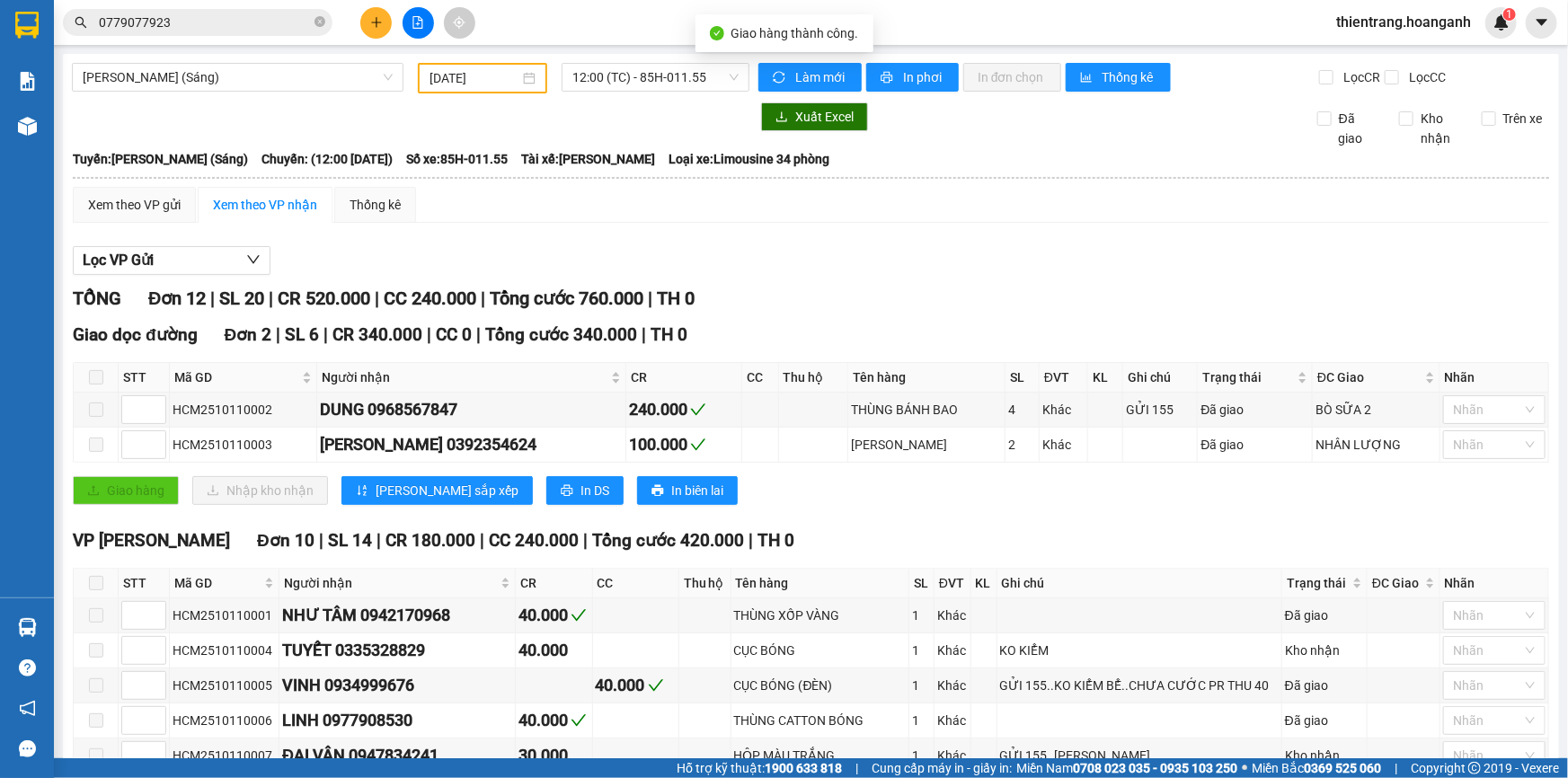
click at [314, 18] on span "0779077923" at bounding box center [198, 22] width 270 height 27
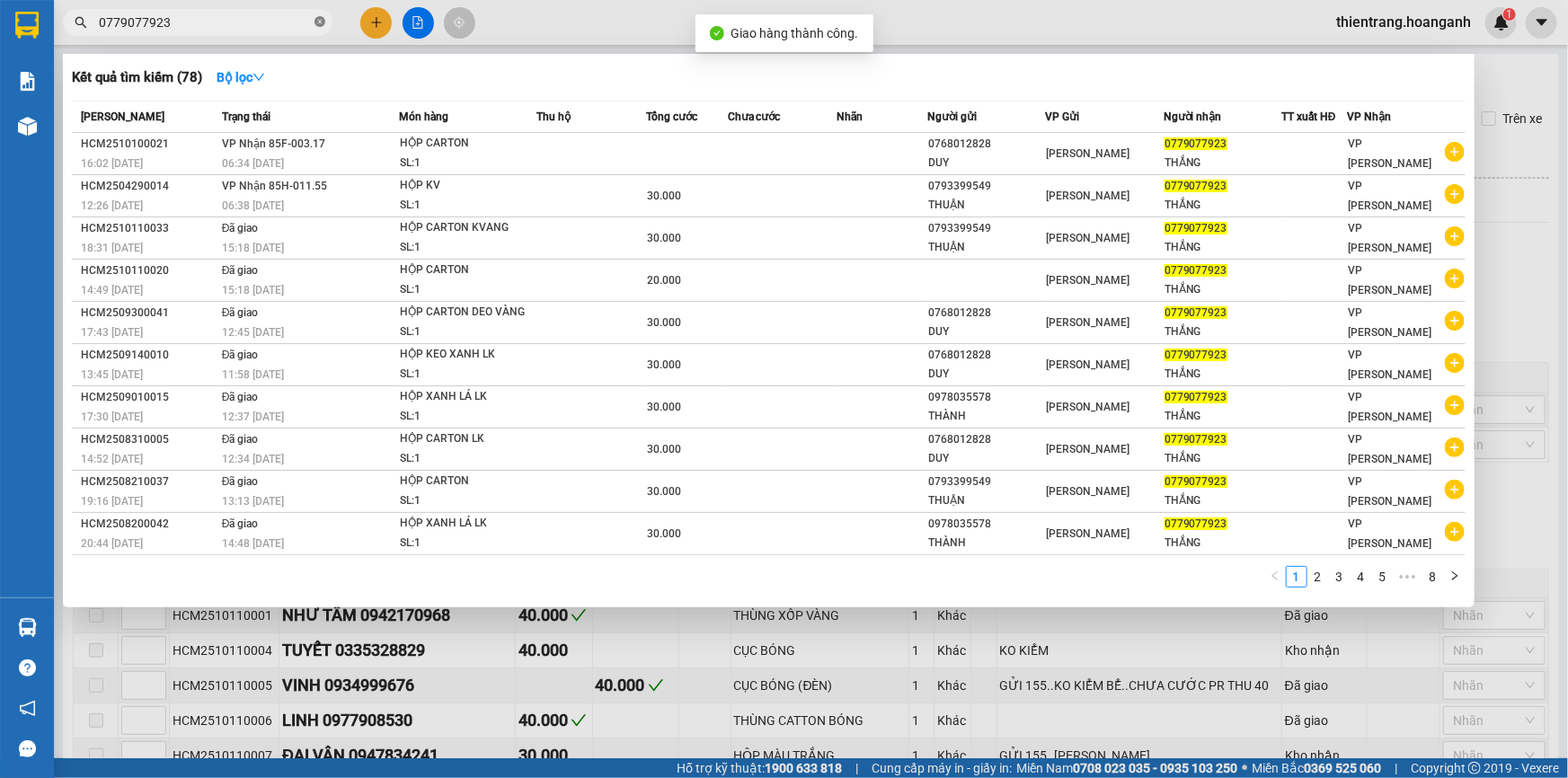
click at [323, 23] on icon "close-circle" at bounding box center [319, 21] width 11 height 11
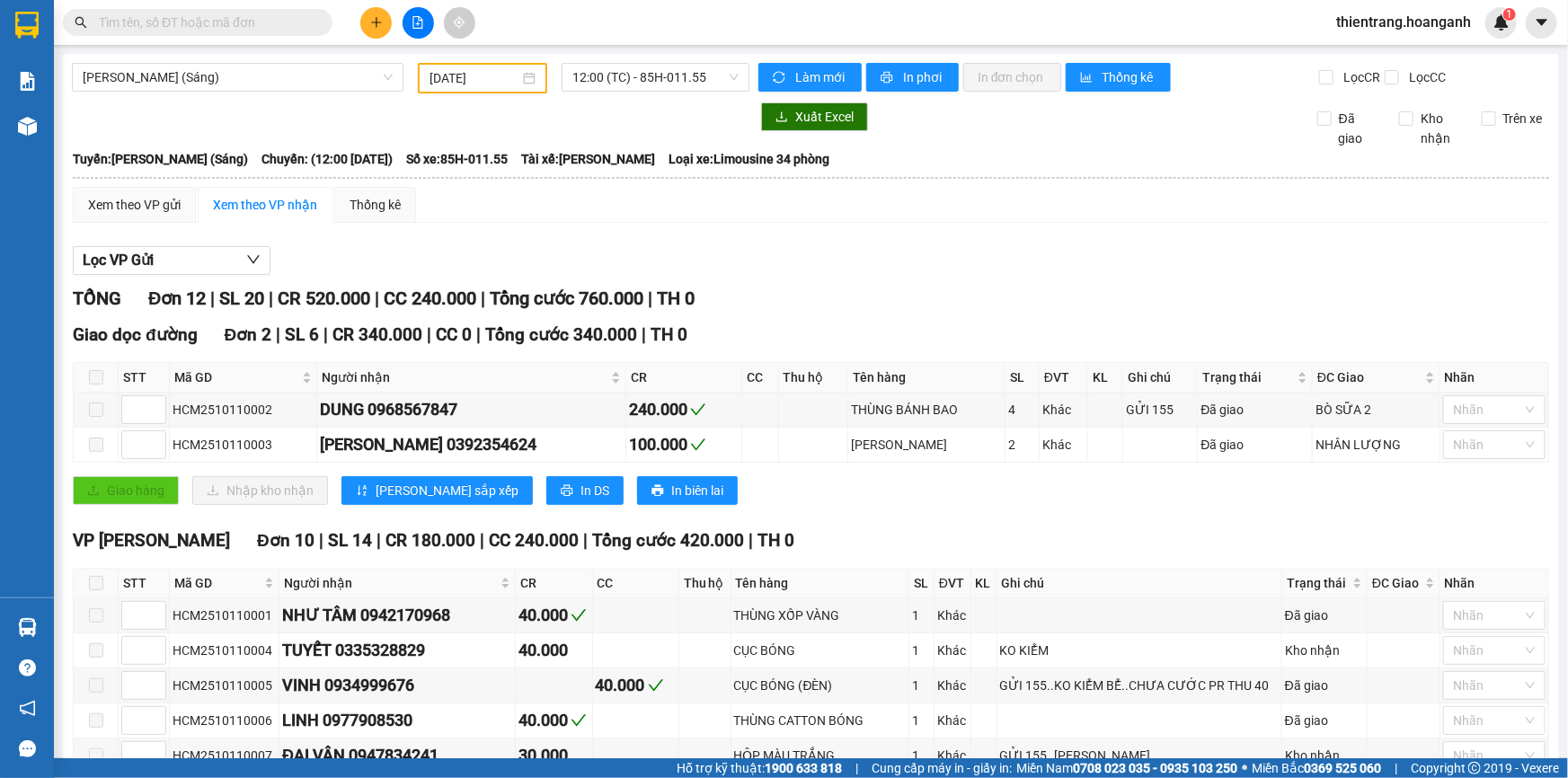
click at [118, 21] on input "text" at bounding box center [204, 22] width 212 height 20
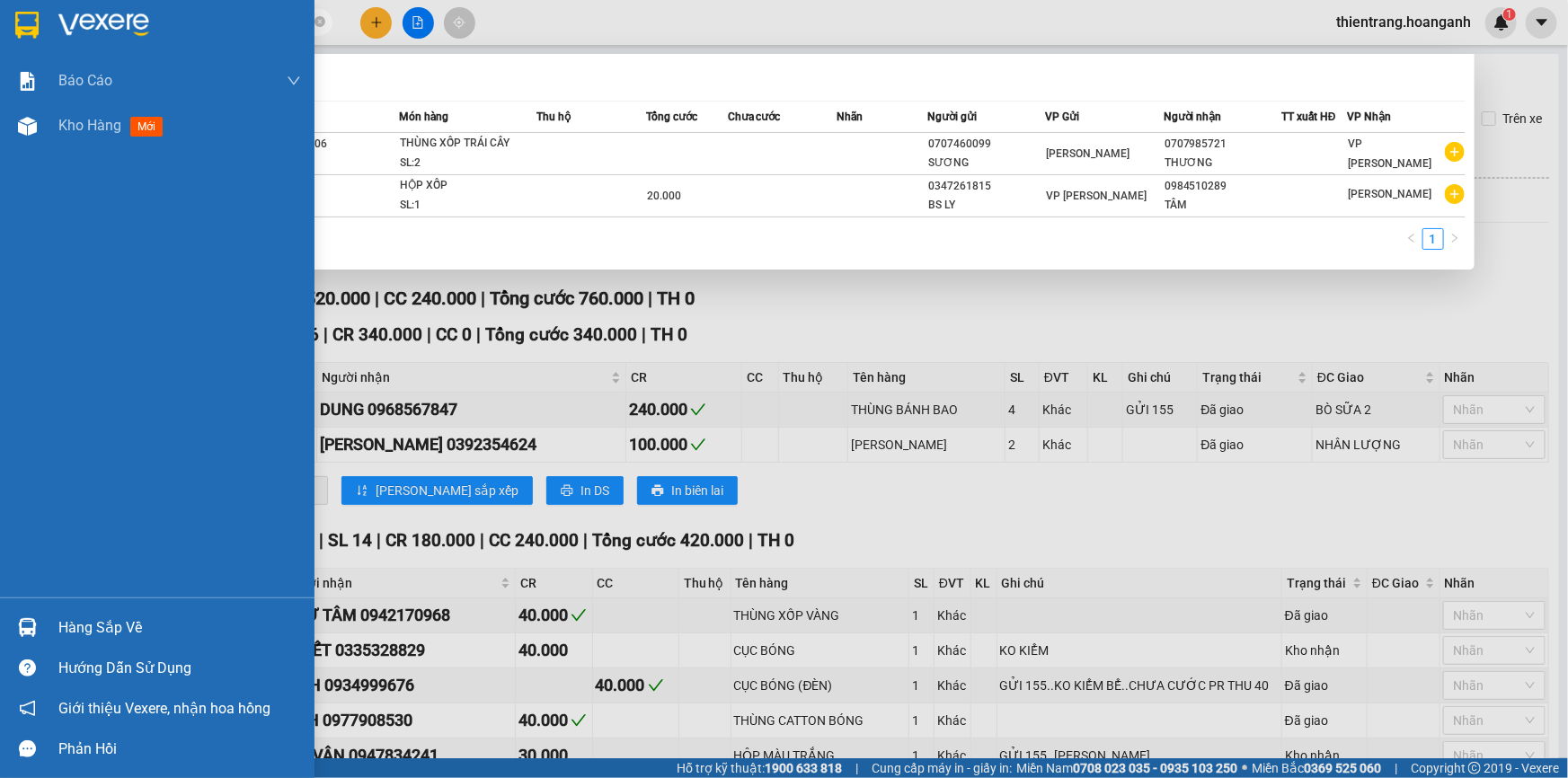
drag, startPoint x: 216, startPoint y: 26, endPoint x: 0, endPoint y: 21, distance: 216.1
click at [0, 21] on section "Kết quả tìm kiếm ( 2 ) Bộ lọc Mã ĐH Trạng thái Món hàng Thu hộ Tổng cước Chưa c…" at bounding box center [784, 389] width 1568 height 778
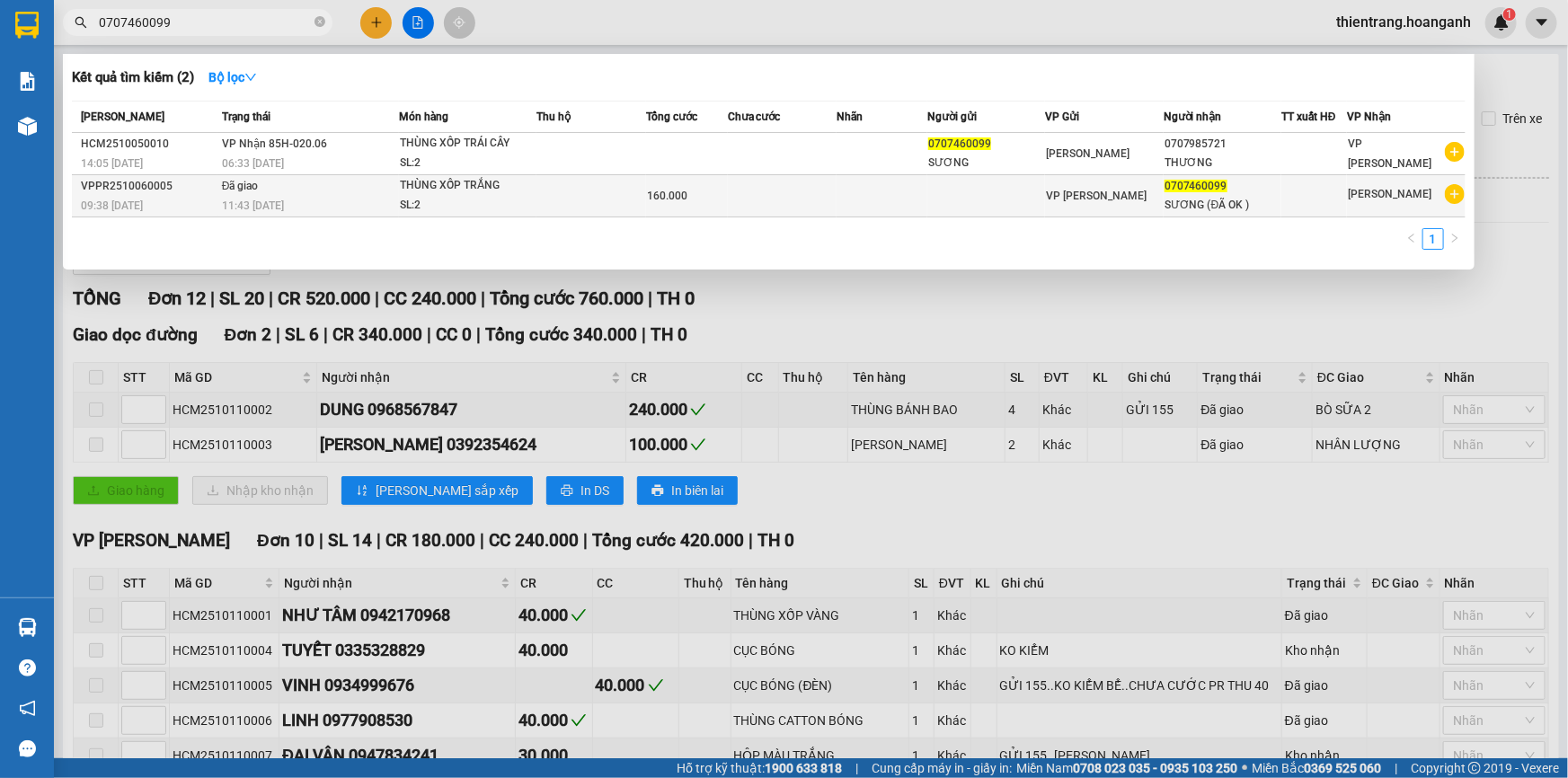
type input "0707460099"
click at [1307, 189] on div at bounding box center [1313, 196] width 64 height 19
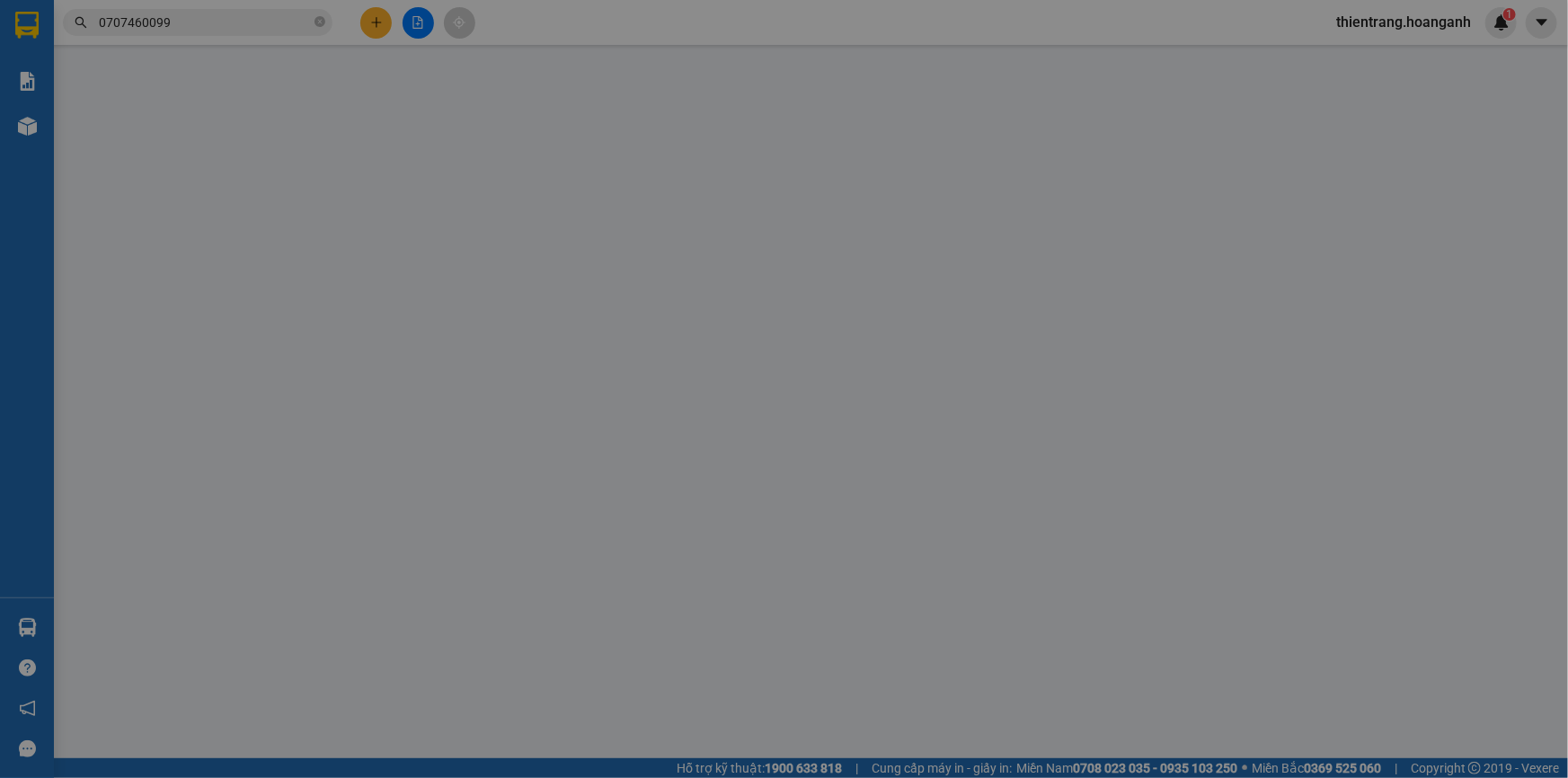
type input "0707460099"
type input "SƯƠNG (ĐÃ OK )"
type input "0"
type input "160.000"
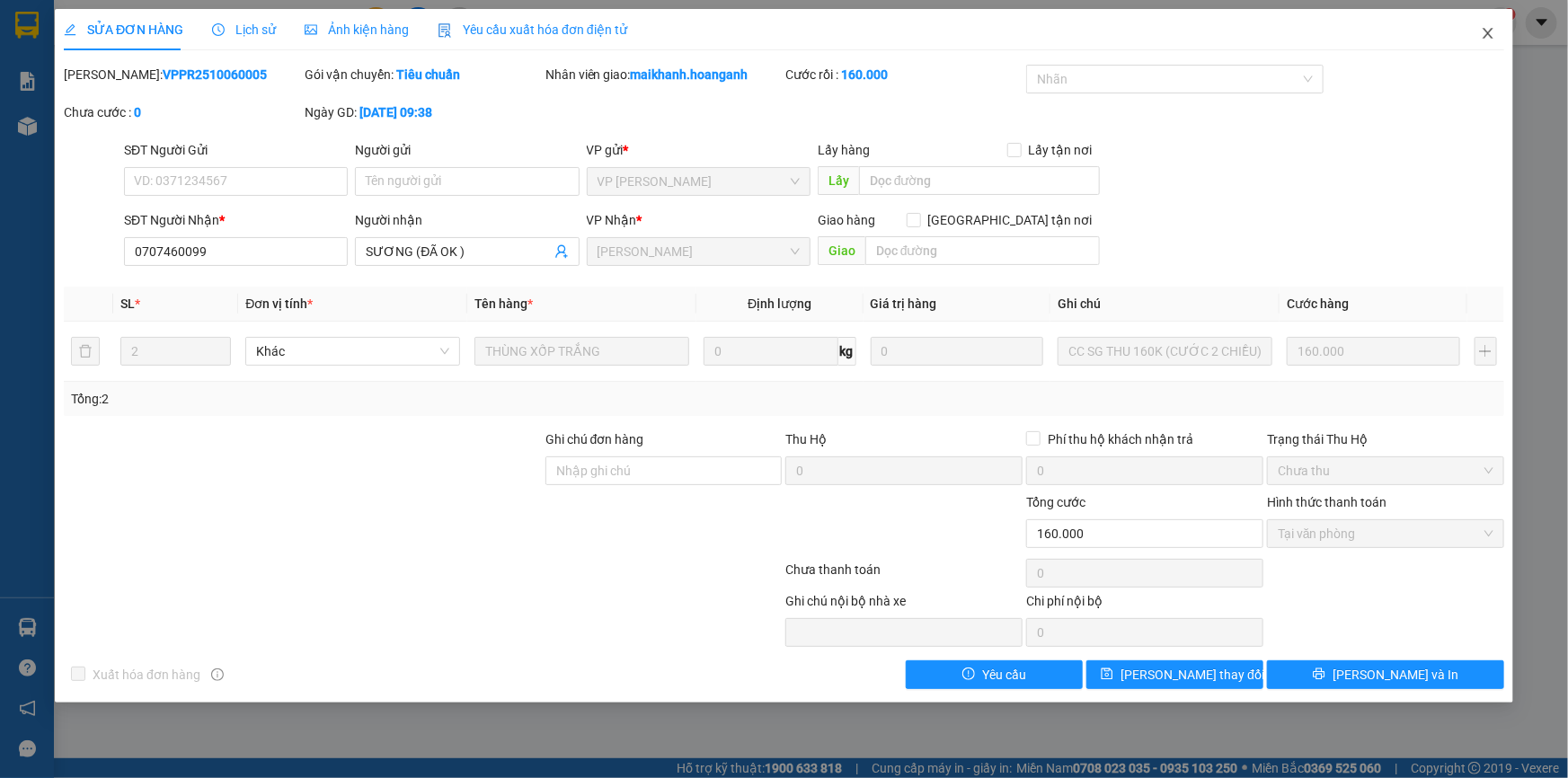
click at [1489, 26] on icon "close" at bounding box center [1488, 33] width 14 height 14
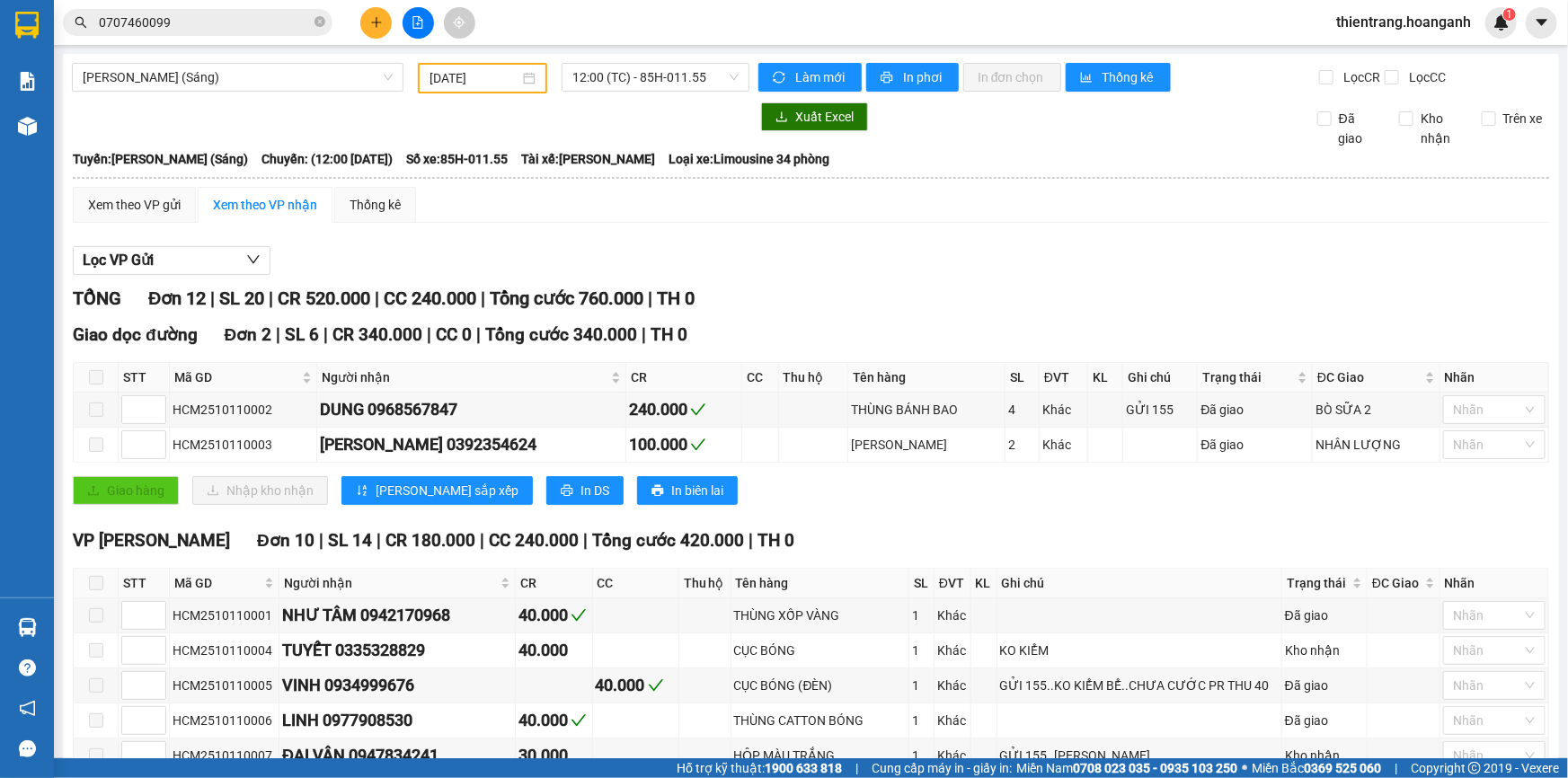
click at [1062, 311] on div "TỔNG Đơn 12 | SL 20 | CR 520.000 | CC 240.000 | Tổng cước 760.000 | TH 0" at bounding box center [811, 298] width 1476 height 28
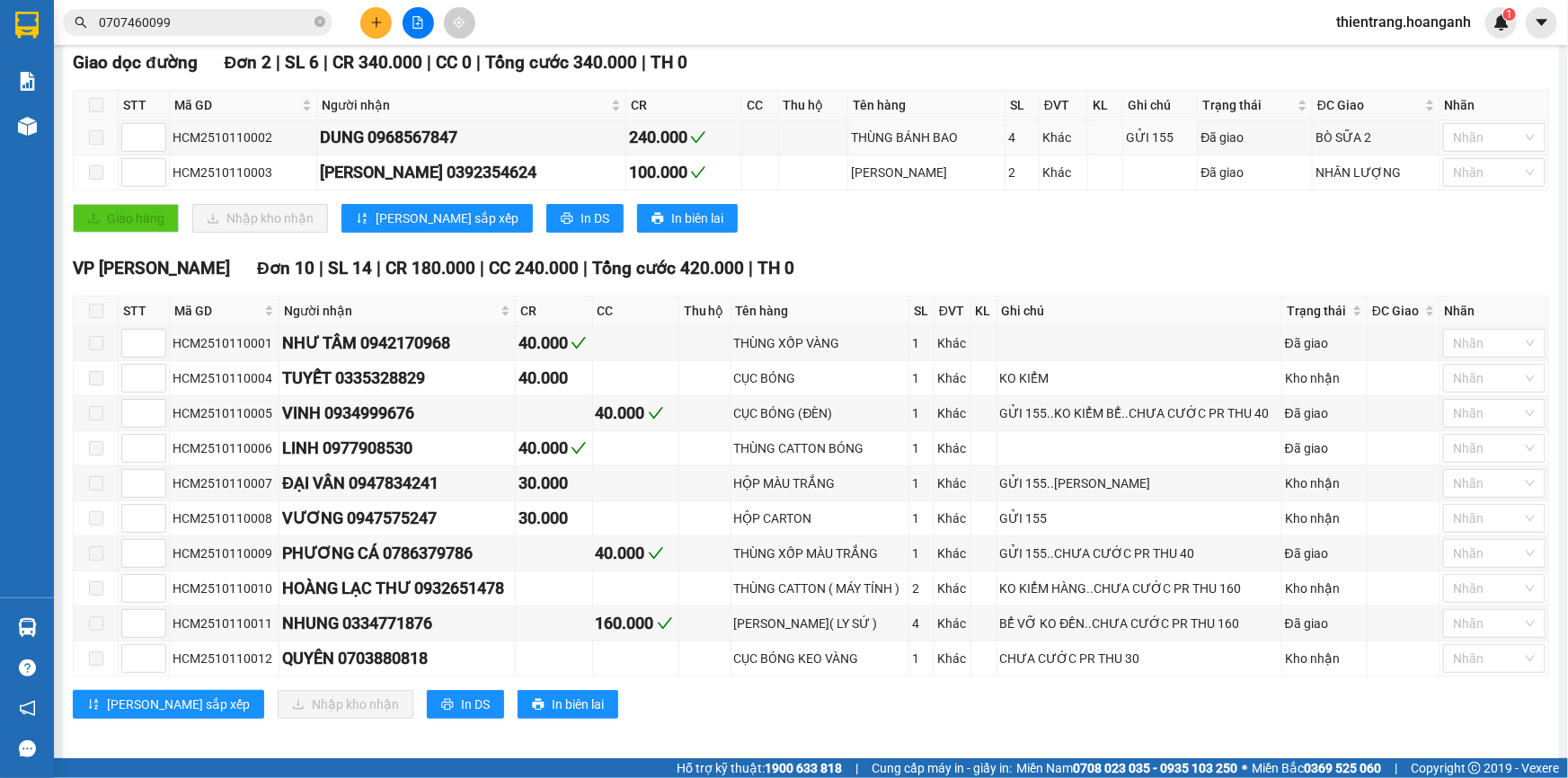
scroll to position [278, 0]
